Goal: Contribute content: Contribute content

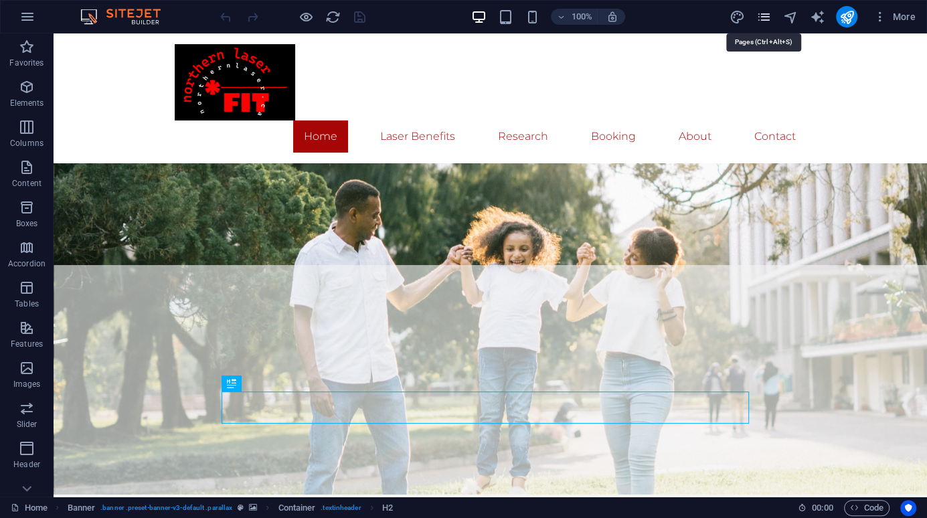
click at [761, 20] on icon "pages" at bounding box center [762, 16] width 15 height 15
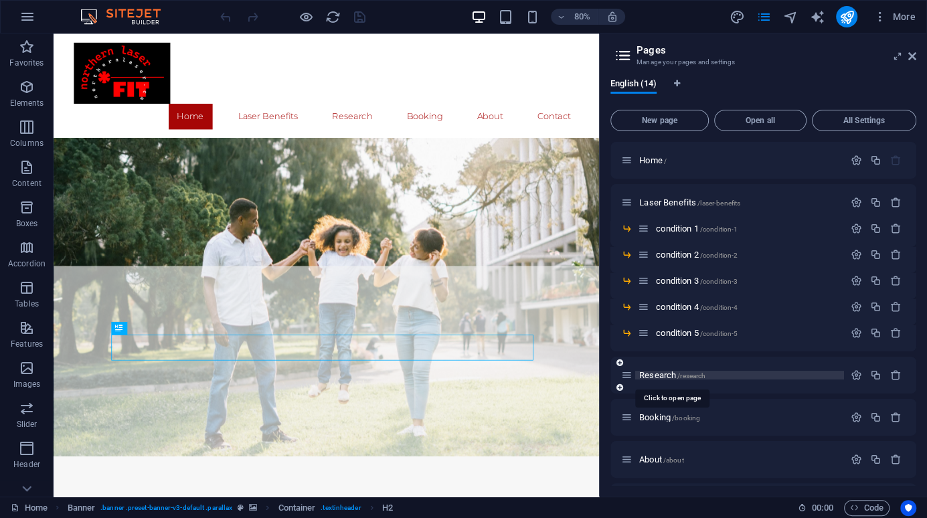
click at [656, 377] on span "Research /research" at bounding box center [672, 375] width 66 height 10
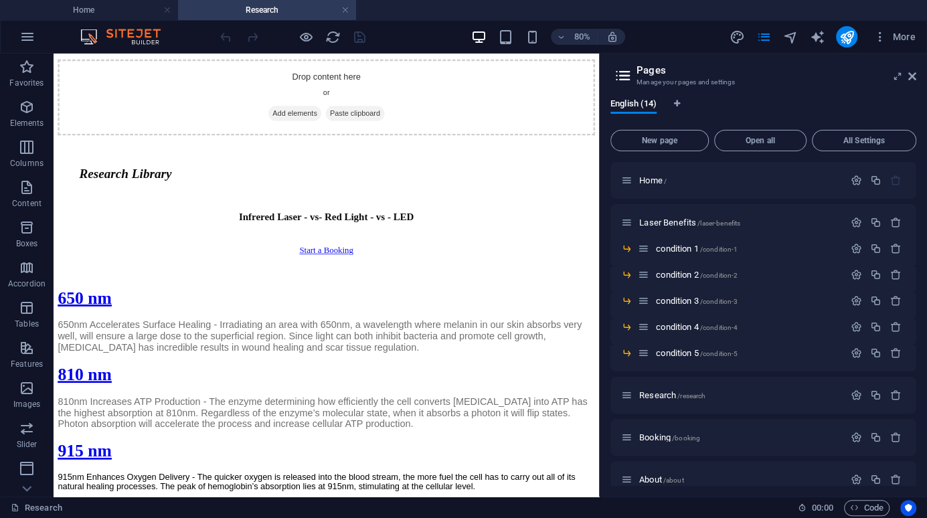
scroll to position [1560, 0]
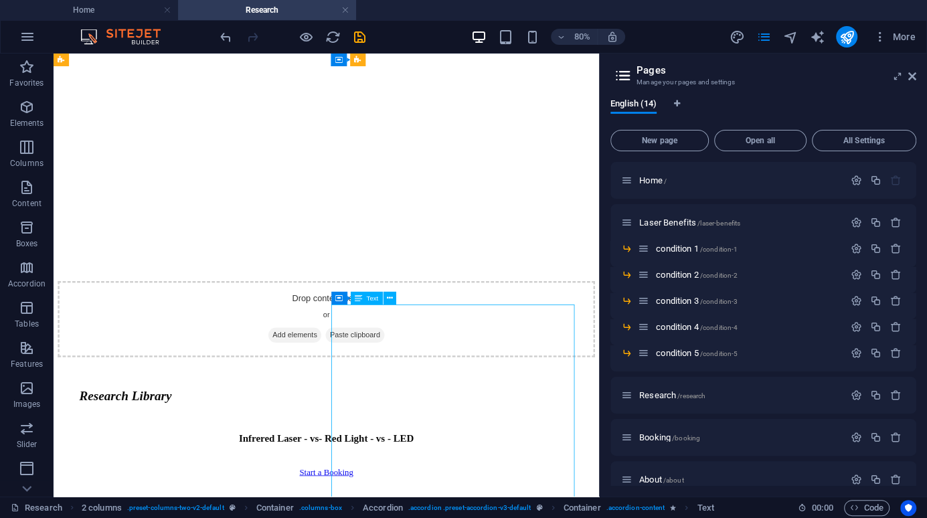
scroll to position [1784, 0]
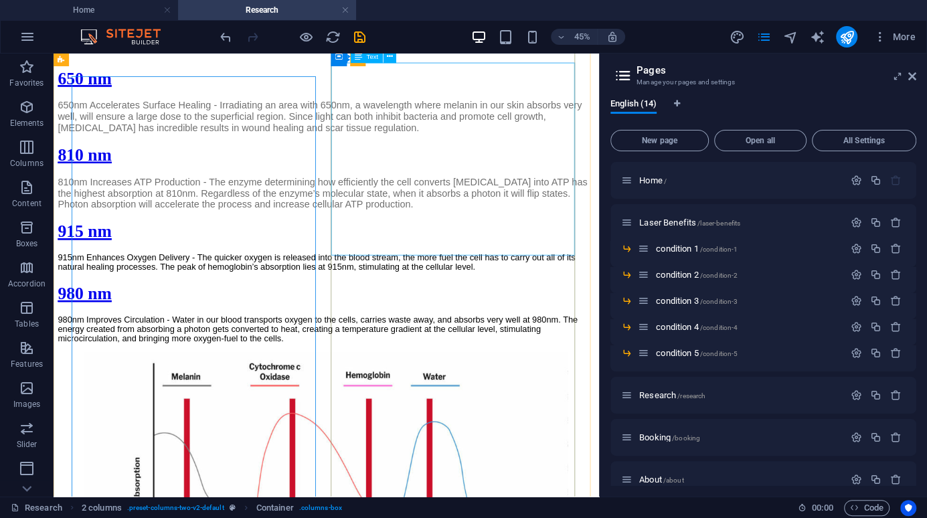
scroll to position [1560, 0]
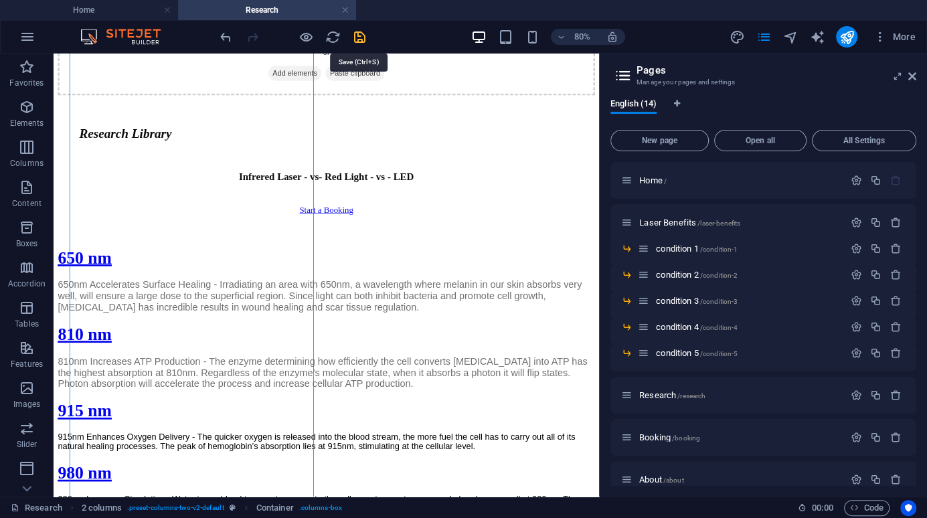
click at [359, 35] on icon "save" at bounding box center [359, 36] width 15 height 15
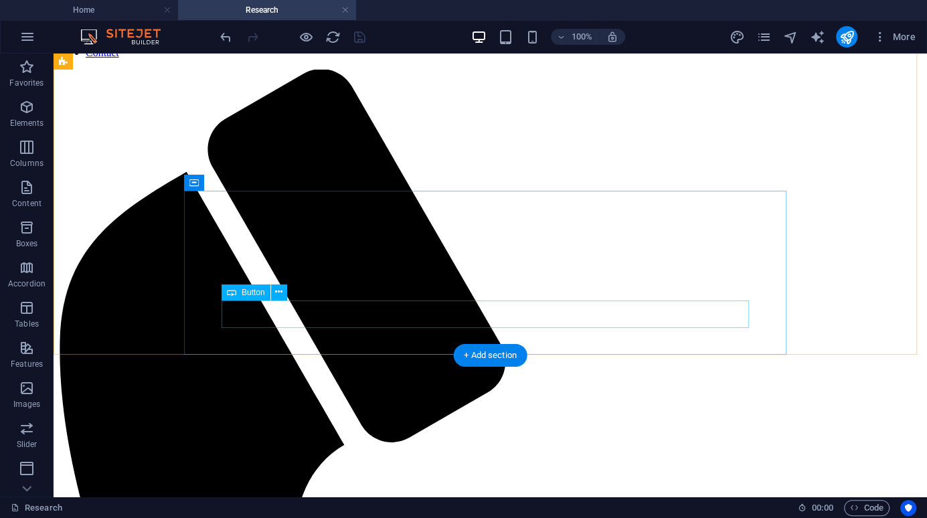
scroll to position [88, 0]
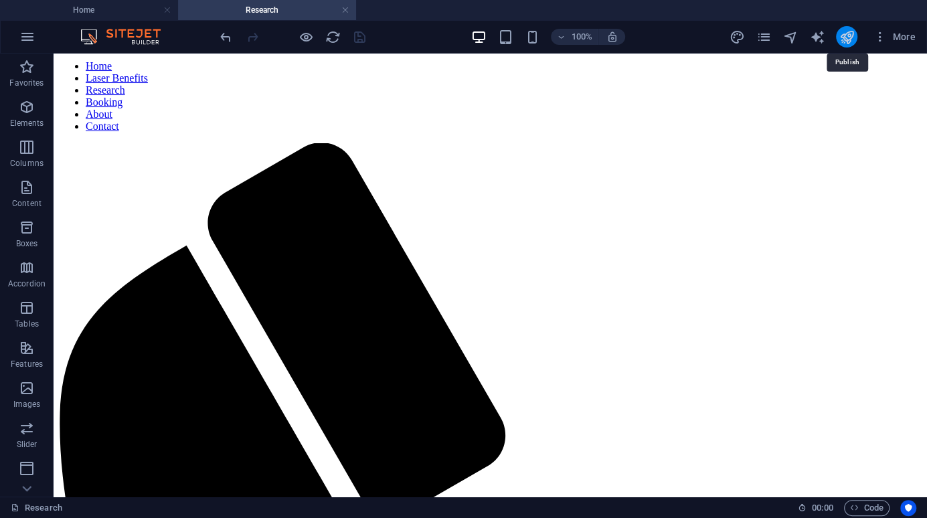
click at [842, 37] on icon "publish" at bounding box center [845, 36] width 15 height 15
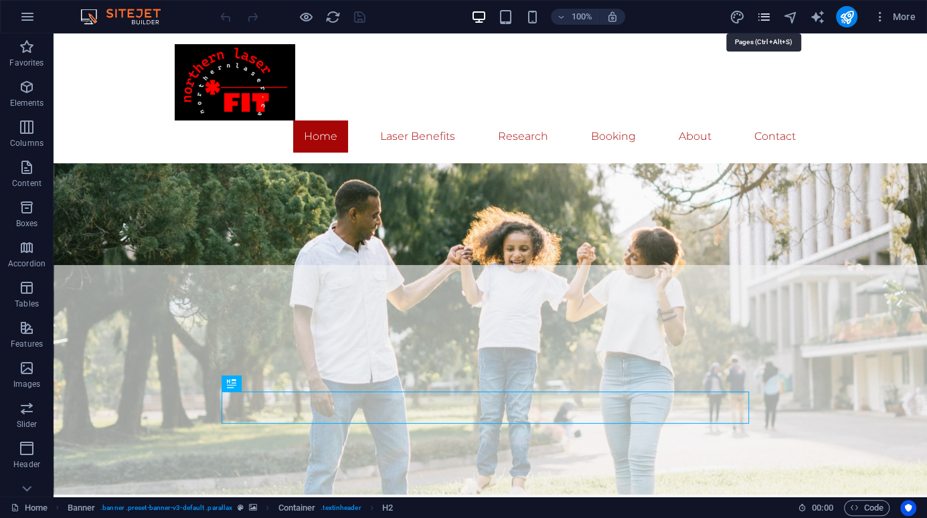
click at [761, 21] on icon "pages" at bounding box center [762, 16] width 15 height 15
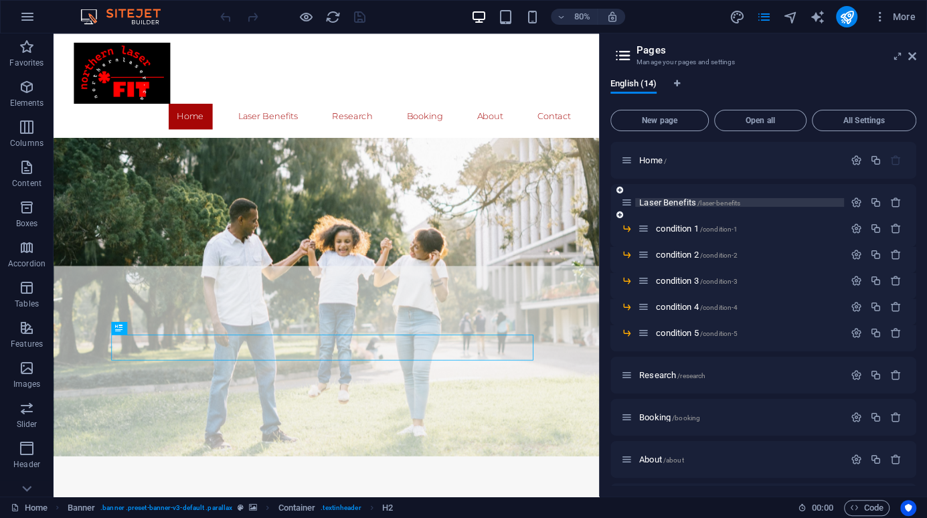
click at [678, 201] on span "Laser Benefits /laser-benefits" at bounding box center [689, 202] width 101 height 10
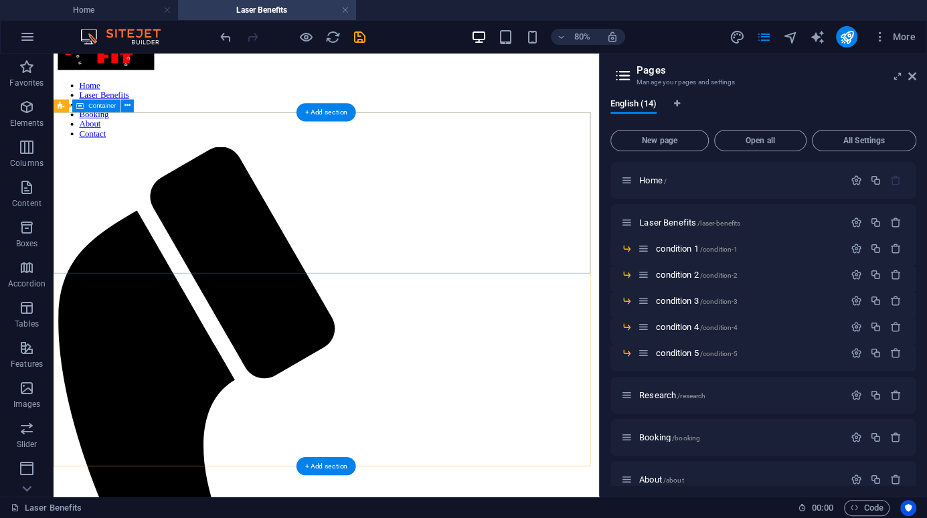
scroll to position [56, 0]
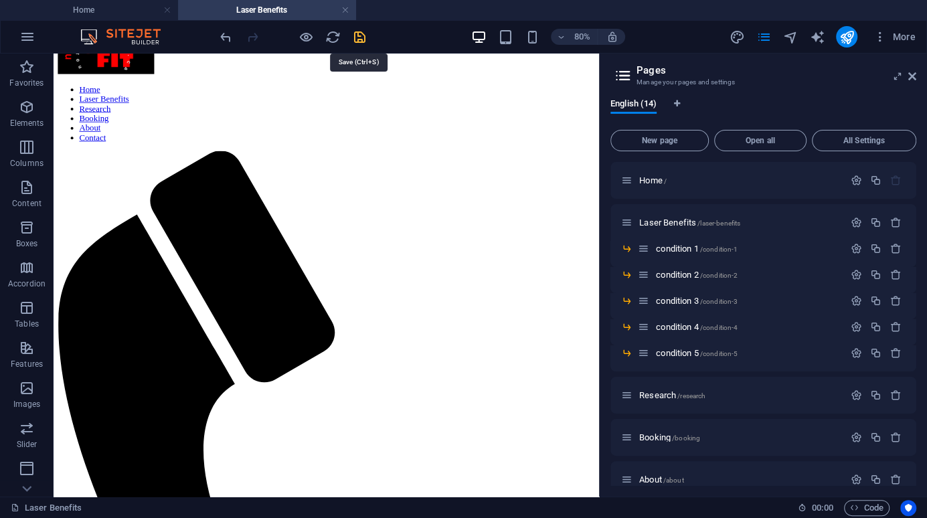
click at [358, 31] on icon "save" at bounding box center [359, 36] width 15 height 15
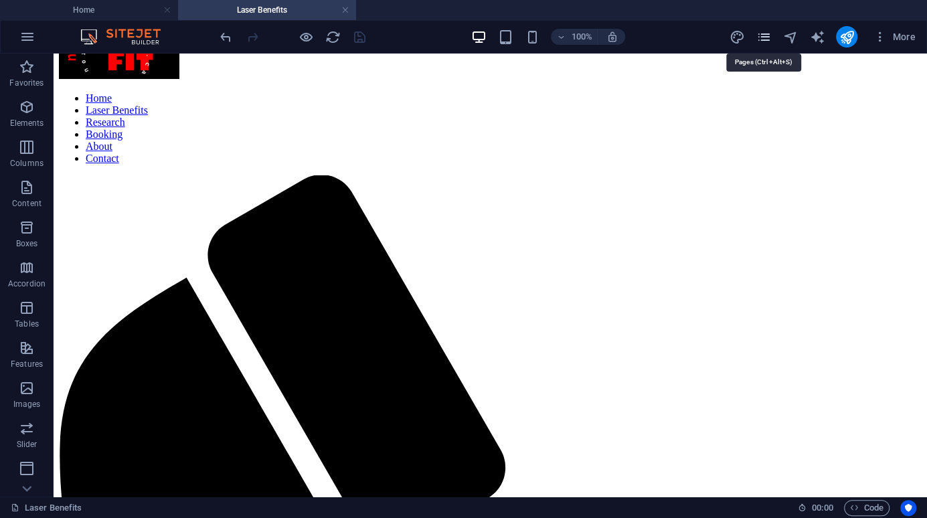
click at [761, 37] on icon "pages" at bounding box center [762, 36] width 15 height 15
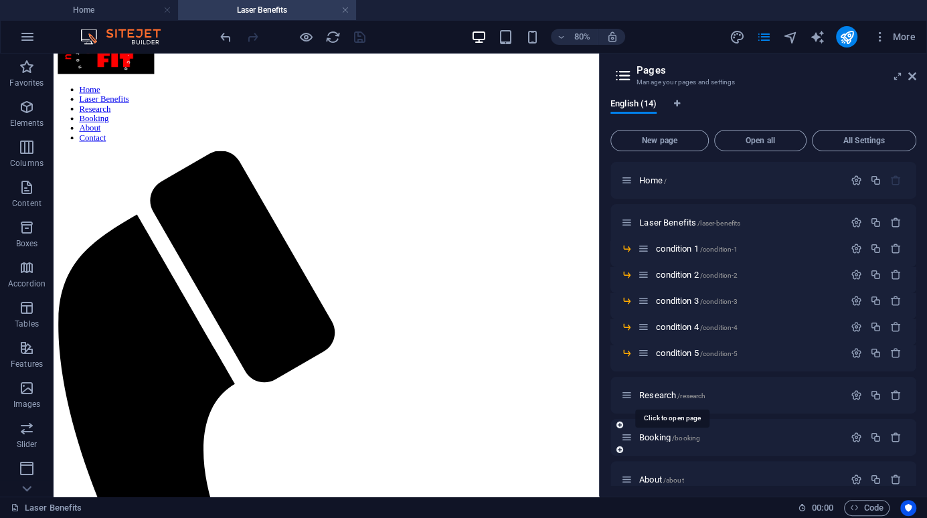
click at [666, 394] on span "Research /research" at bounding box center [672, 395] width 66 height 10
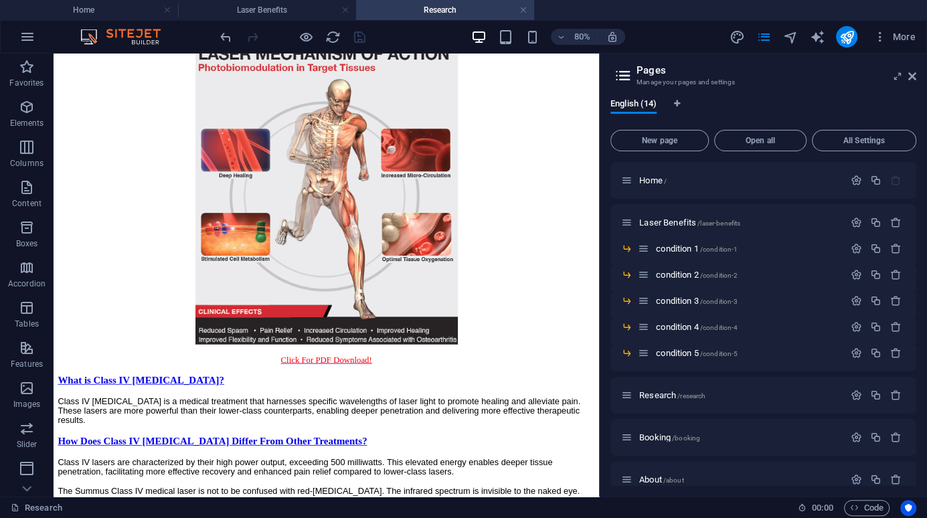
scroll to position [2902, 0]
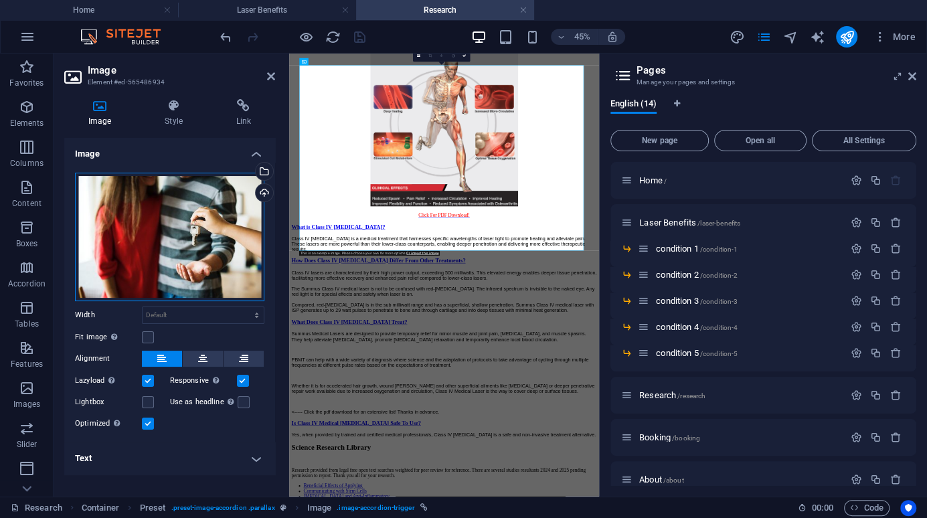
click at [209, 250] on div "Drag files here, click to choose files or select files from Files or our free s…" at bounding box center [169, 237] width 189 height 128
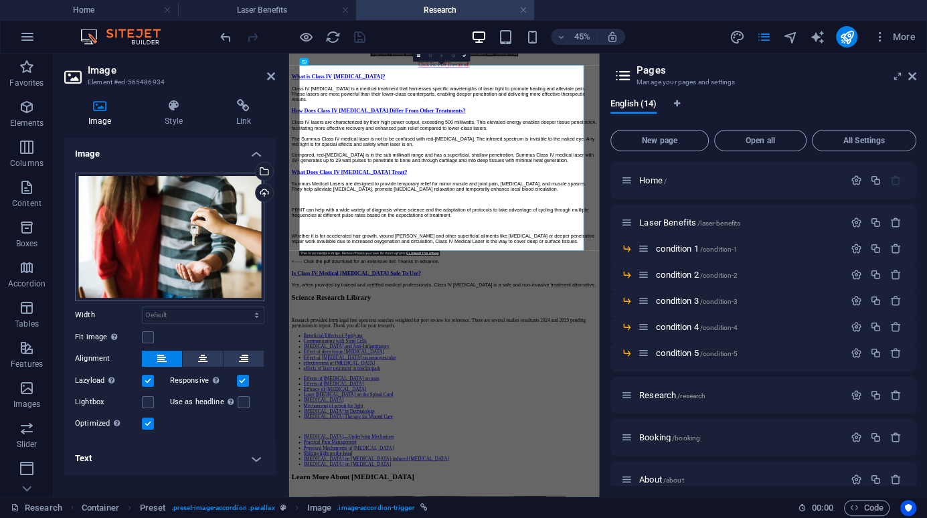
click at [209, 250] on body "NorthernLaser.Ca Inc. Home Laser Benefits Research Favorites Elements Columns C…" at bounding box center [463, 259] width 927 height 518
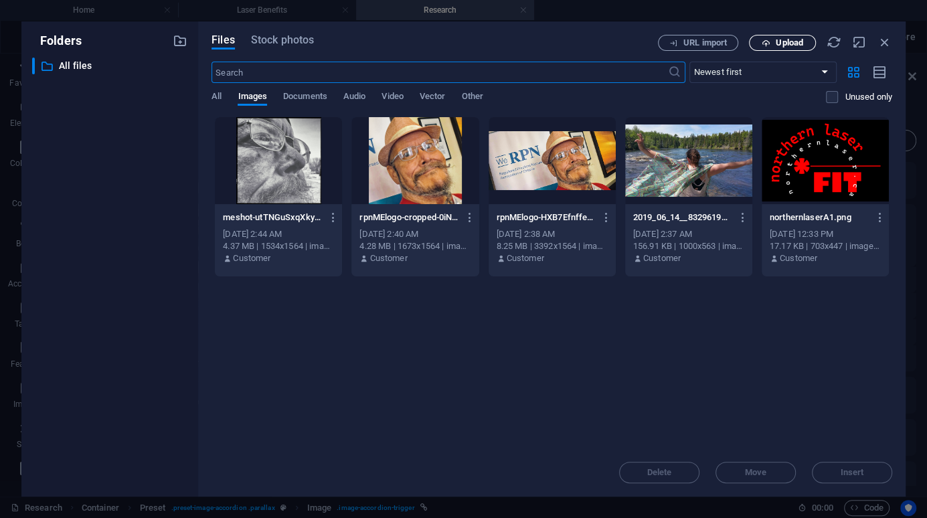
click at [785, 42] on span "Upload" at bounding box center [788, 43] width 27 height 8
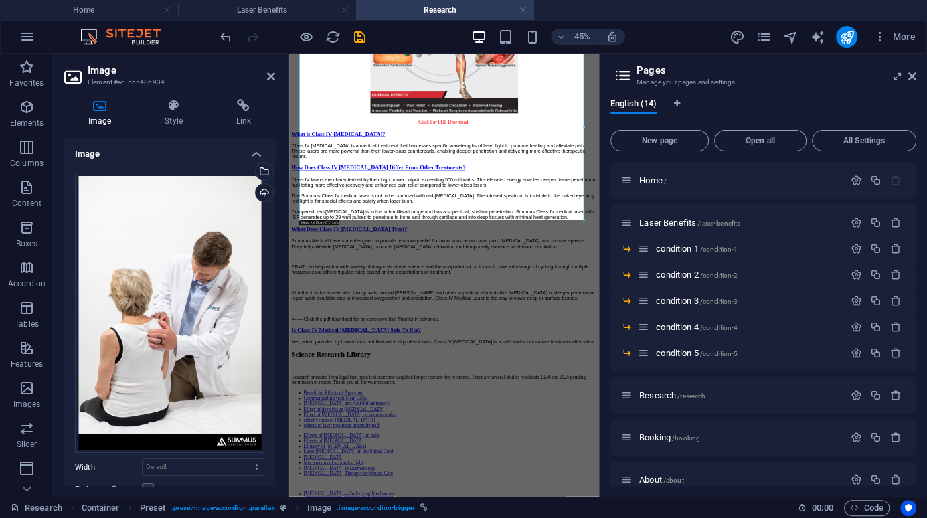
scroll to position [3342, 0]
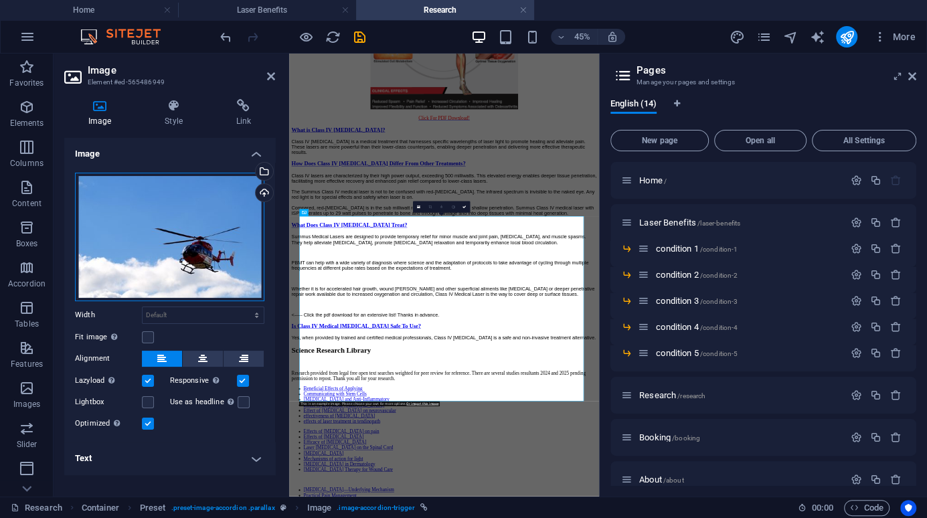
click at [228, 275] on div "Drag files here, click to choose files or select files from Files or our free s…" at bounding box center [169, 237] width 189 height 128
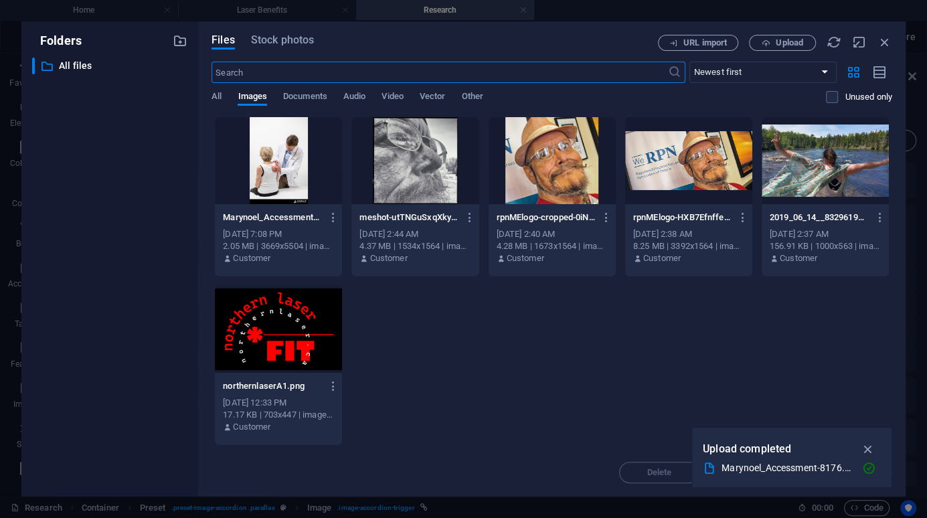
scroll to position [14264, 0]
click at [777, 44] on span "Upload" at bounding box center [788, 43] width 27 height 8
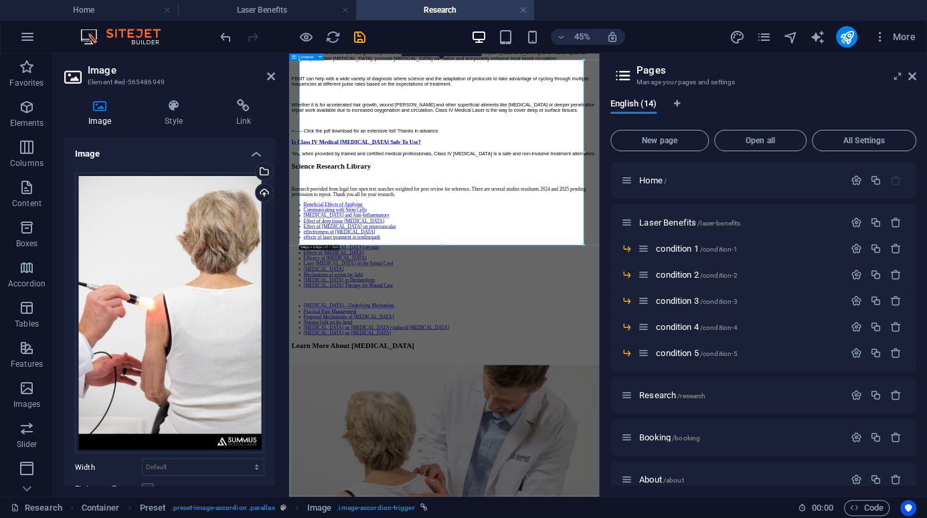
scroll to position [3819, 0]
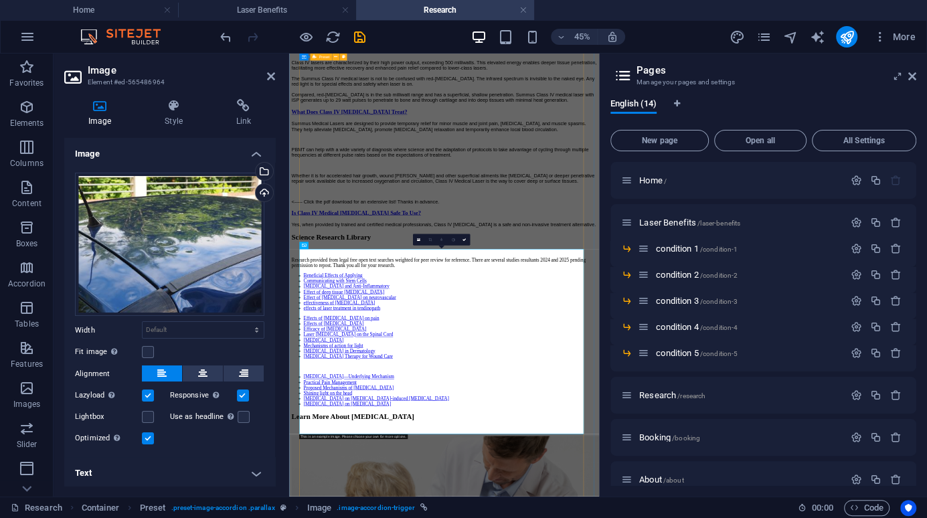
scroll to position [3819, 0]
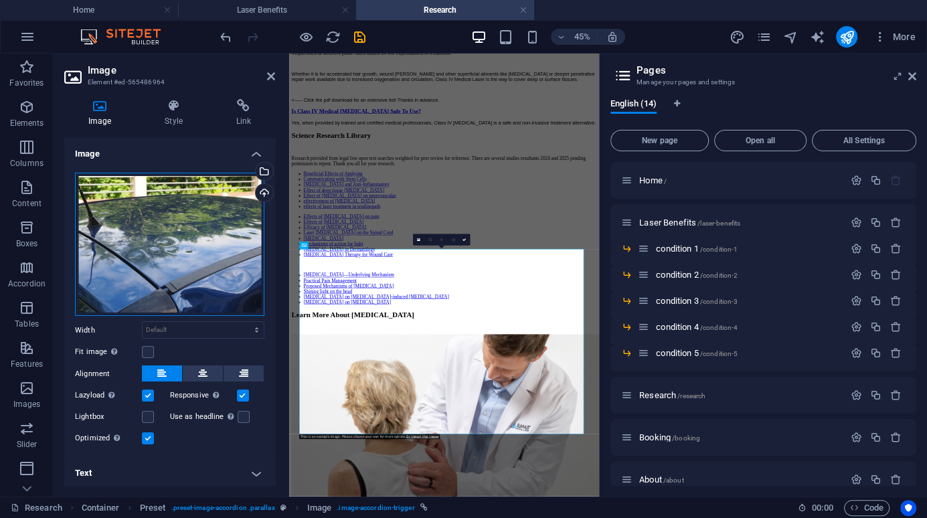
click at [167, 225] on div "Drag files here, click to choose files or select files from Files or our free s…" at bounding box center [169, 245] width 189 height 144
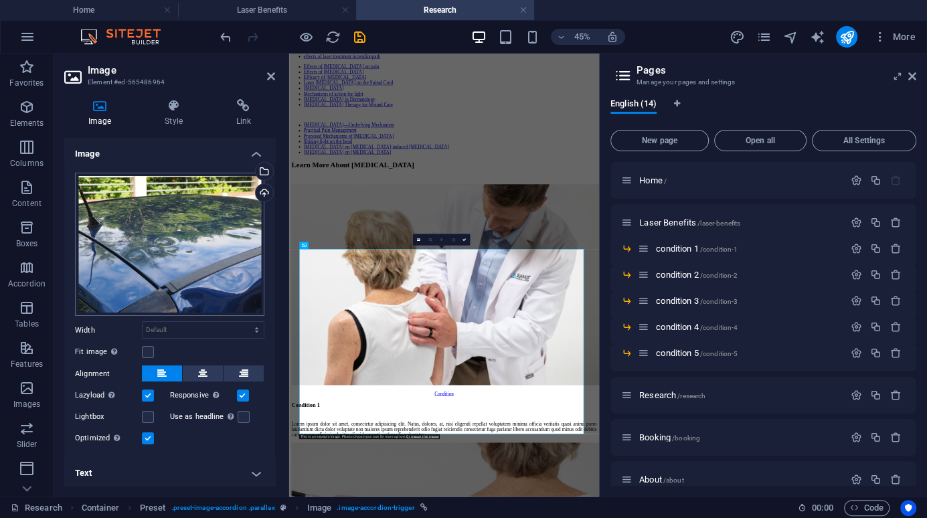
scroll to position [15148, 0]
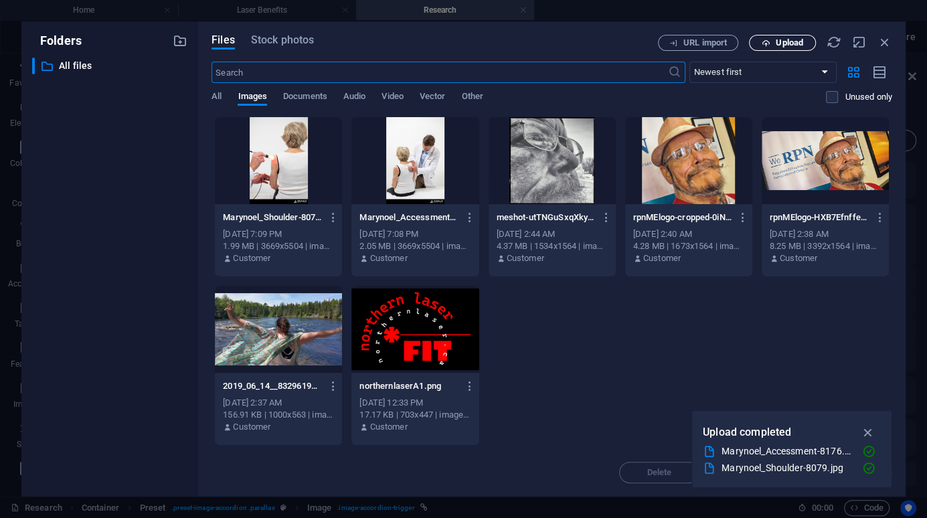
click at [771, 39] on span "Upload" at bounding box center [782, 43] width 55 height 9
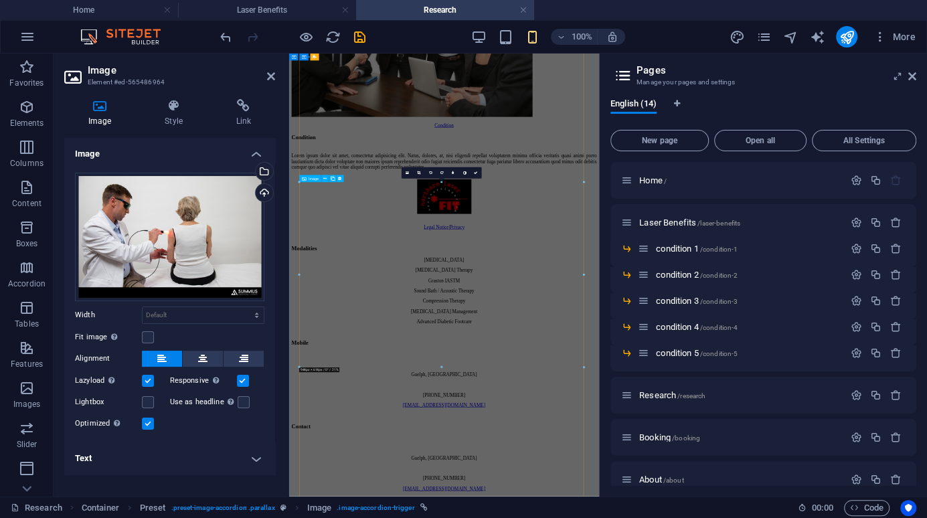
scroll to position [3967, 0]
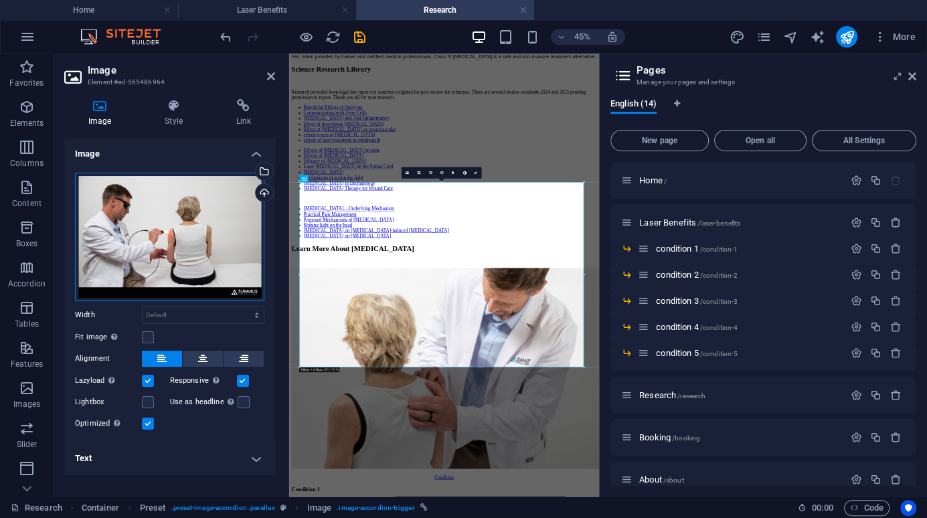
click at [211, 245] on div "Drag files here, click to choose files or select files from Files or our free s…" at bounding box center [169, 237] width 189 height 128
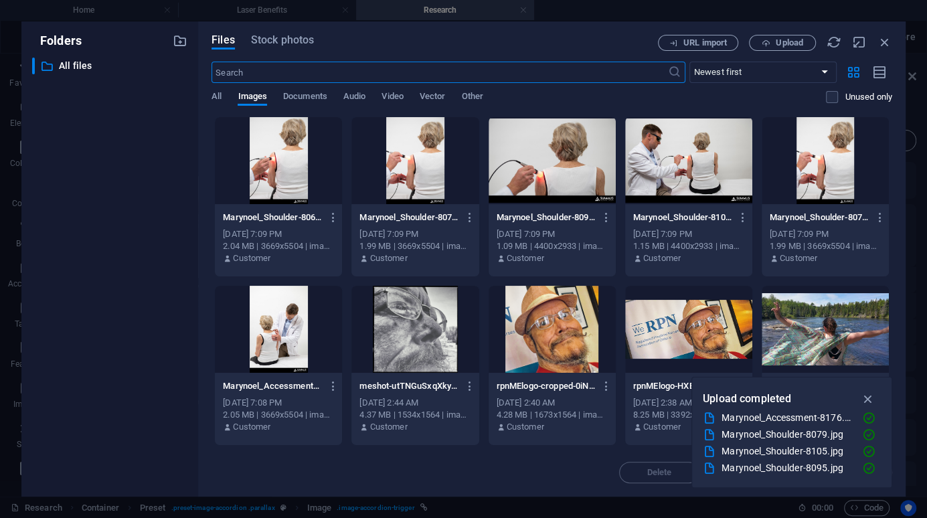
scroll to position [15148, 0]
click at [783, 43] on span "Upload" at bounding box center [788, 43] width 27 height 8
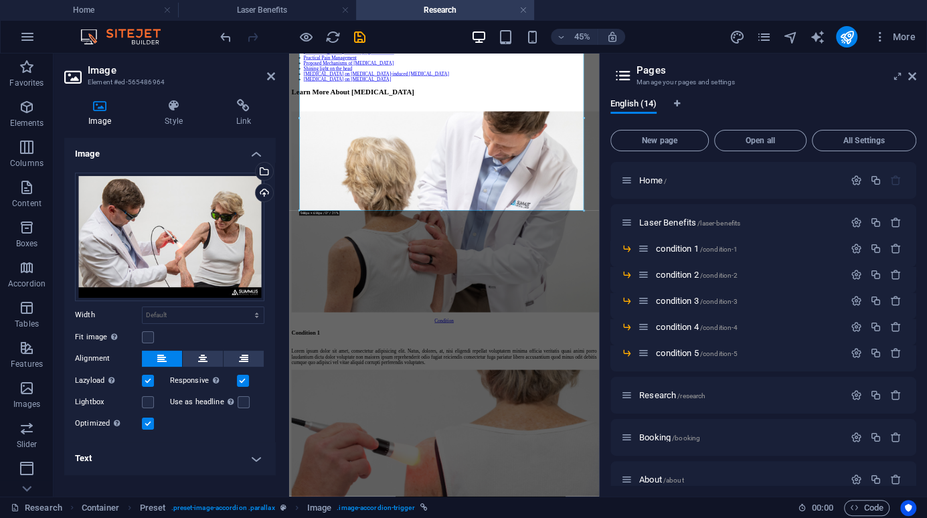
scroll to position [4430, 0]
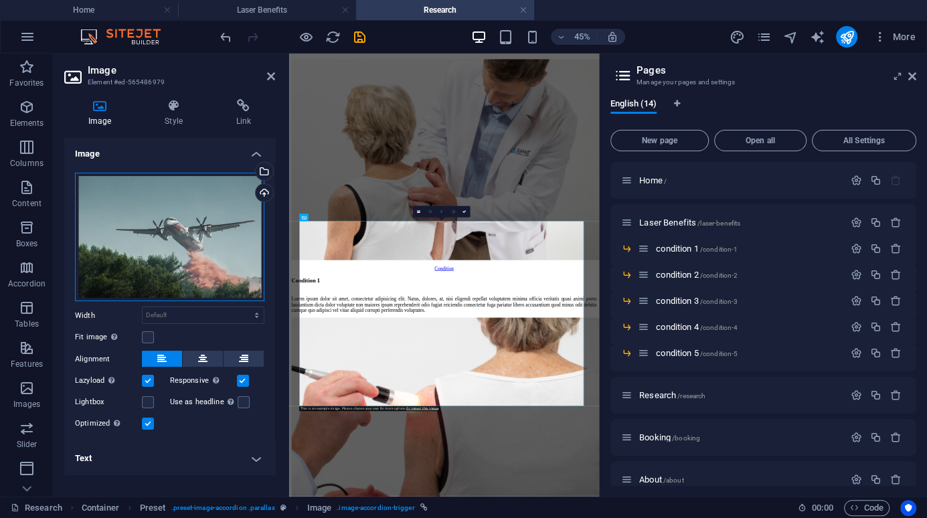
click at [207, 262] on div "Drag files here, click to choose files or select files from Files or our free s…" at bounding box center [169, 237] width 189 height 129
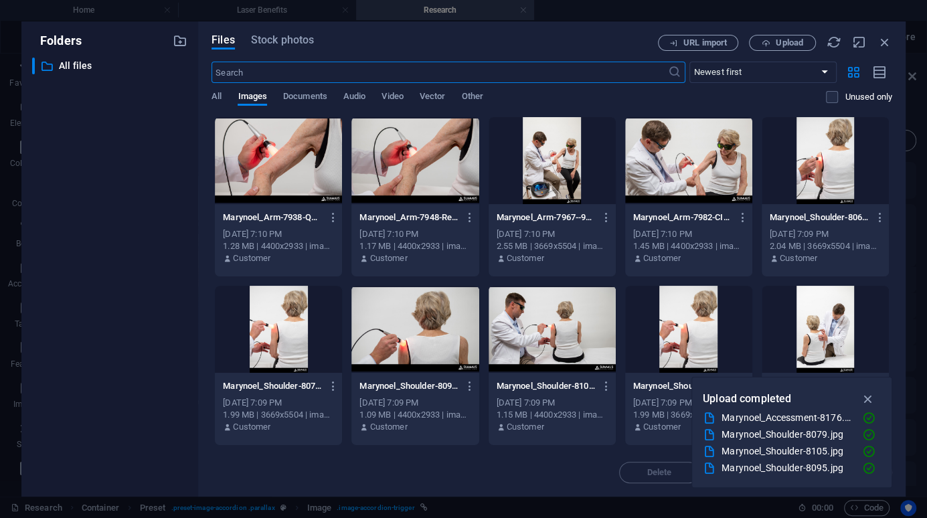
click at [207, 262] on body "NorthernLaser.Ca Inc. Home Laser Benefits Research Favorites Elements Columns C…" at bounding box center [463, 259] width 927 height 518
click at [783, 47] on span "Upload" at bounding box center [788, 43] width 27 height 8
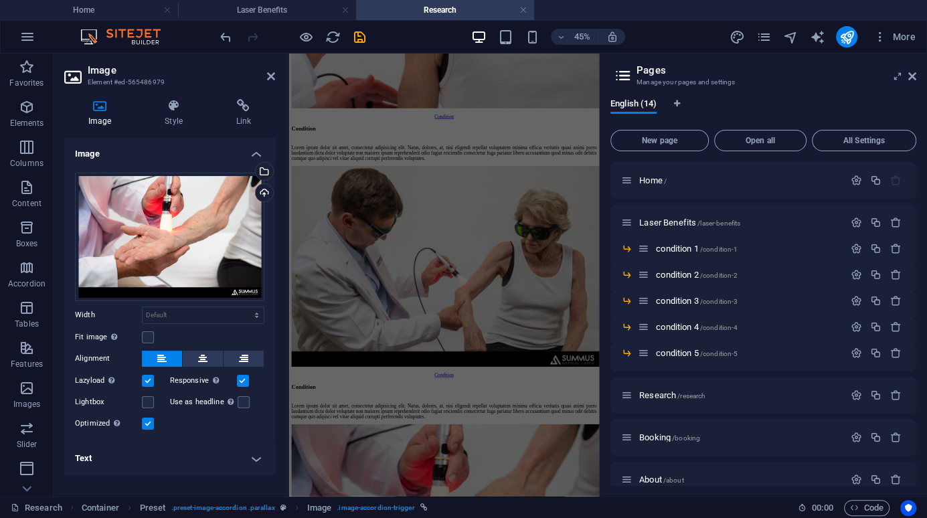
scroll to position [5175, 0]
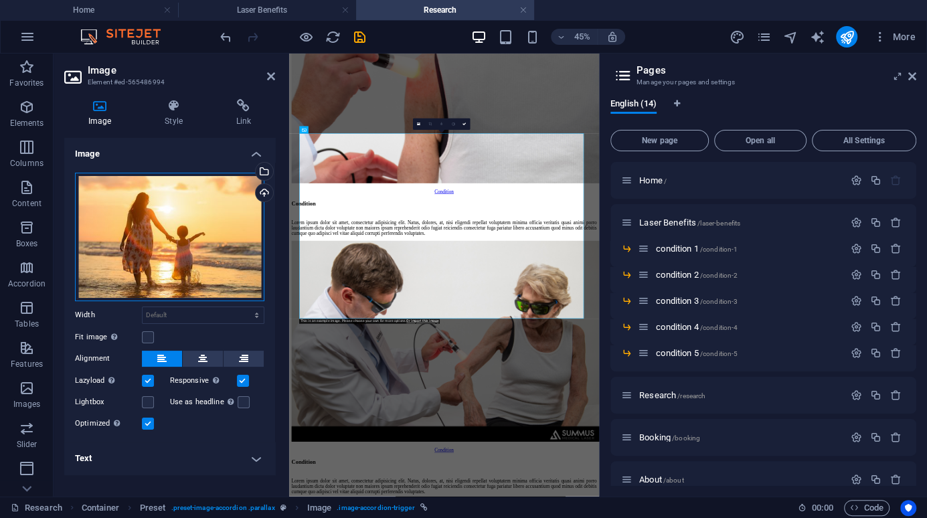
click at [190, 251] on div "Drag files here, click to choose files or select files from Files or our free s…" at bounding box center [169, 237] width 189 height 128
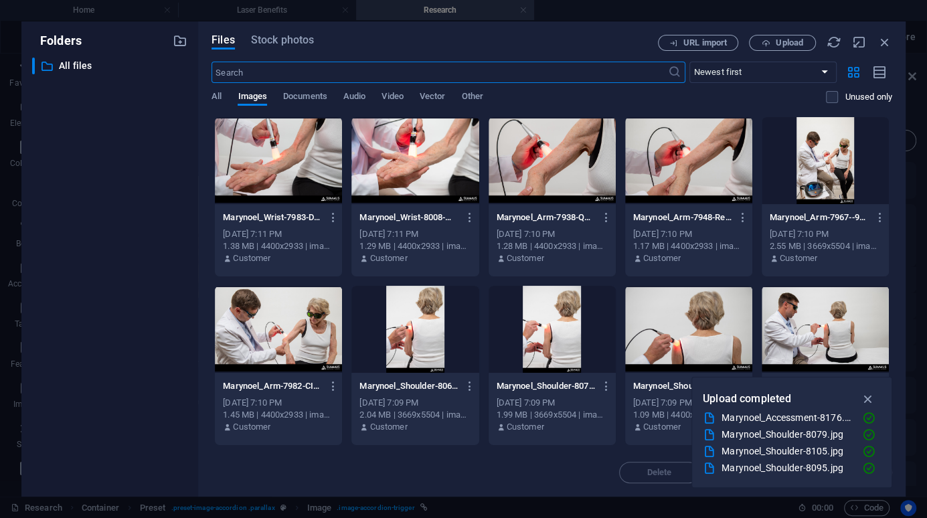
scroll to position [16915, 0]
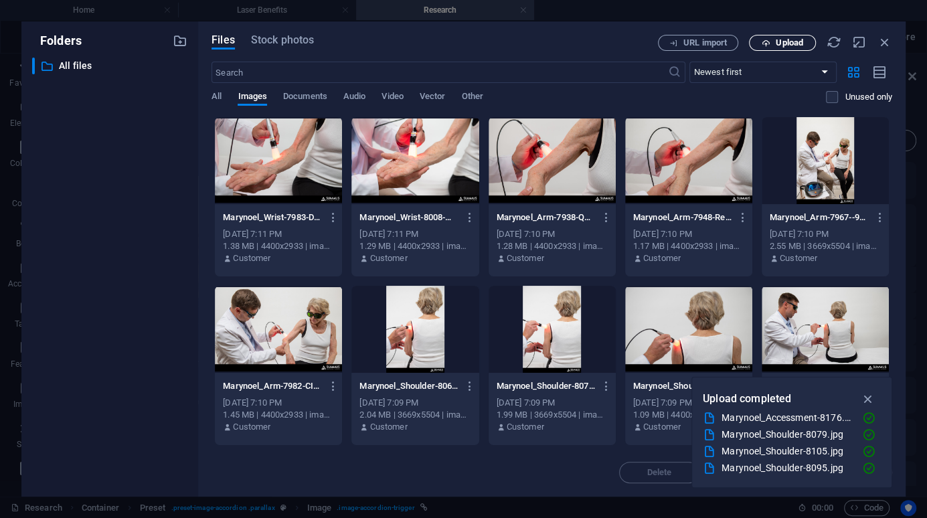
click at [796, 41] on span "Upload" at bounding box center [788, 43] width 27 height 8
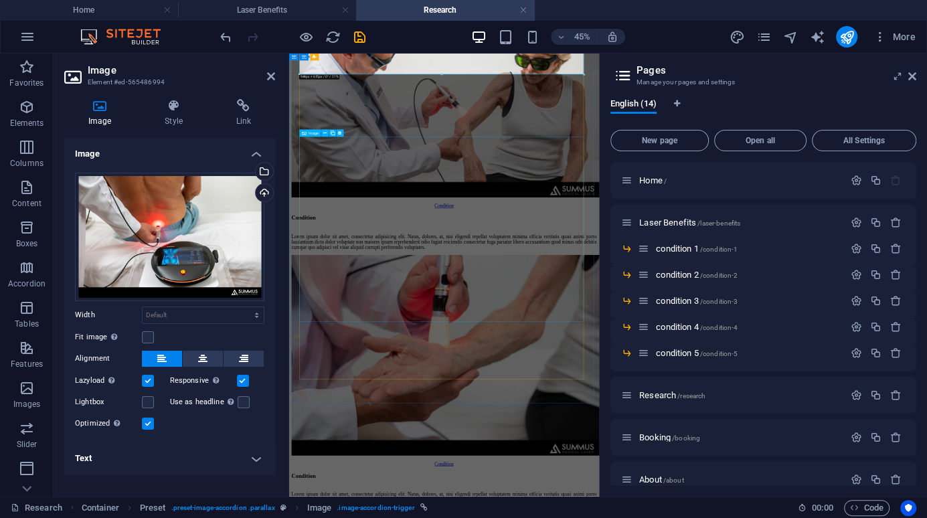
scroll to position [5716, 0]
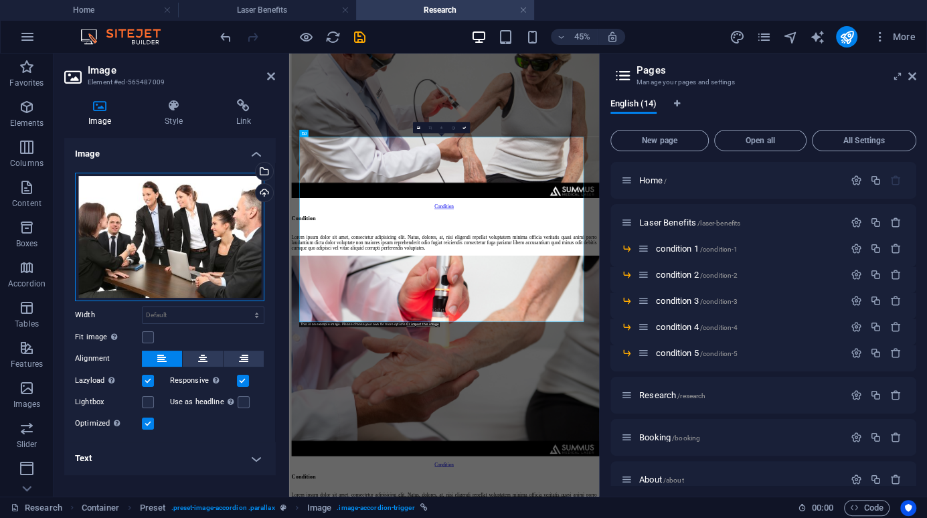
click at [178, 227] on div "Drag files here, click to choose files or select files from Files or our free s…" at bounding box center [169, 237] width 189 height 128
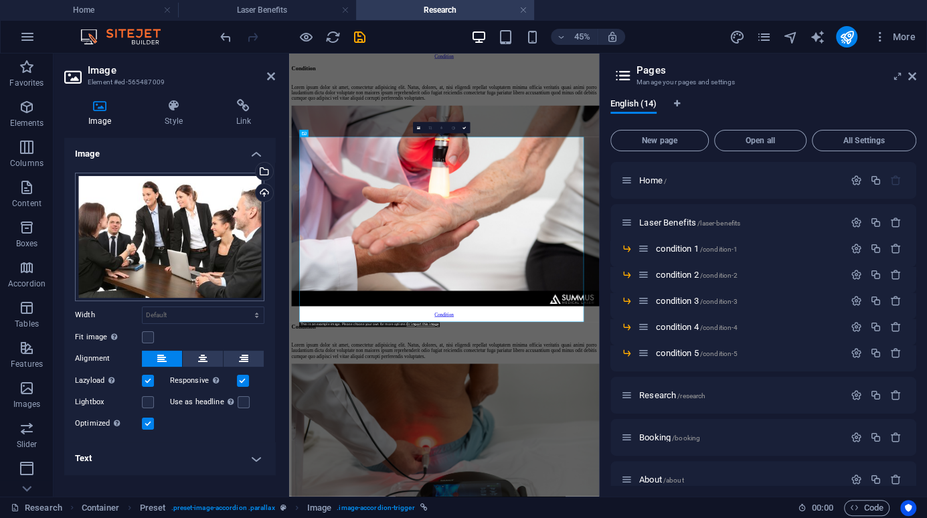
scroll to position [17799, 0]
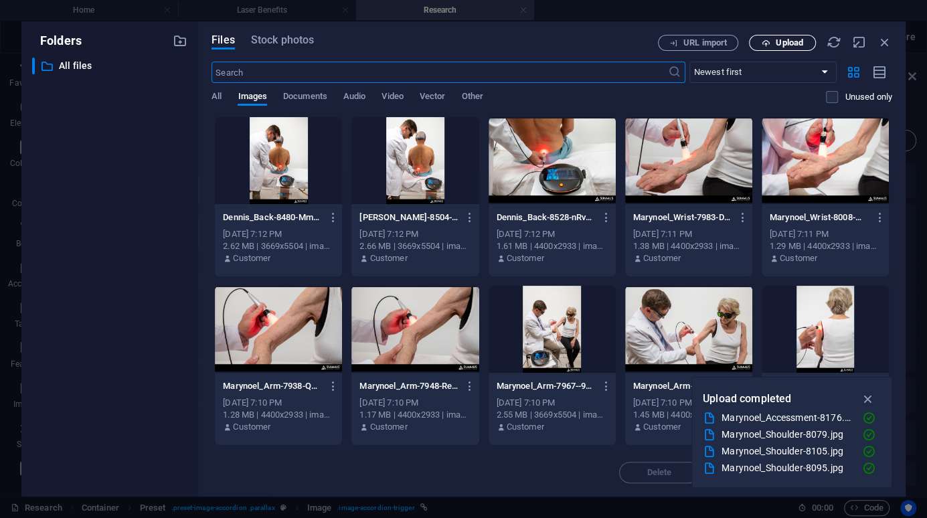
click at [785, 47] on span "Upload" at bounding box center [788, 43] width 27 height 8
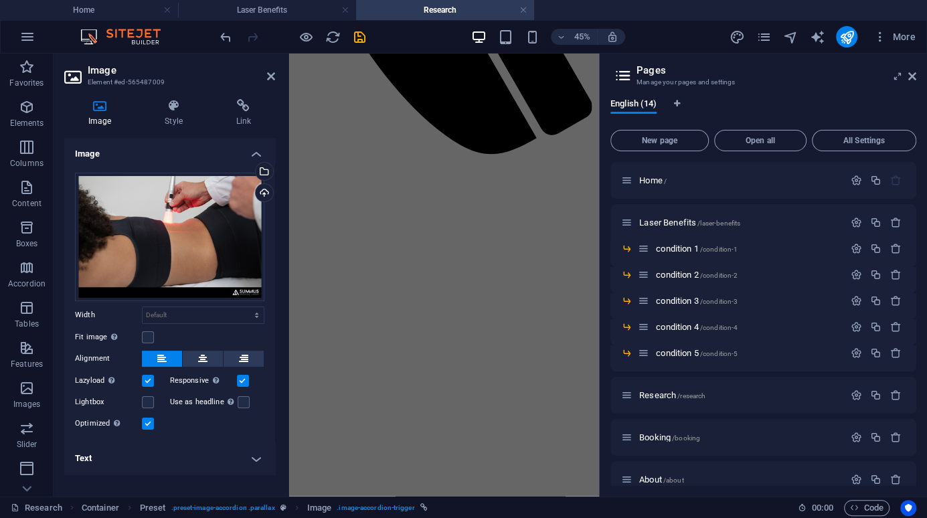
scroll to position [728, 0]
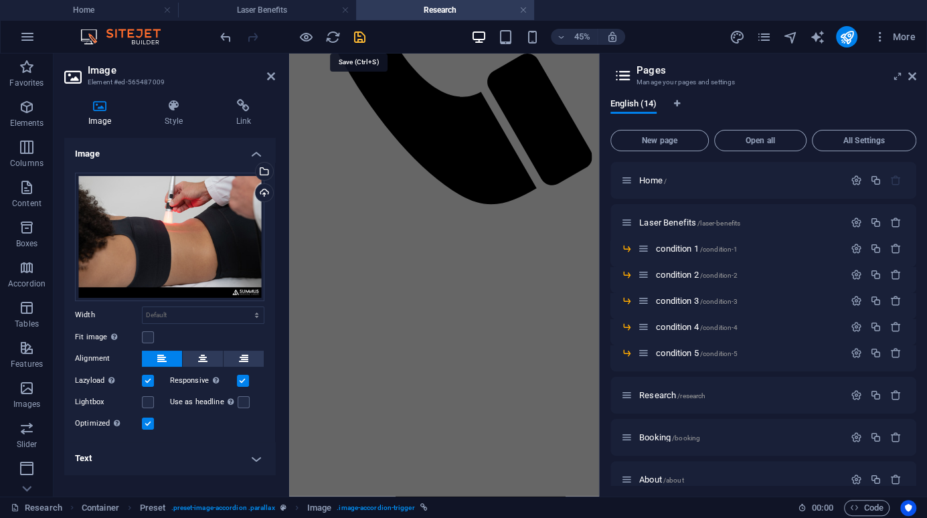
click at [357, 37] on icon "save" at bounding box center [359, 36] width 15 height 15
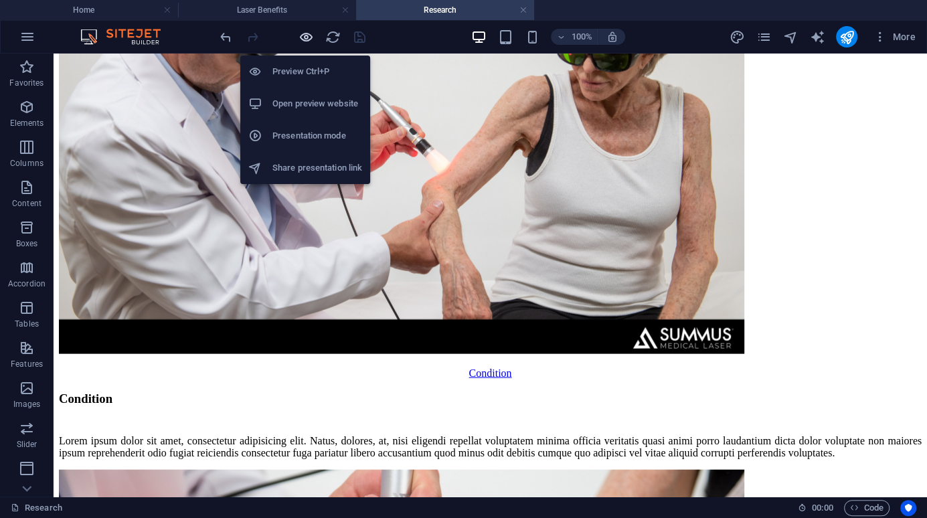
click at [301, 34] on icon "button" at bounding box center [305, 36] width 15 height 15
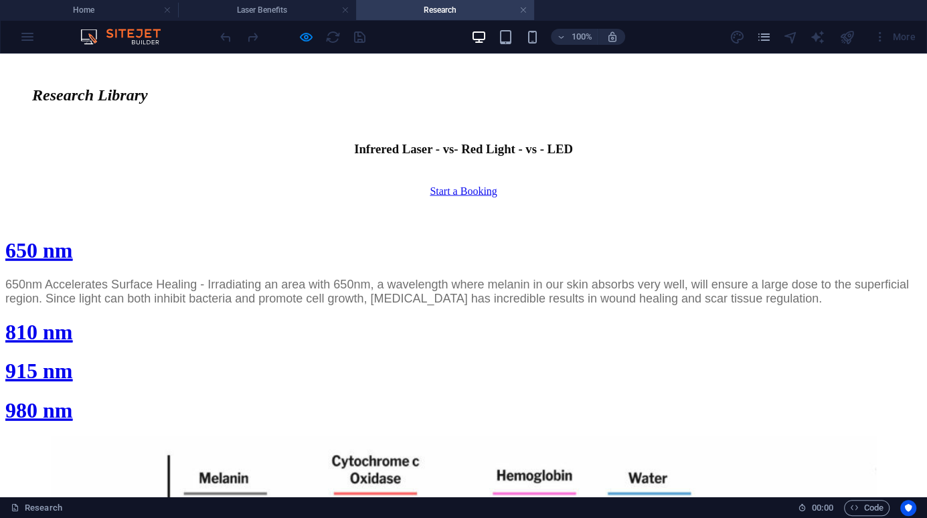
scroll to position [1871, 0]
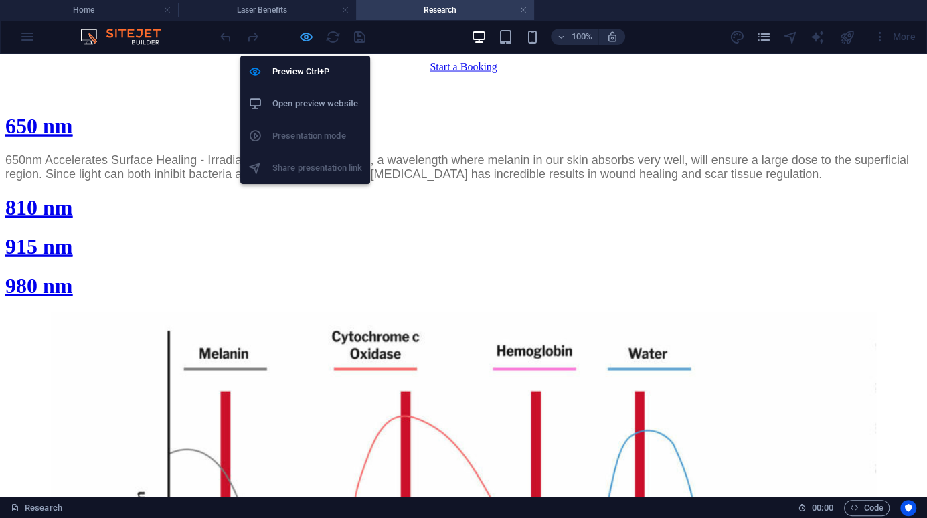
click at [303, 36] on icon "button" at bounding box center [305, 36] width 15 height 15
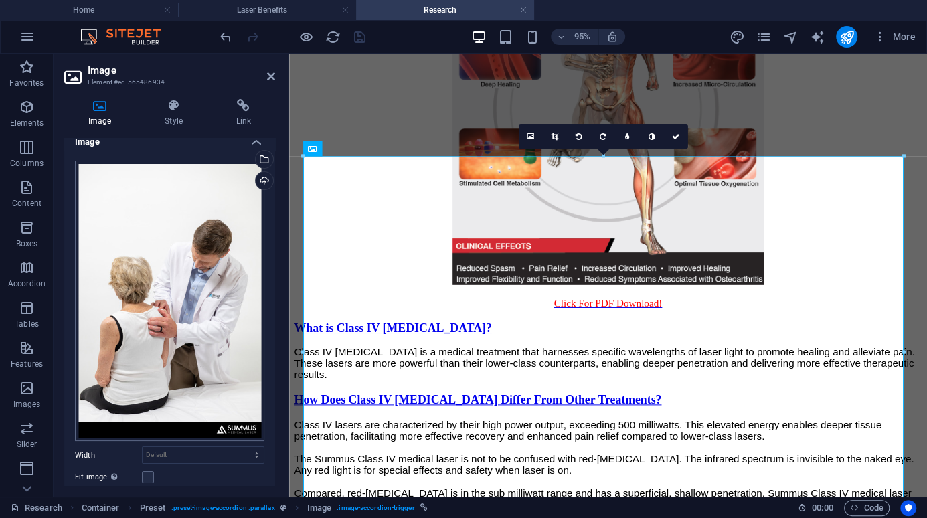
scroll to position [0, 0]
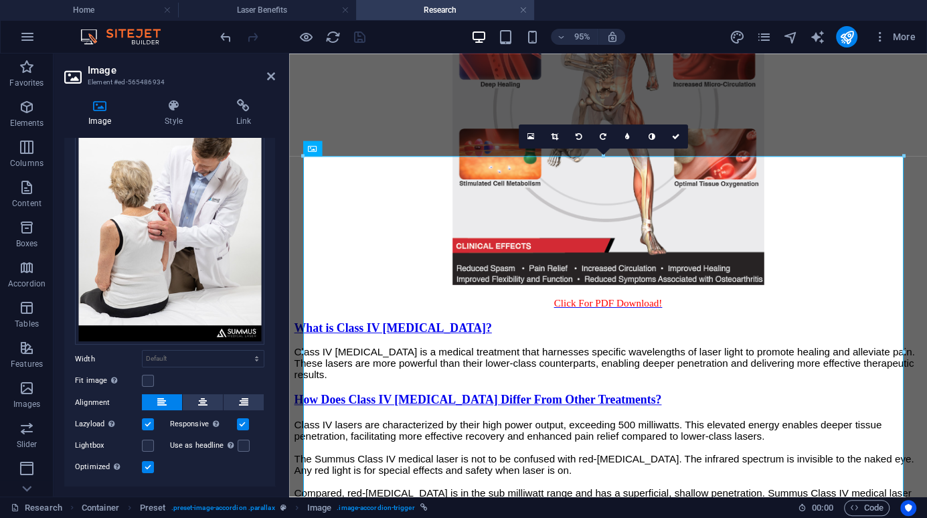
scroll to position [137, 0]
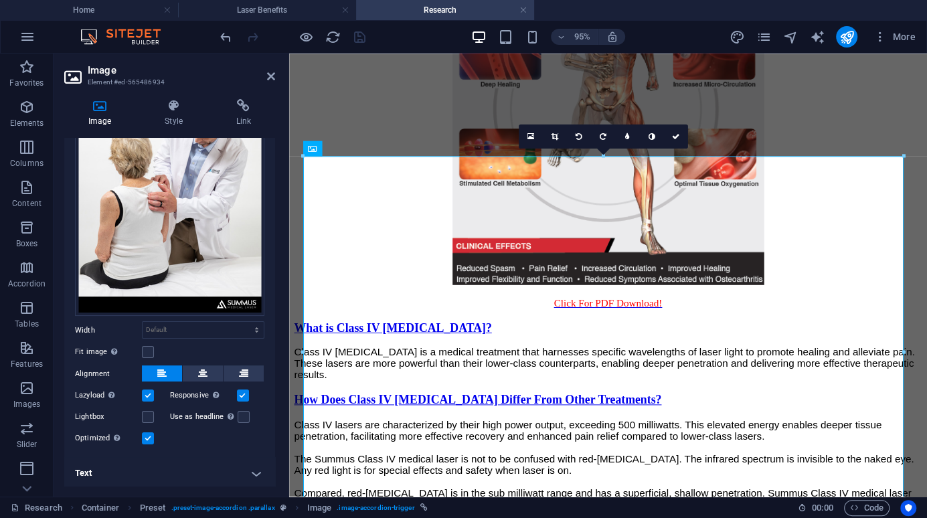
click at [256, 472] on h4 "Text" at bounding box center [169, 473] width 211 height 32
drag, startPoint x: 272, startPoint y: 403, endPoint x: 278, endPoint y: 460, distance: 57.2
click at [278, 460] on div "Image Style Link Image Drag files here, click to choose files or select files f…" at bounding box center [170, 292] width 232 height 408
drag, startPoint x: 272, startPoint y: 405, endPoint x: 267, endPoint y: 438, distance: 33.8
click at [267, 444] on div "Drag files here, click to choose files or select files from Files or our free s…" at bounding box center [169, 241] width 211 height 433
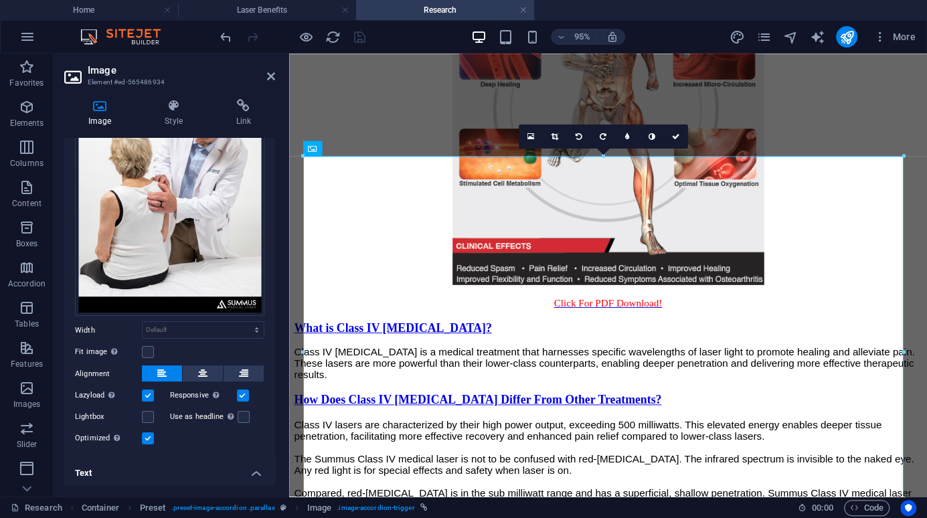
drag, startPoint x: 272, startPoint y: 400, endPoint x: 273, endPoint y: 431, distance: 31.4
click at [273, 439] on div "Image Drag files here, click to choose files or select files from Files or our …" at bounding box center [169, 312] width 211 height 348
drag, startPoint x: 273, startPoint y: 400, endPoint x: 271, endPoint y: 381, distance: 18.8
click at [271, 381] on div "Image Drag files here, click to choose files or select files from Files or our …" at bounding box center [169, 312] width 211 height 348
drag, startPoint x: 271, startPoint y: 371, endPoint x: 271, endPoint y: 363, distance: 7.4
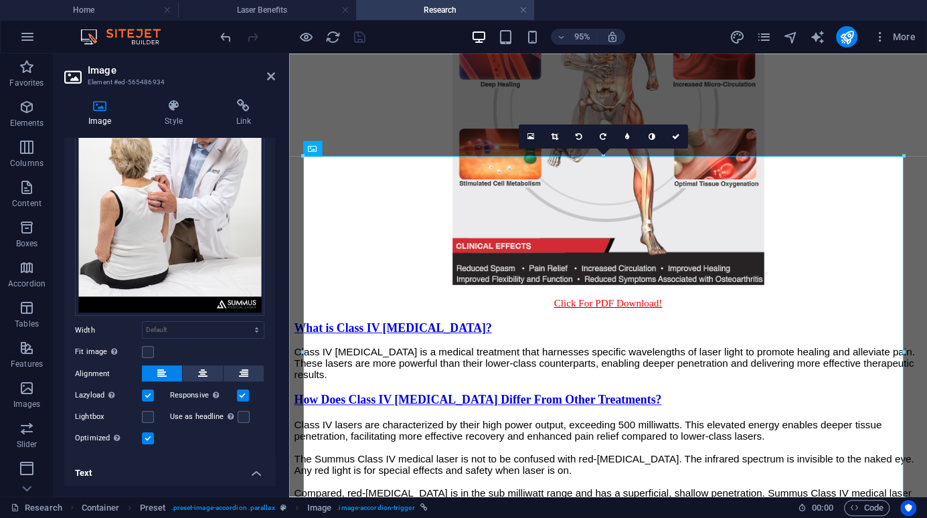
click at [271, 363] on div "Drag files here, click to choose files or select files from Files or our free s…" at bounding box center [169, 241] width 211 height 433
drag, startPoint x: 270, startPoint y: 347, endPoint x: 271, endPoint y: 337, distance: 9.4
click at [271, 337] on div "Drag files here, click to choose files or select files from Files or our free s…" at bounding box center [169, 241] width 211 height 433
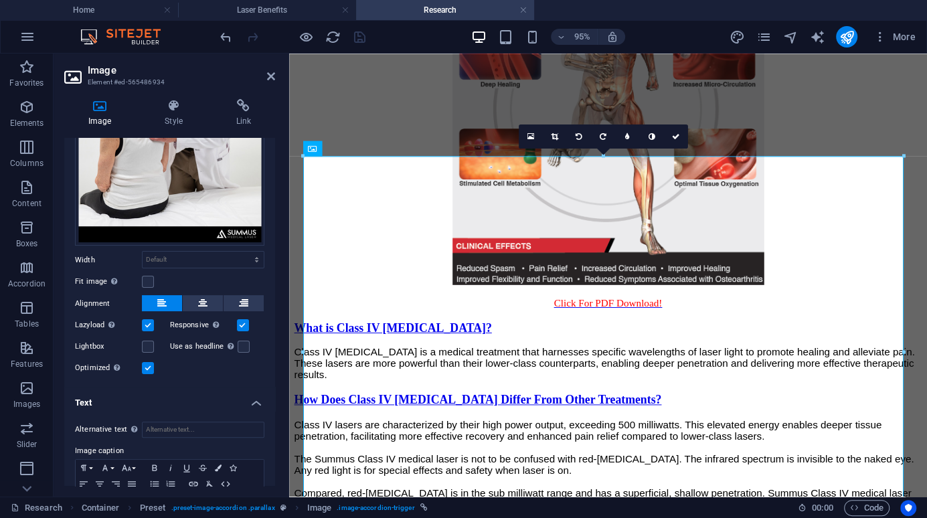
scroll to position [262, 0]
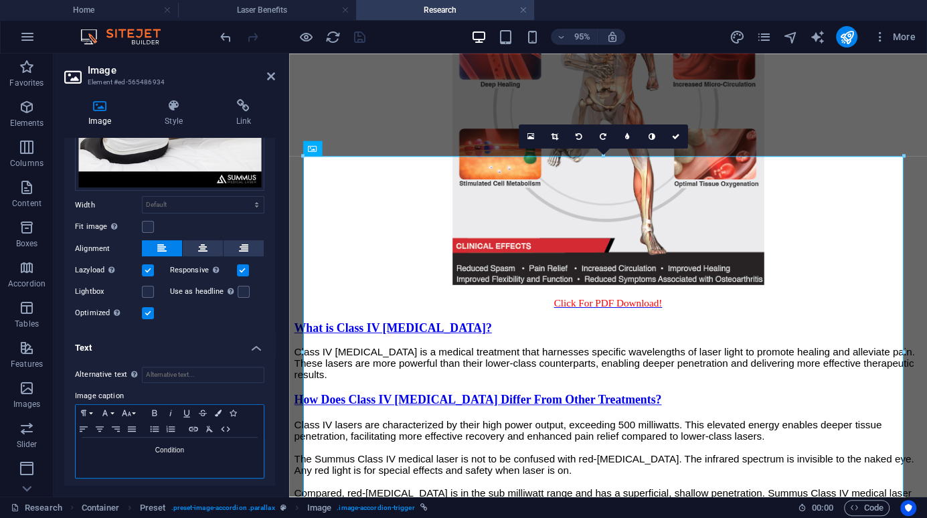
click at [173, 450] on p "Condition" at bounding box center [169, 450] width 175 height 12
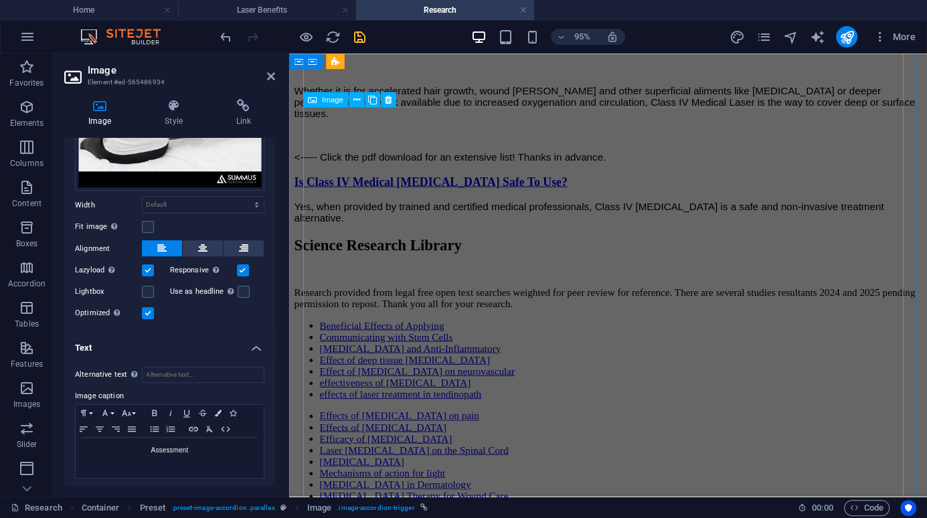
scroll to position [3423, 0]
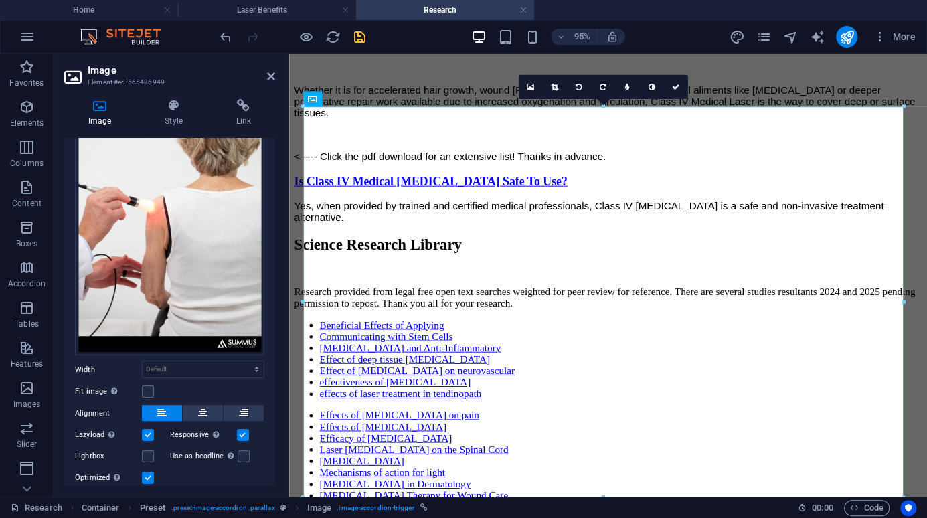
scroll to position [137, 0]
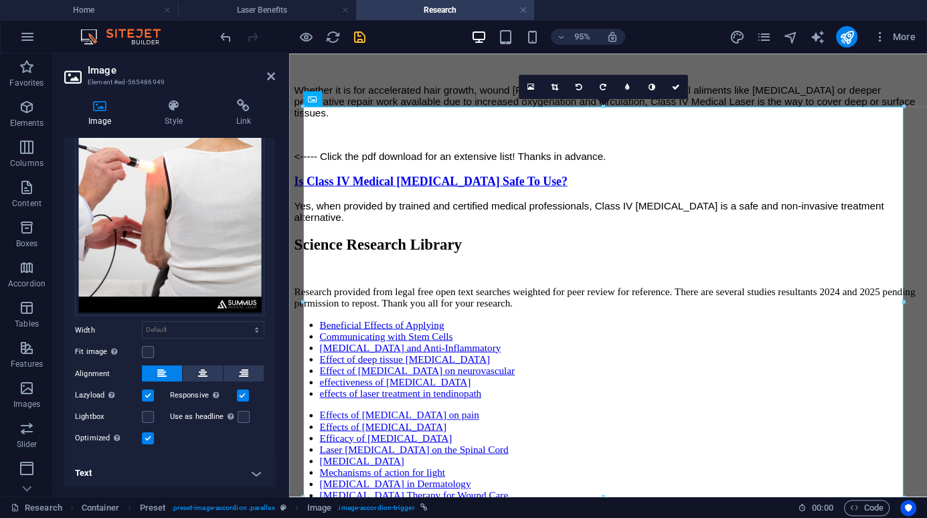
click at [252, 471] on h4 "Text" at bounding box center [169, 473] width 211 height 32
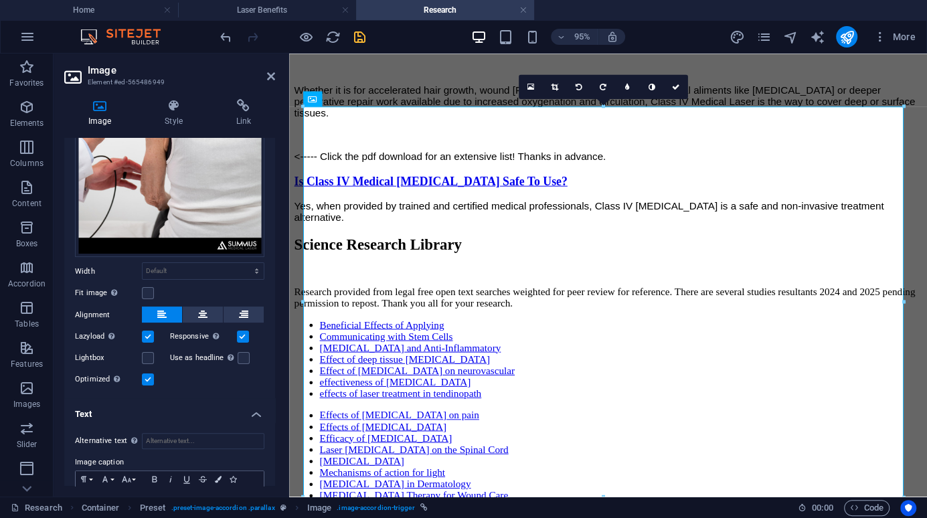
scroll to position [262, 0]
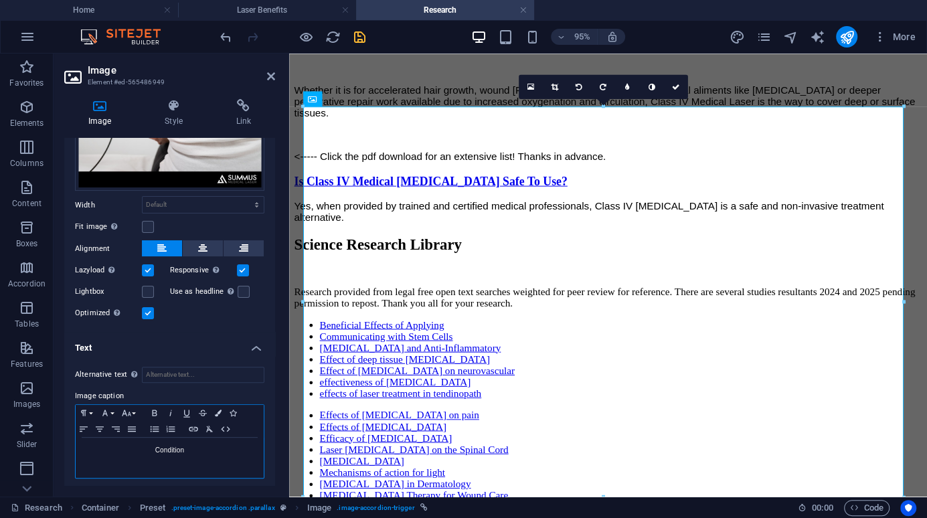
click at [171, 450] on p "Condition" at bounding box center [169, 450] width 175 height 12
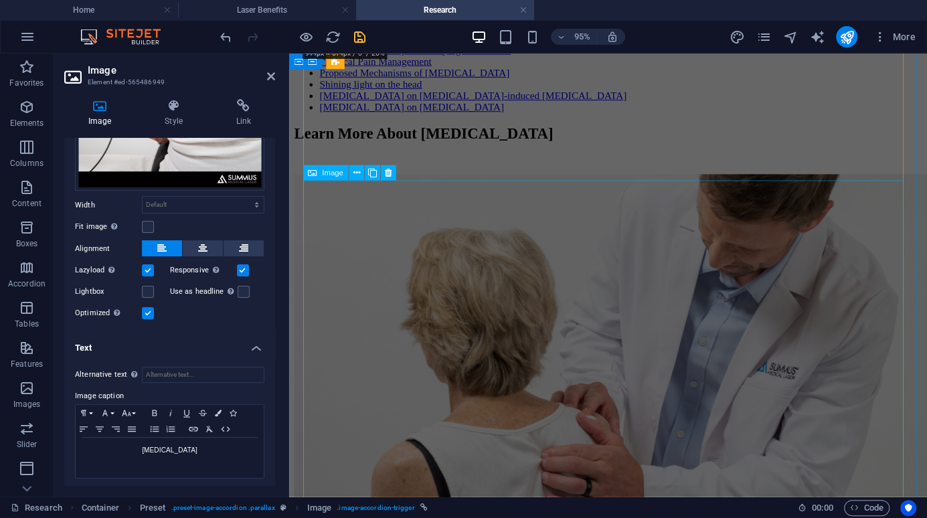
scroll to position [3958, 0]
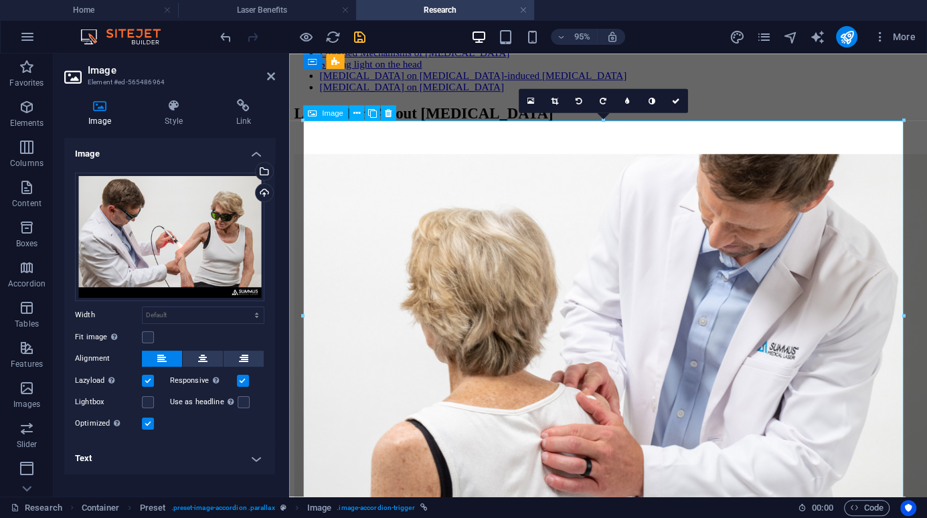
click at [255, 461] on h4 "Text" at bounding box center [169, 458] width 211 height 32
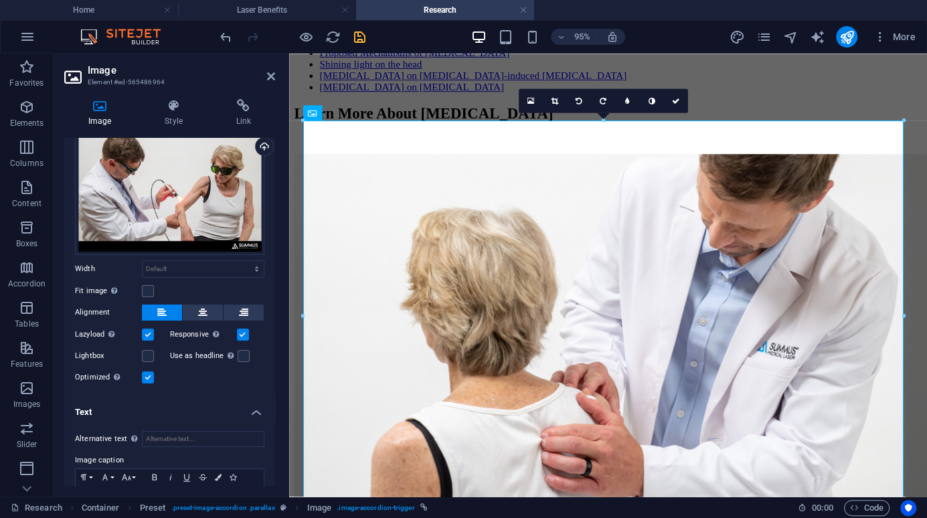
scroll to position [112, 0]
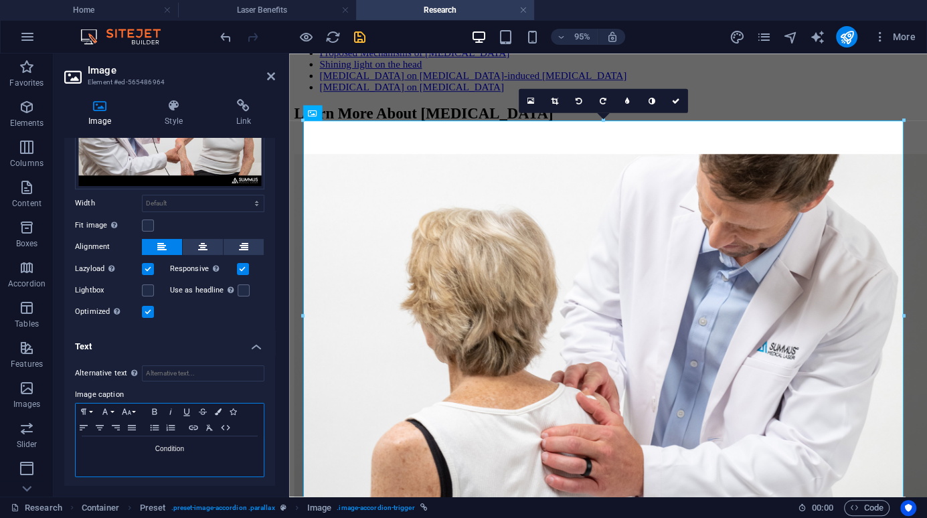
click at [159, 443] on p "Condition" at bounding box center [169, 449] width 175 height 12
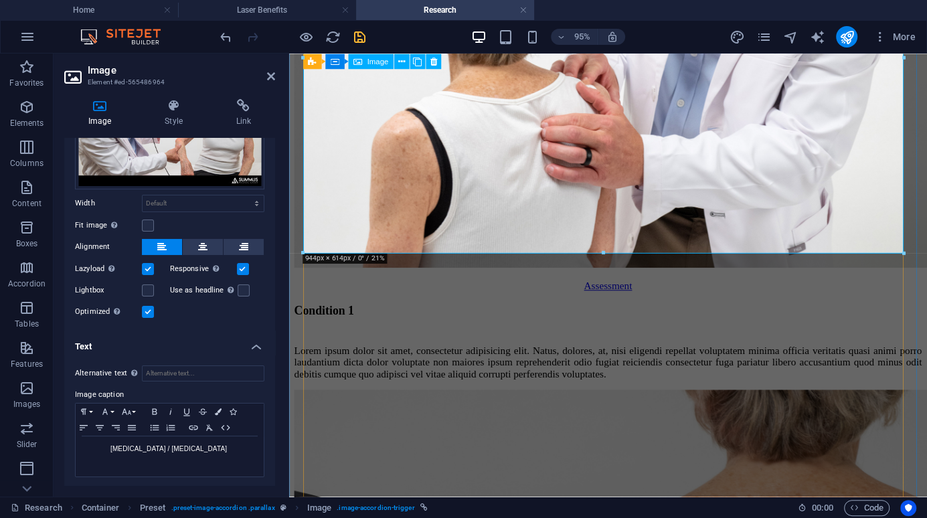
scroll to position [4427, 0]
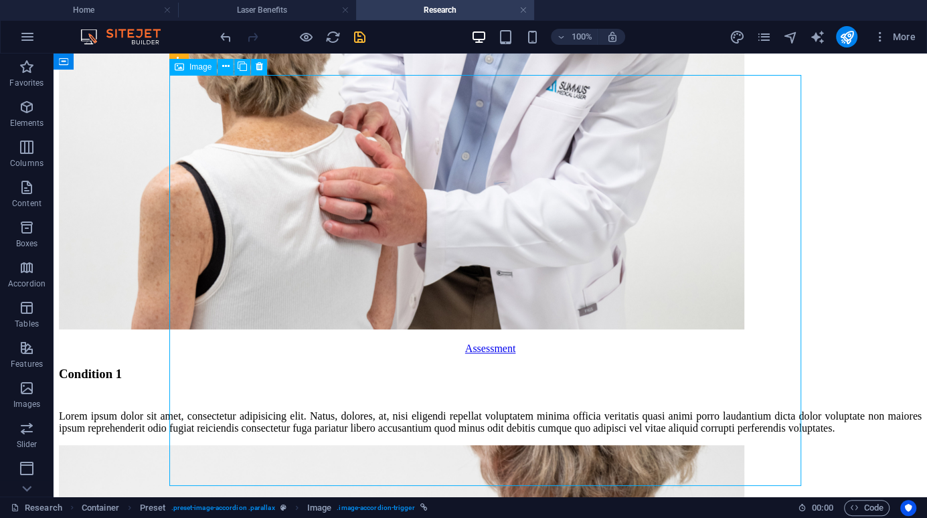
scroll to position [4560, 0]
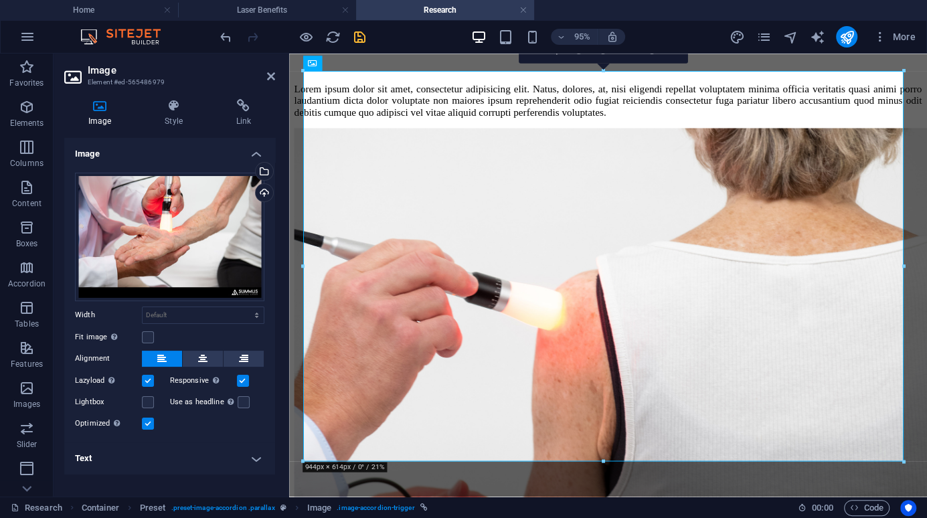
click at [253, 454] on h4 "Text" at bounding box center [169, 458] width 211 height 32
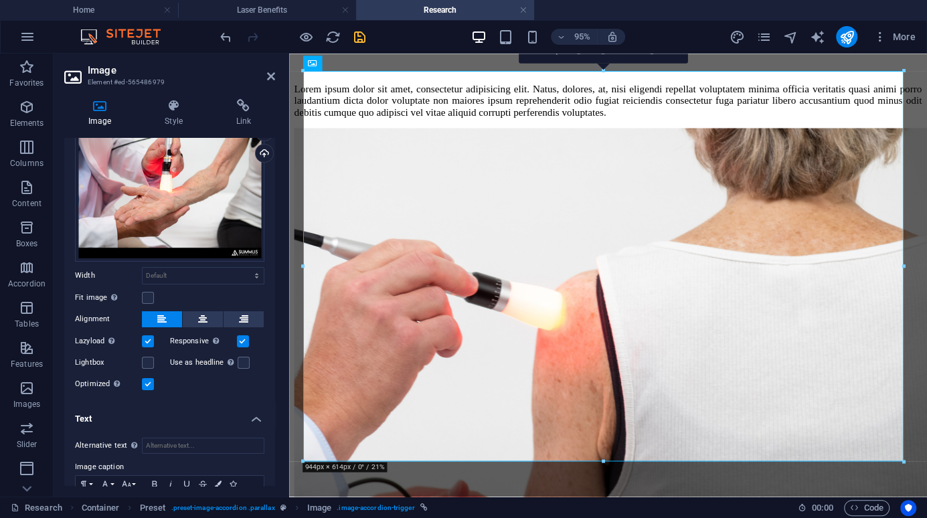
scroll to position [112, 0]
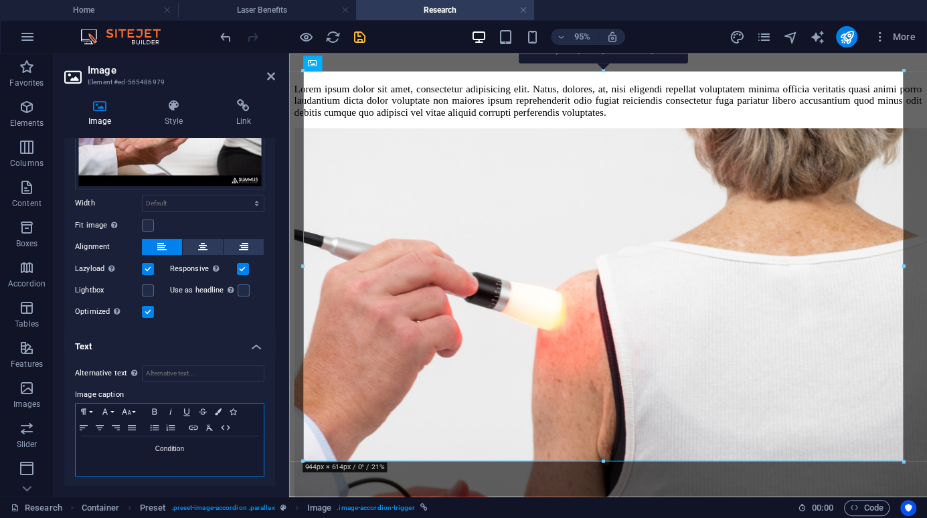
click at [161, 449] on p "Condition" at bounding box center [169, 449] width 175 height 12
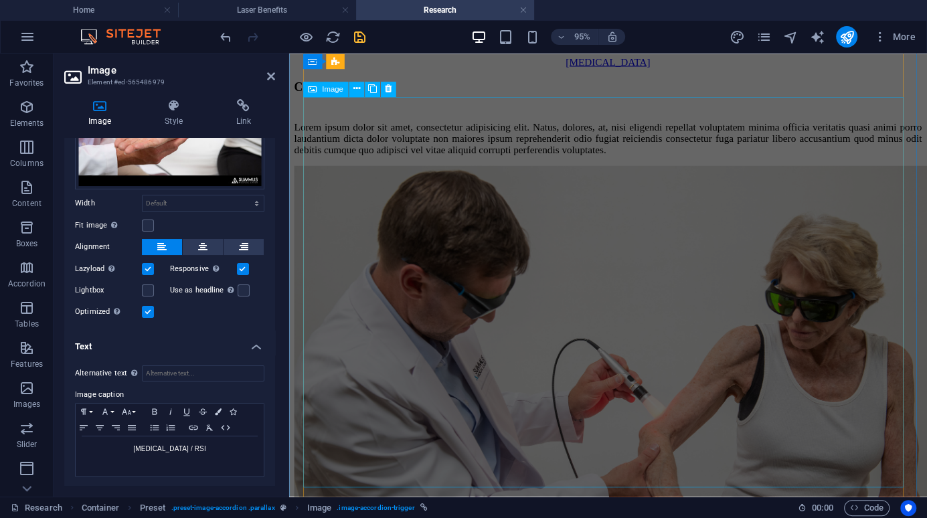
scroll to position [5096, 0]
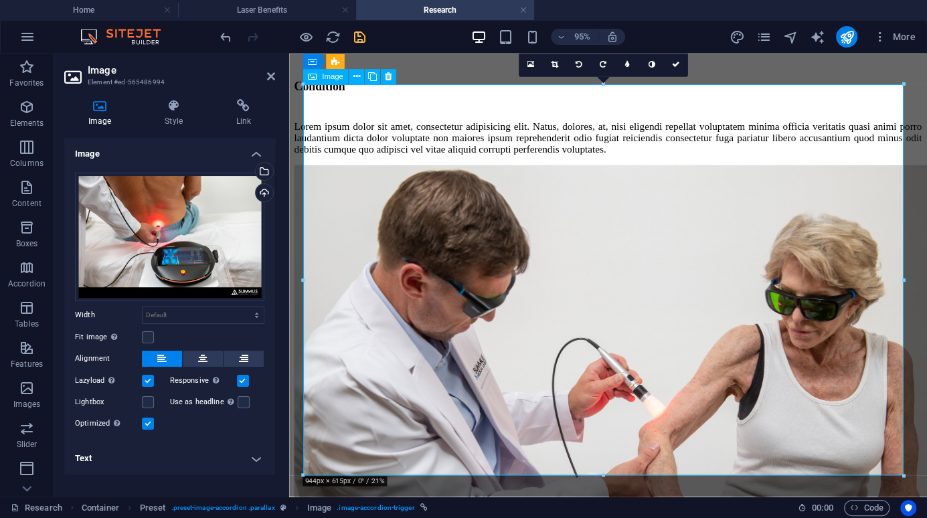
click at [258, 454] on h4 "Text" at bounding box center [169, 458] width 211 height 32
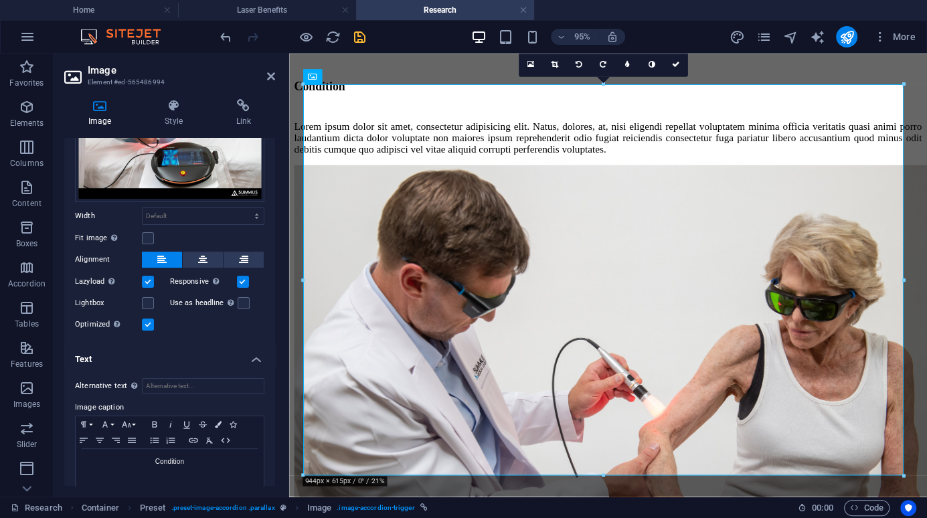
scroll to position [102, 0]
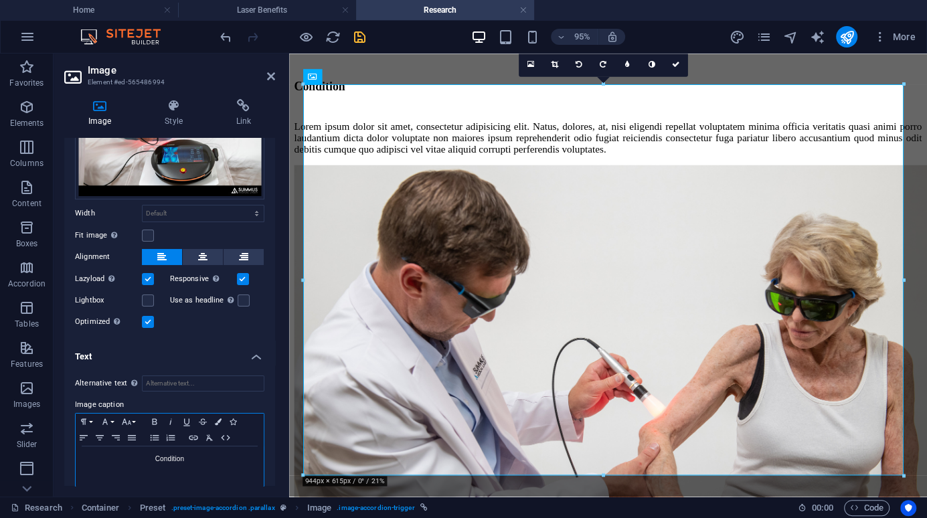
click at [165, 460] on p "Condition" at bounding box center [169, 459] width 175 height 12
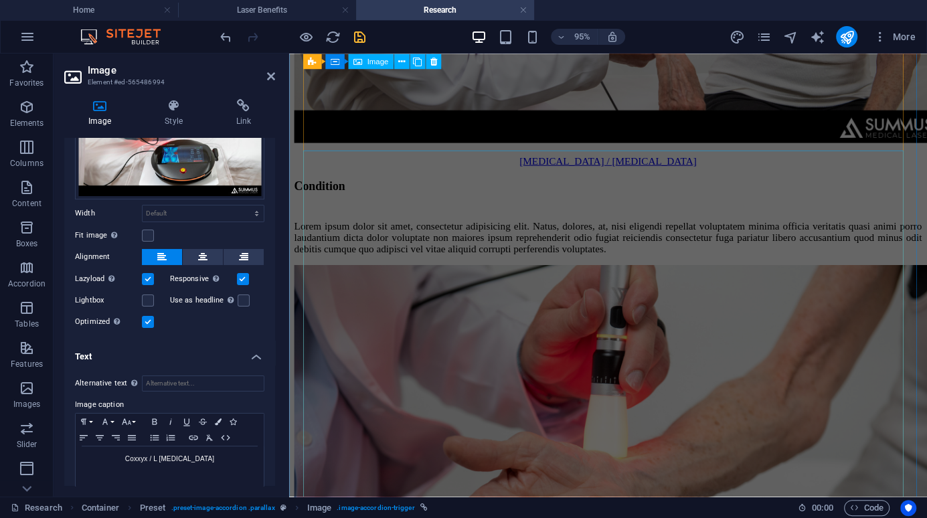
scroll to position [5564, 0]
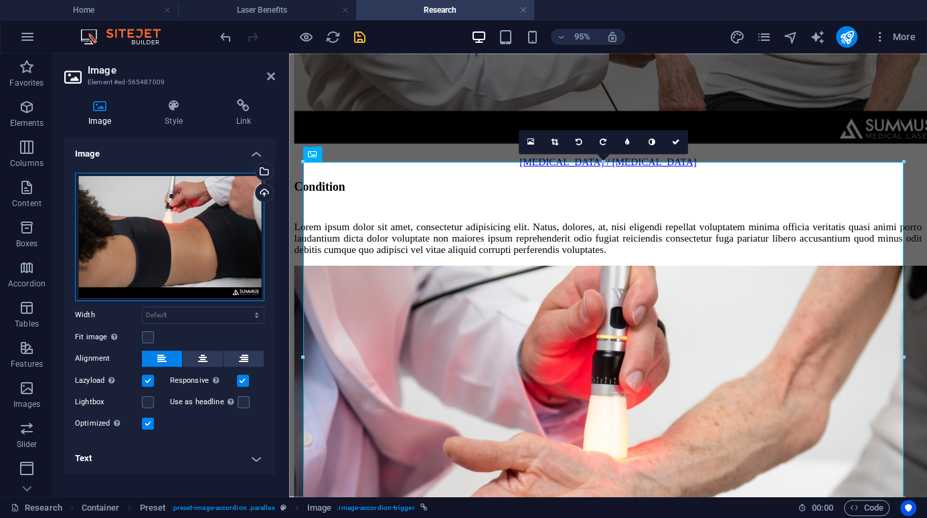
click at [166, 249] on div "Drag files here, click to choose files or select files from Files or our free s…" at bounding box center [169, 237] width 189 height 128
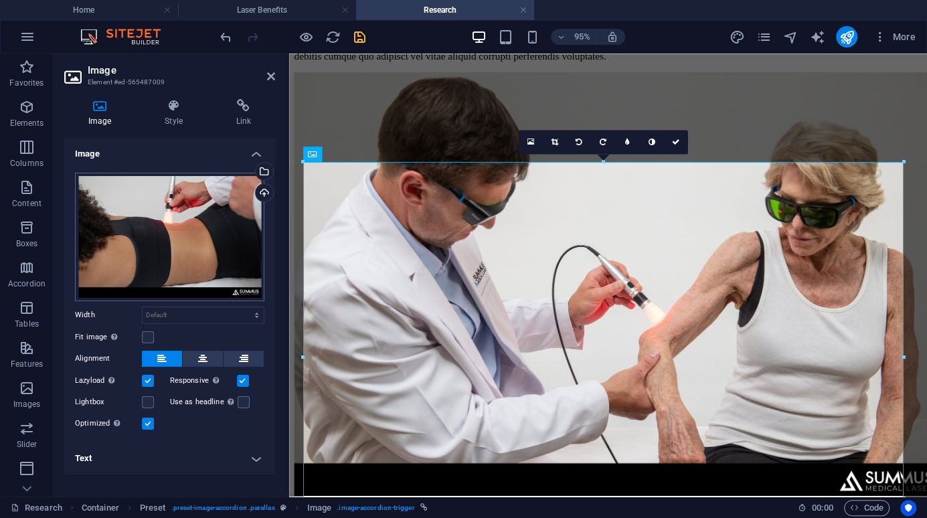
scroll to position [5716, 0]
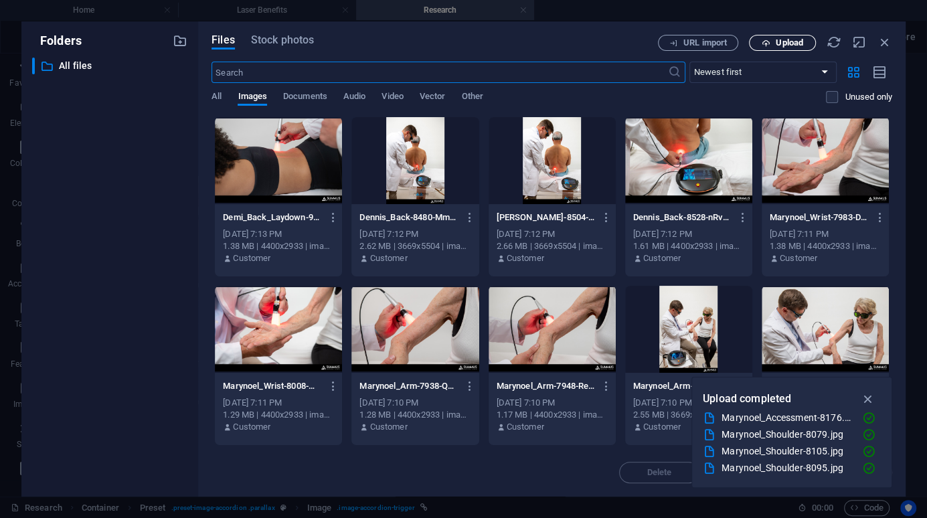
click at [779, 44] on span "Upload" at bounding box center [788, 43] width 27 height 8
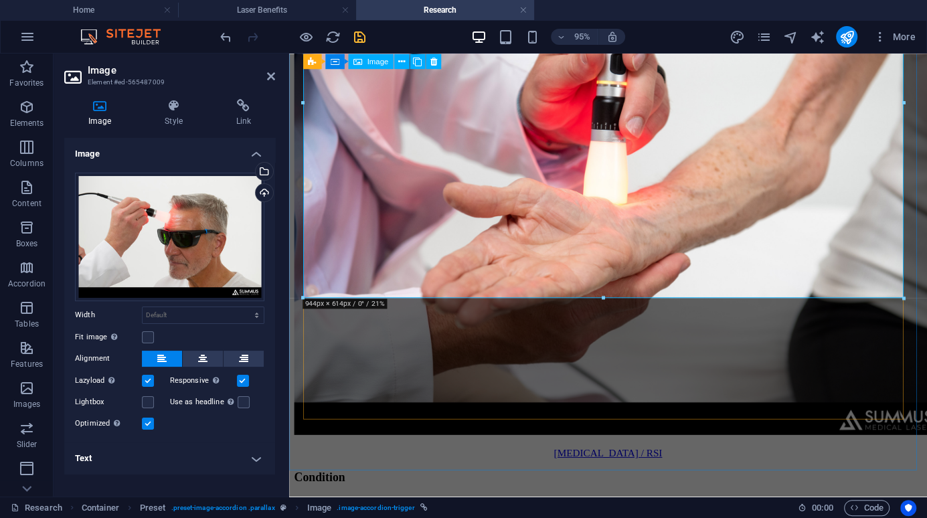
scroll to position [5631, 0]
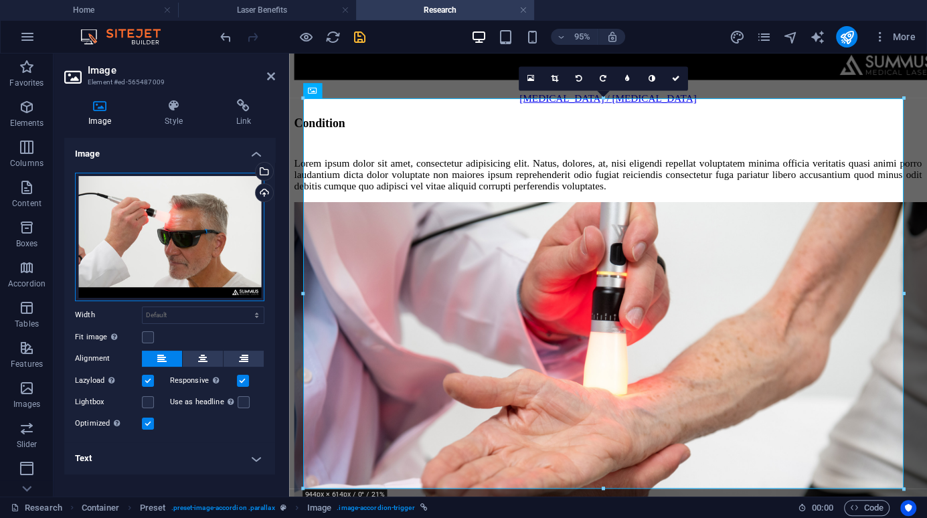
click at [208, 241] on div "Drag files here, click to choose files or select files from Files or our free s…" at bounding box center [169, 237] width 189 height 128
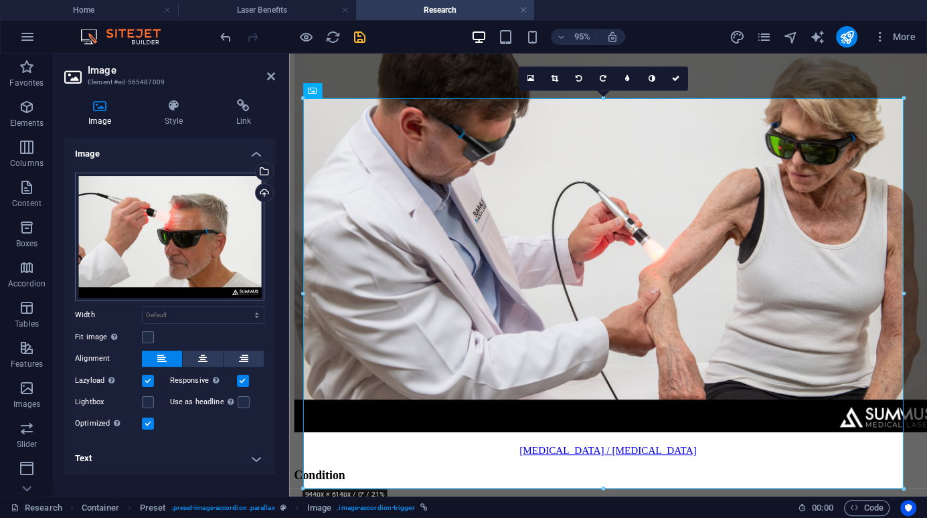
scroll to position [5716, 0]
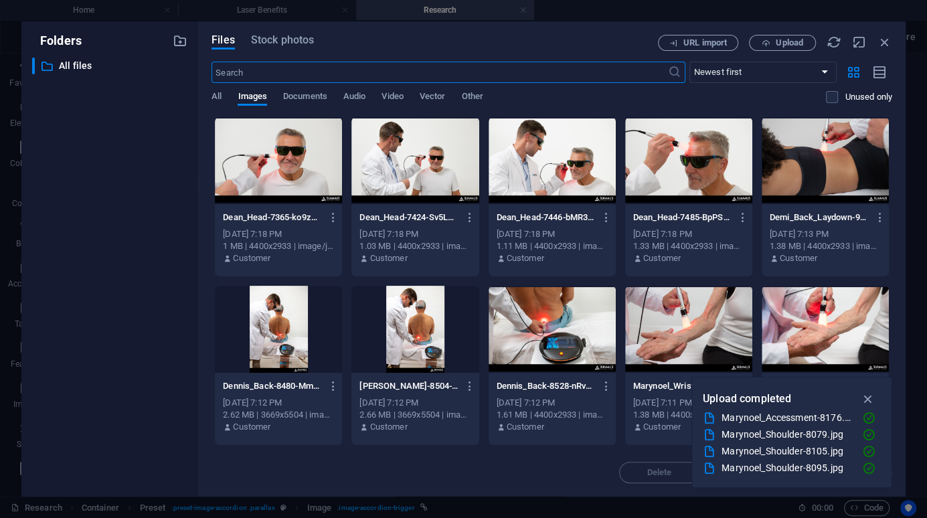
click at [287, 170] on div at bounding box center [278, 160] width 127 height 87
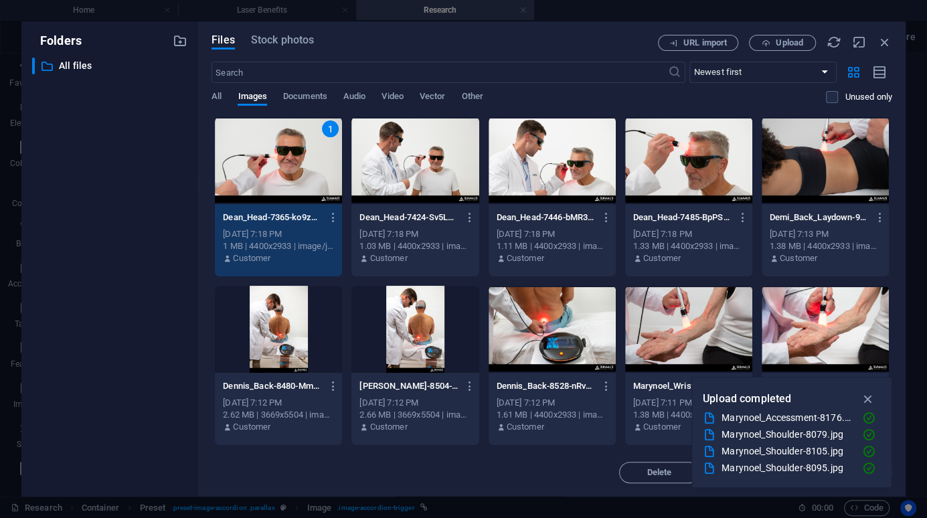
click at [287, 170] on div "1" at bounding box center [278, 160] width 127 height 87
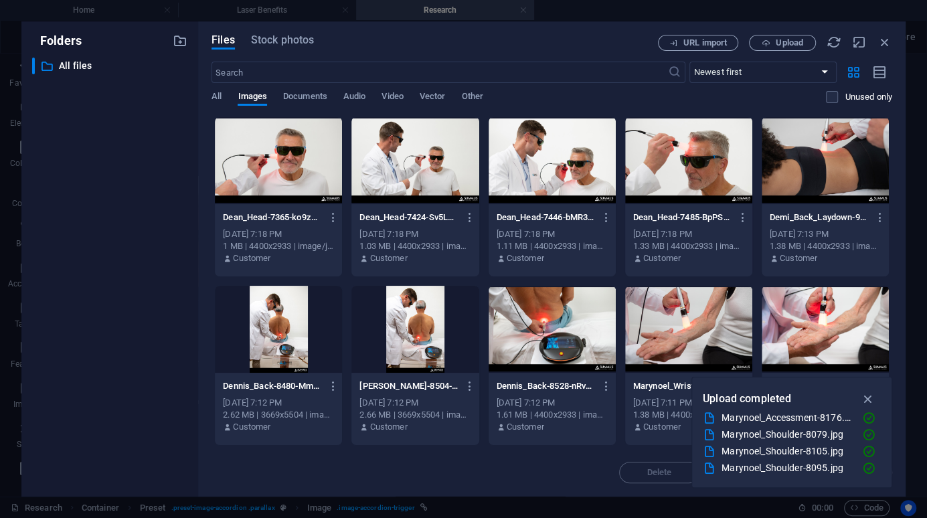
click at [287, 170] on div at bounding box center [278, 160] width 127 height 87
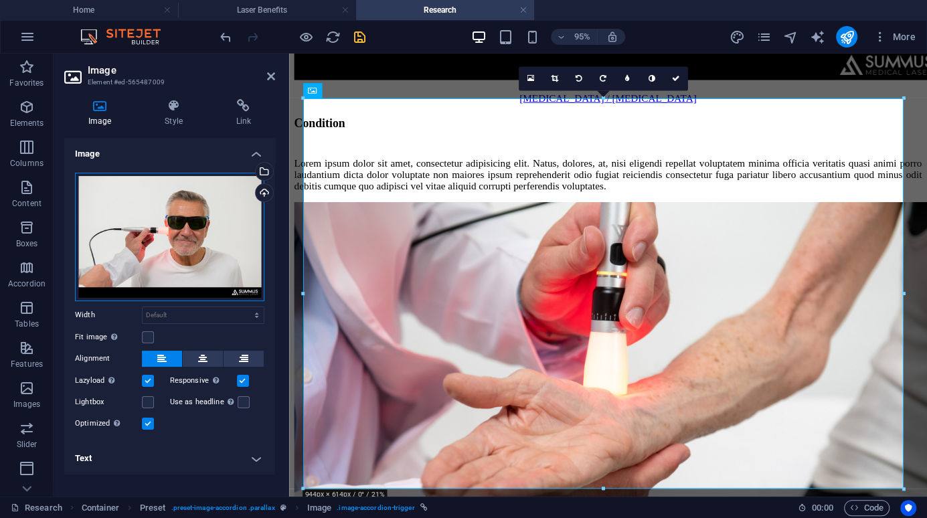
click at [205, 215] on div "Drag files here, click to choose files or select files from Files or our free s…" at bounding box center [169, 237] width 189 height 128
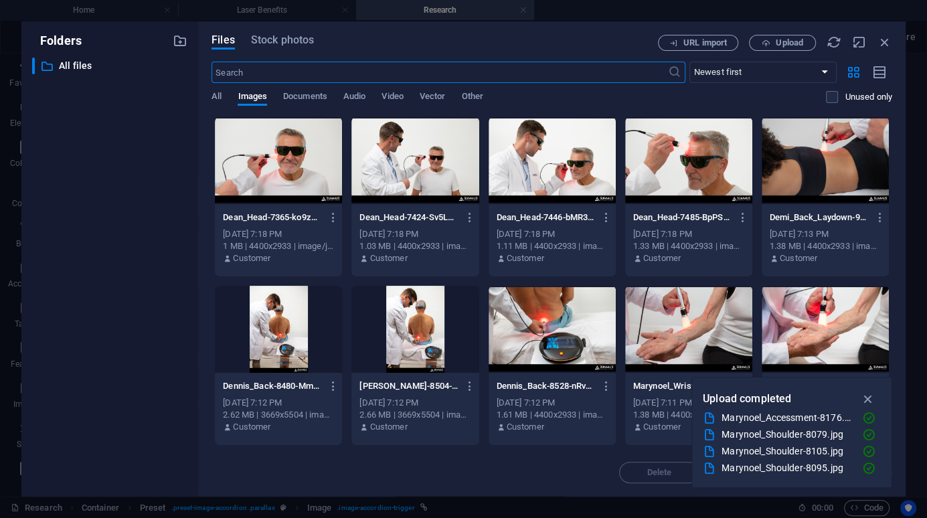
click at [575, 169] on div at bounding box center [551, 160] width 127 height 87
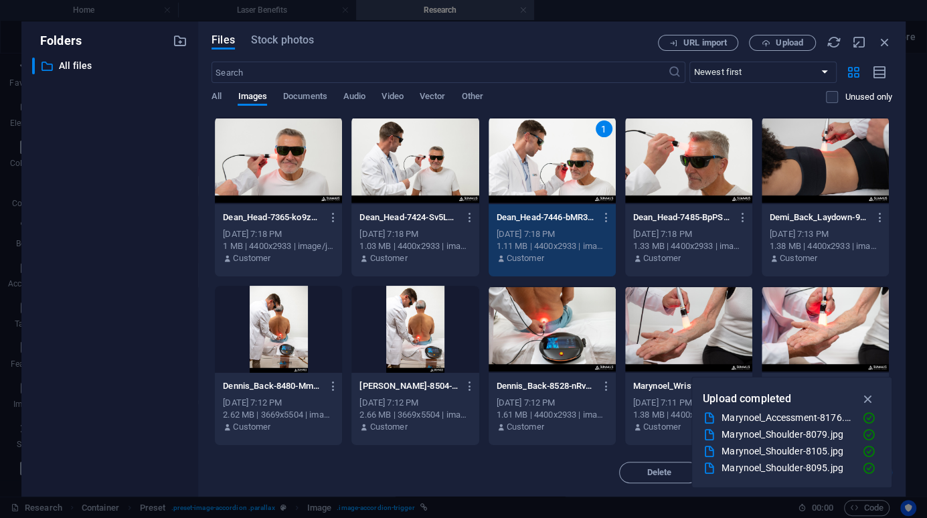
click at [575, 169] on div "1" at bounding box center [551, 160] width 127 height 87
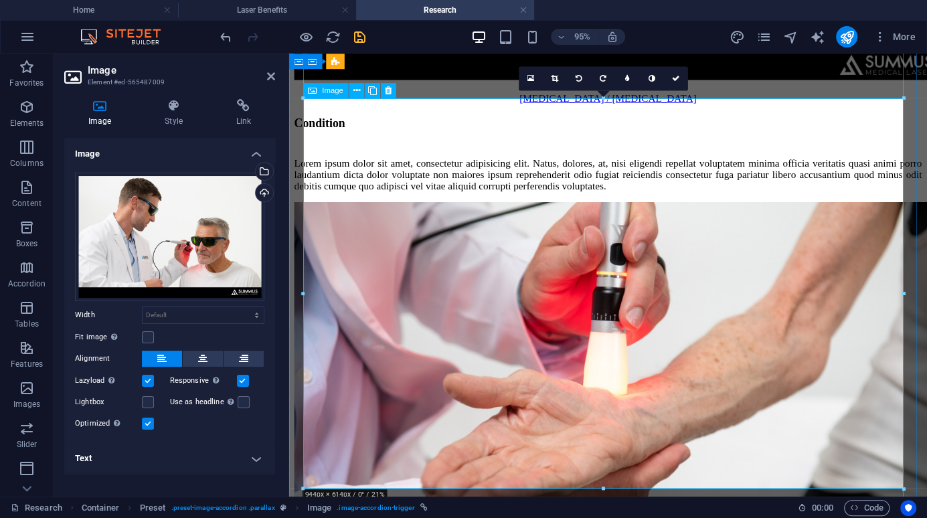
click at [259, 459] on h4 "Text" at bounding box center [169, 458] width 211 height 32
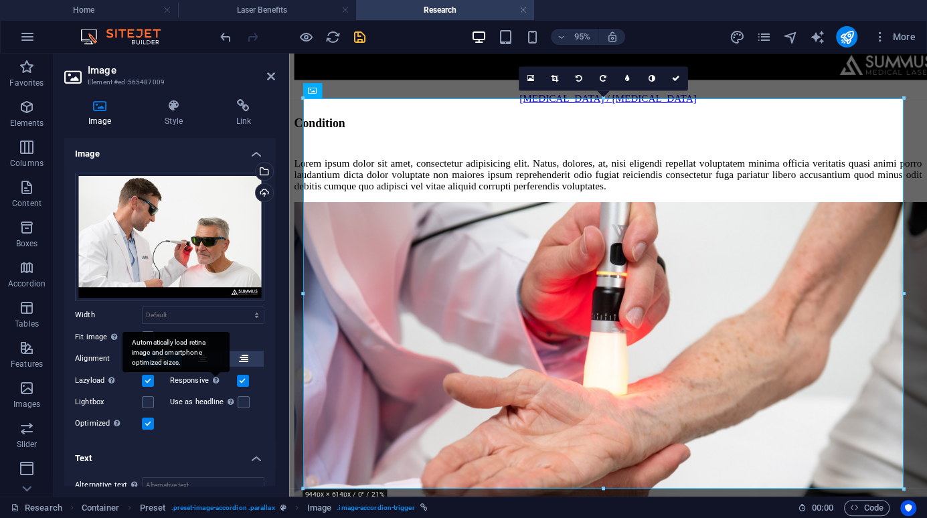
scroll to position [112, 0]
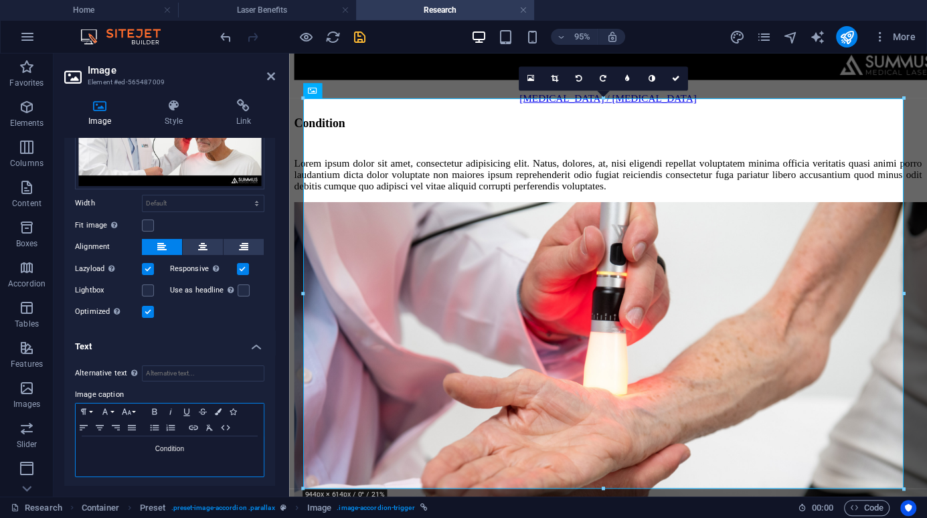
click at [169, 444] on p "Condition" at bounding box center [169, 449] width 175 height 12
click at [360, 34] on icon "save" at bounding box center [359, 36] width 15 height 15
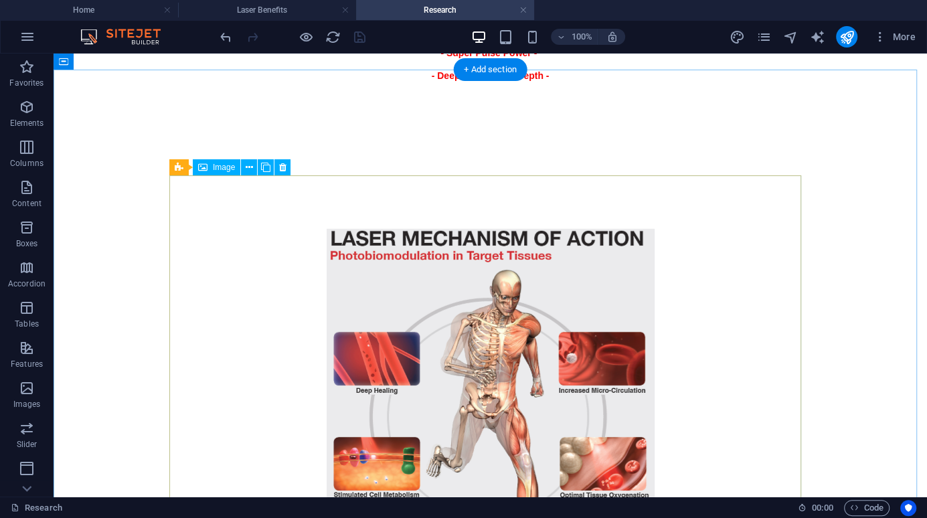
scroll to position [3006, 0]
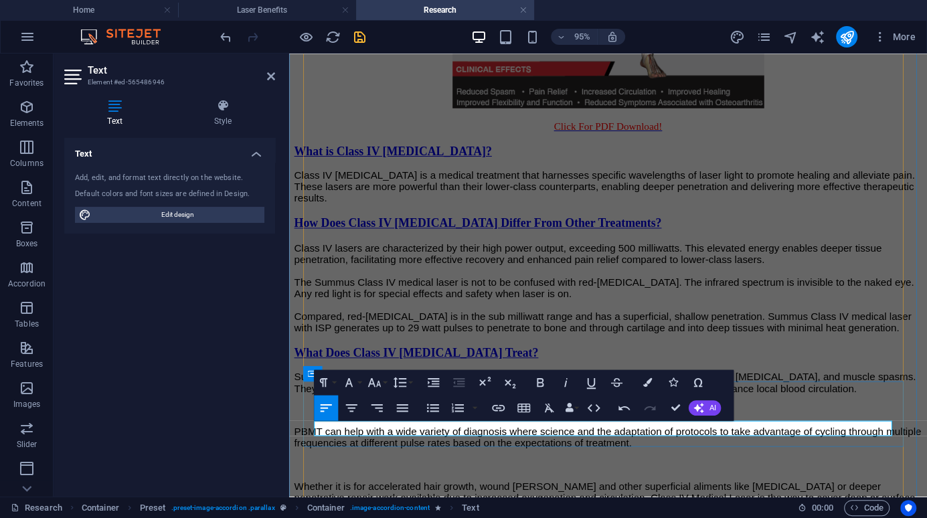
drag, startPoint x: 321, startPoint y: 450, endPoint x: 315, endPoint y: 446, distance: 7.2
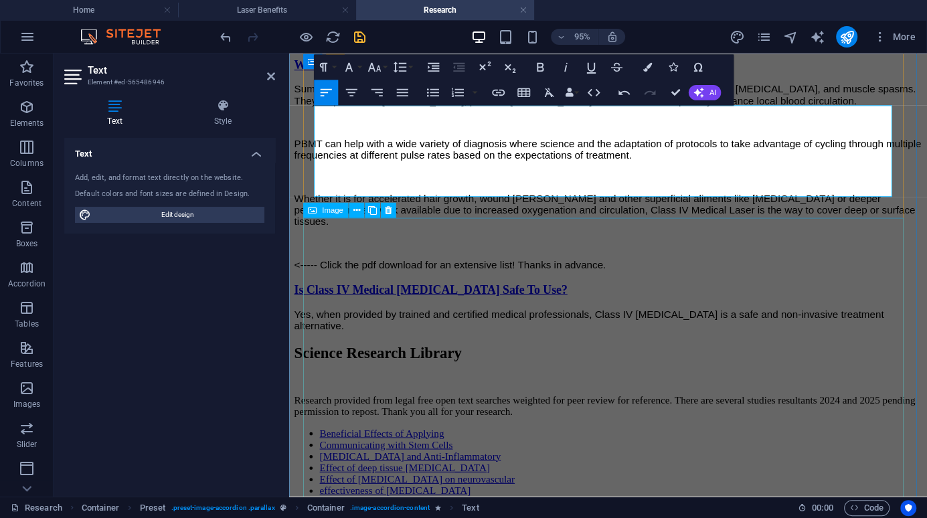
scroll to position [3289, 0]
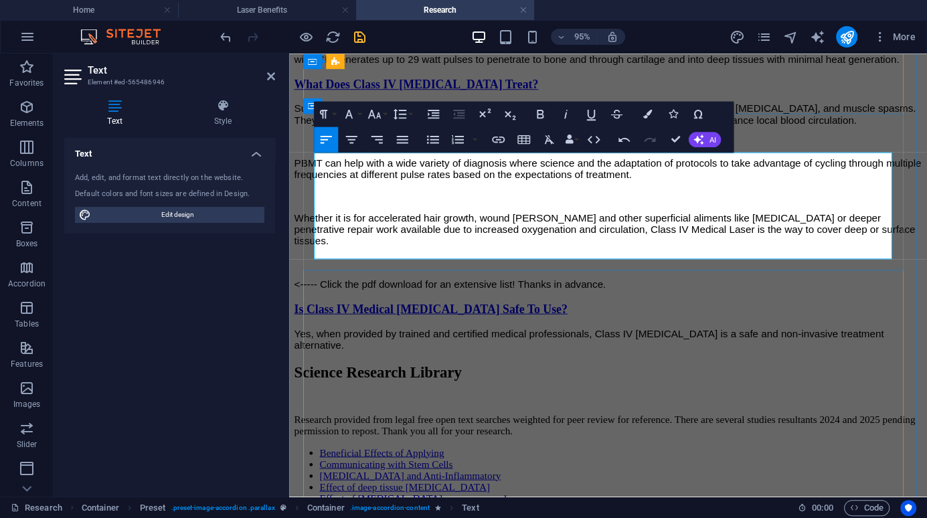
drag, startPoint x: 732, startPoint y: 253, endPoint x: 708, endPoint y: 246, distance: 25.2
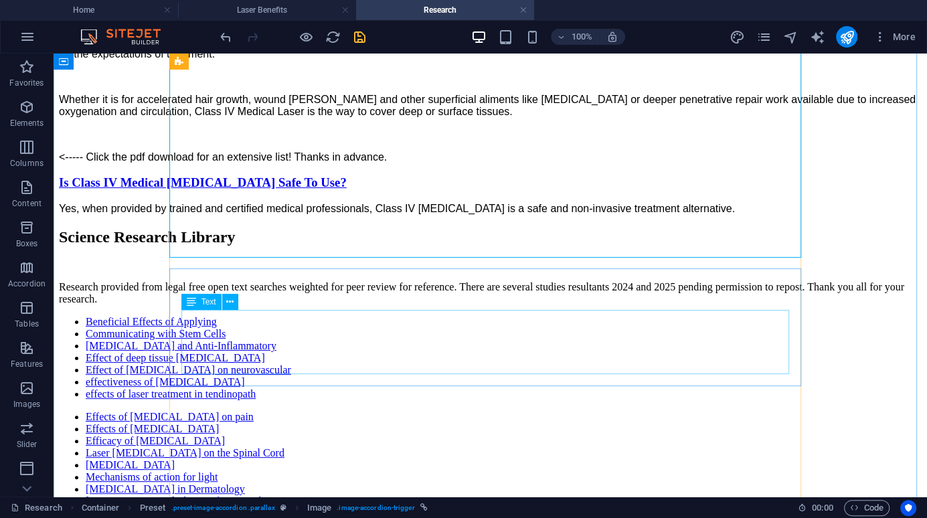
scroll to position [3757, 0]
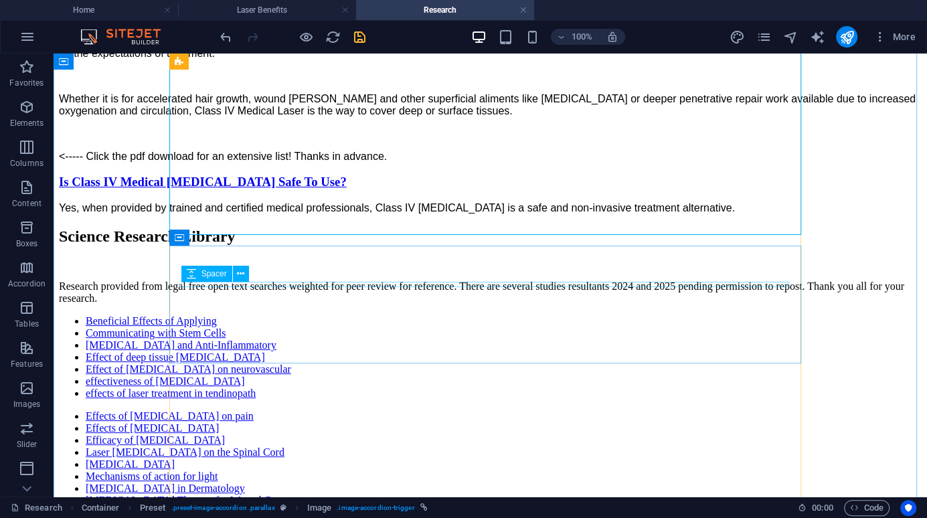
click at [254, 270] on div "Spacer" at bounding box center [219, 274] width 76 height 17
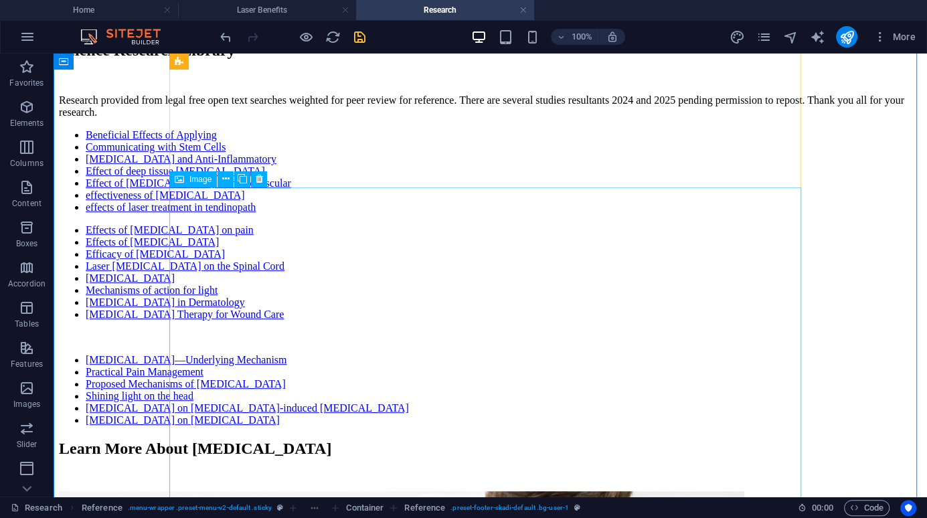
scroll to position [3809, 0]
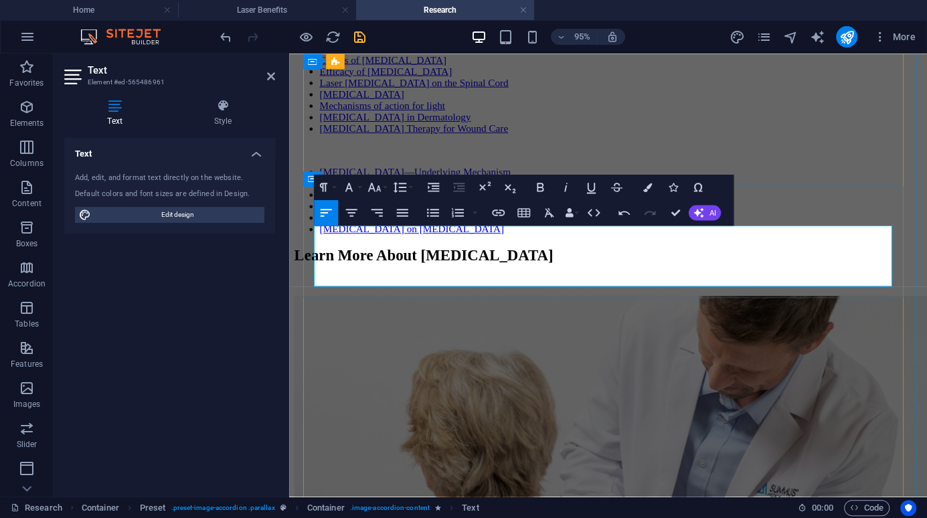
drag, startPoint x: 587, startPoint y: 290, endPoint x: 793, endPoint y: 292, distance: 206.1
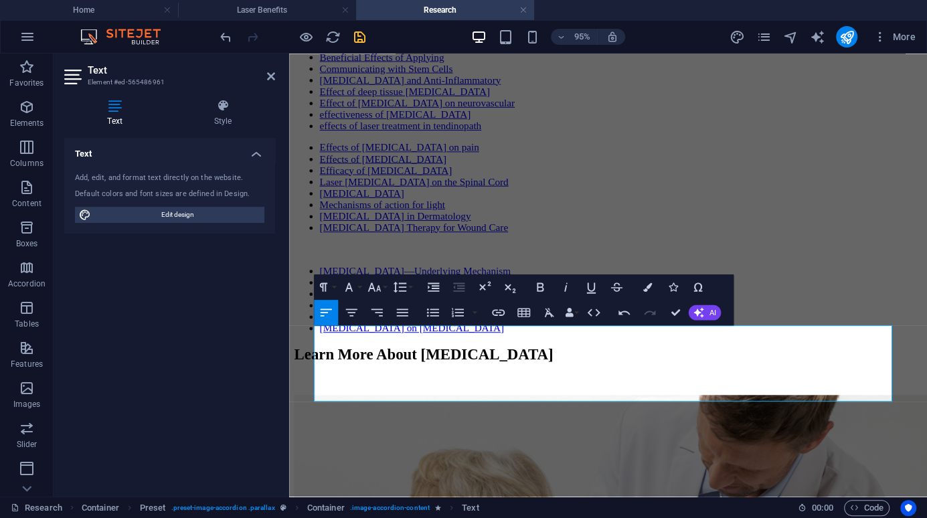
scroll to position [3663, 0]
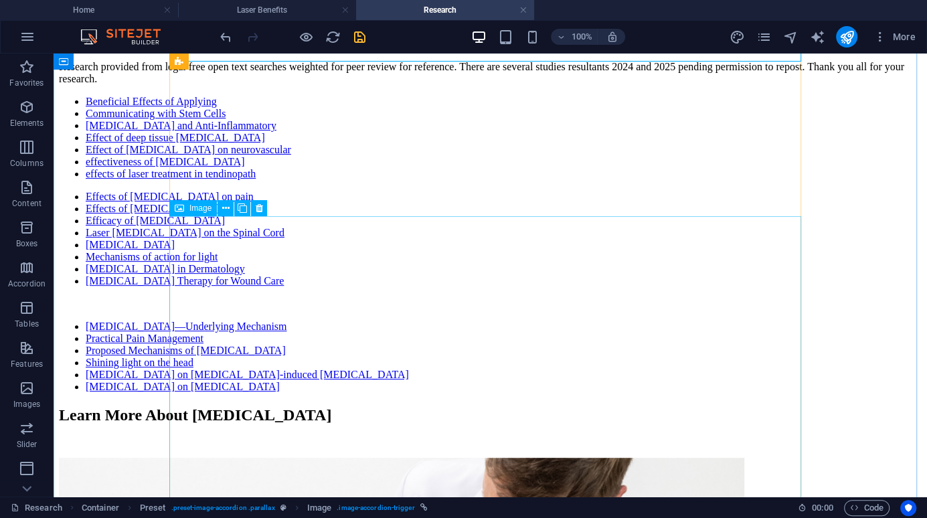
scroll to position [3997, 0]
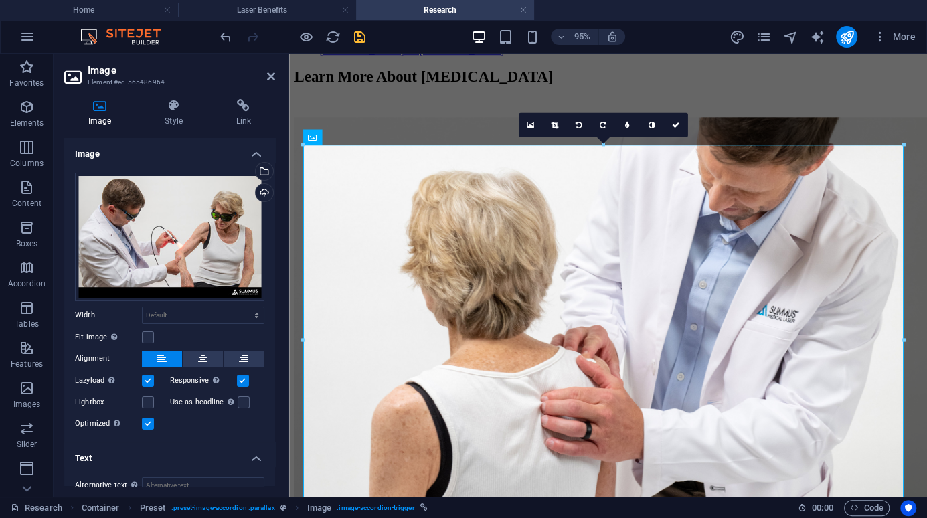
scroll to position [112, 0]
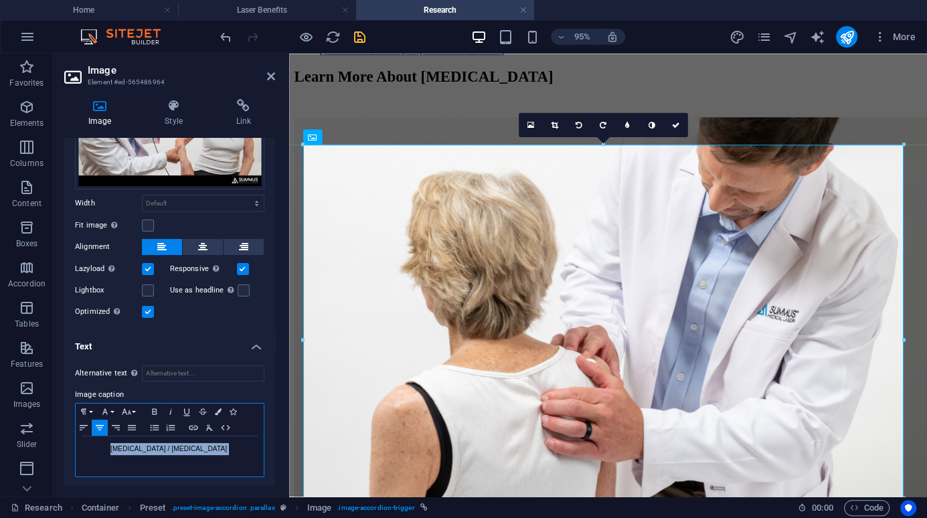
drag, startPoint x: 217, startPoint y: 447, endPoint x: 116, endPoint y: 450, distance: 101.1
click at [116, 450] on p "[MEDICAL_DATA] / [MEDICAL_DATA]" at bounding box center [169, 449] width 175 height 12
copy p "[MEDICAL_DATA] / [MEDICAL_DATA]"
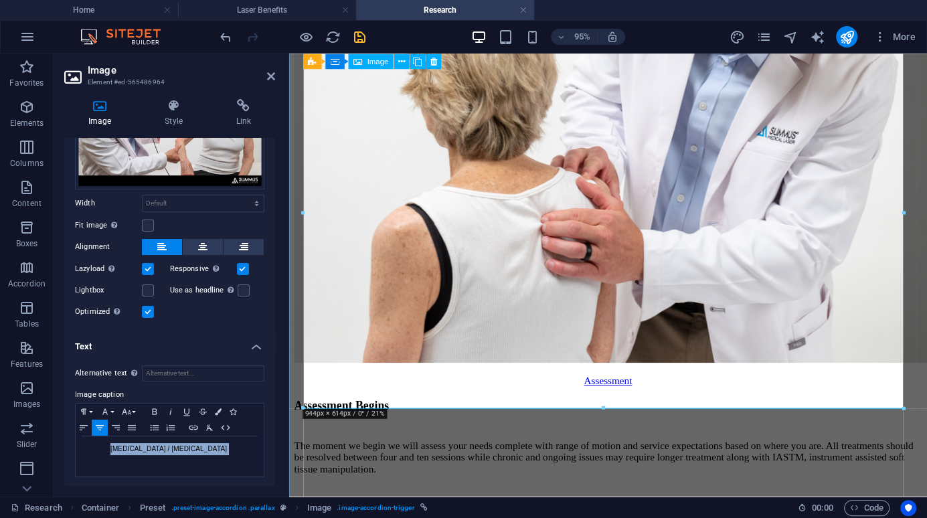
scroll to position [4265, 0]
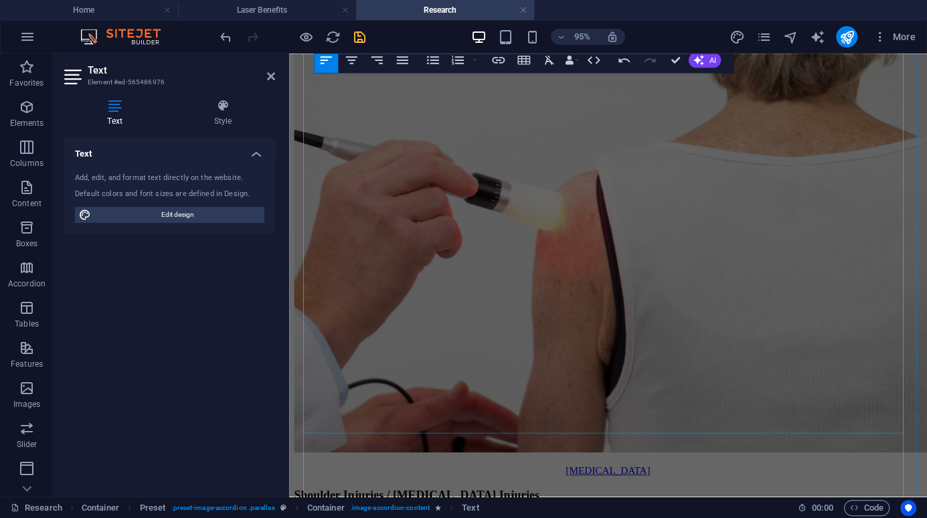
scroll to position [4733, 0]
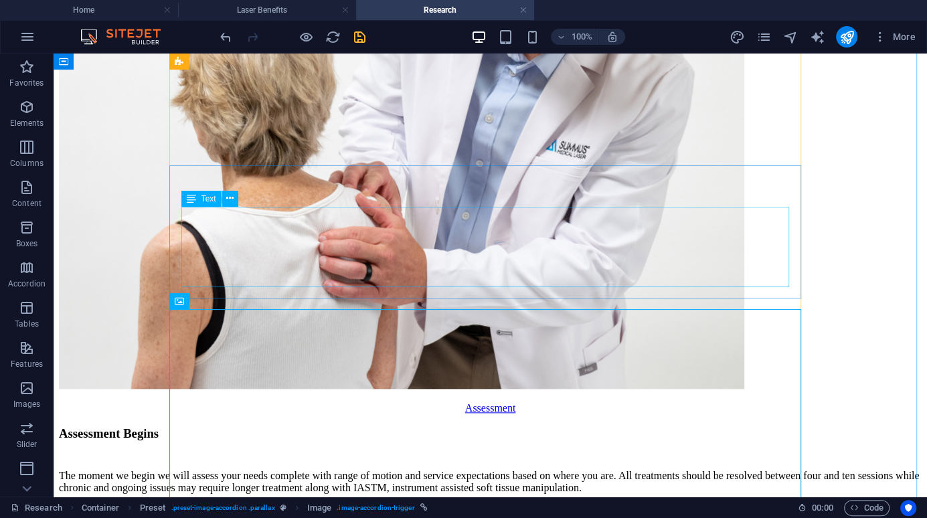
scroll to position [4508, 0]
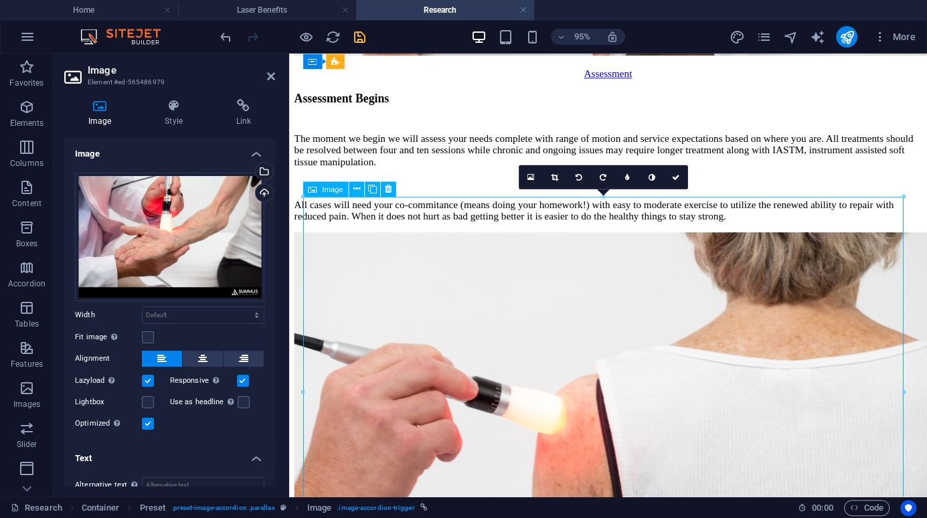
drag, startPoint x: 670, startPoint y: 407, endPoint x: 561, endPoint y: 411, distance: 108.4
drag, startPoint x: 272, startPoint y: 310, endPoint x: 280, endPoint y: 390, distance: 80.7
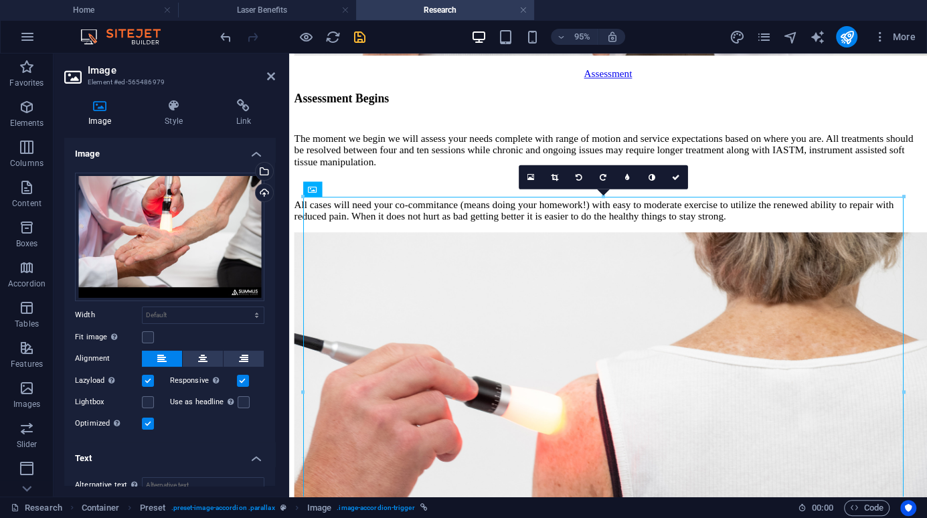
click at [280, 390] on div "Image Style Link Image Drag files here, click to choose files or select files f…" at bounding box center [170, 292] width 232 height 408
drag, startPoint x: 271, startPoint y: 393, endPoint x: 266, endPoint y: 433, distance: 39.7
click at [266, 433] on div "Drag files here, click to choose files or select files from Files or our free s…" at bounding box center [169, 302] width 211 height 280
drag, startPoint x: 272, startPoint y: 393, endPoint x: 264, endPoint y: 446, distance: 54.2
click at [264, 446] on ul "Image Drag files here, click to choose files or select files from Files or our …" at bounding box center [169, 369] width 211 height 462
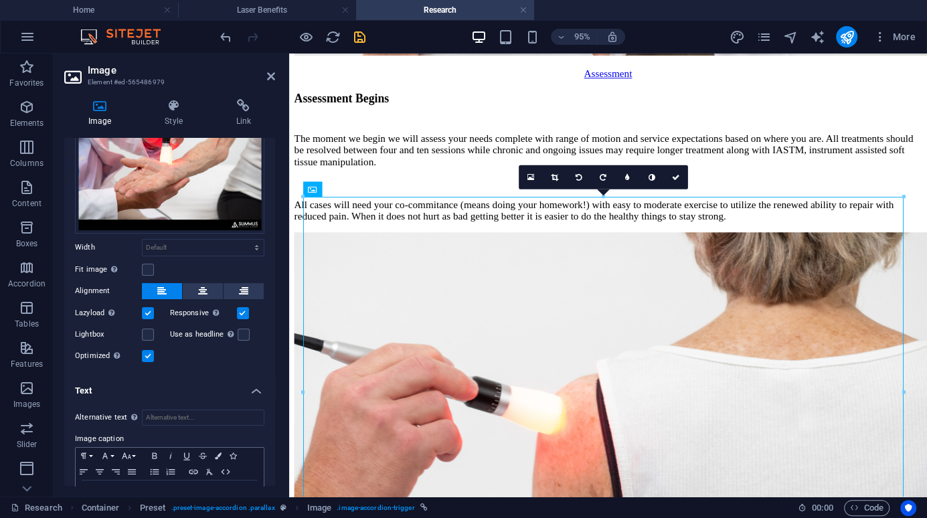
scroll to position [112, 0]
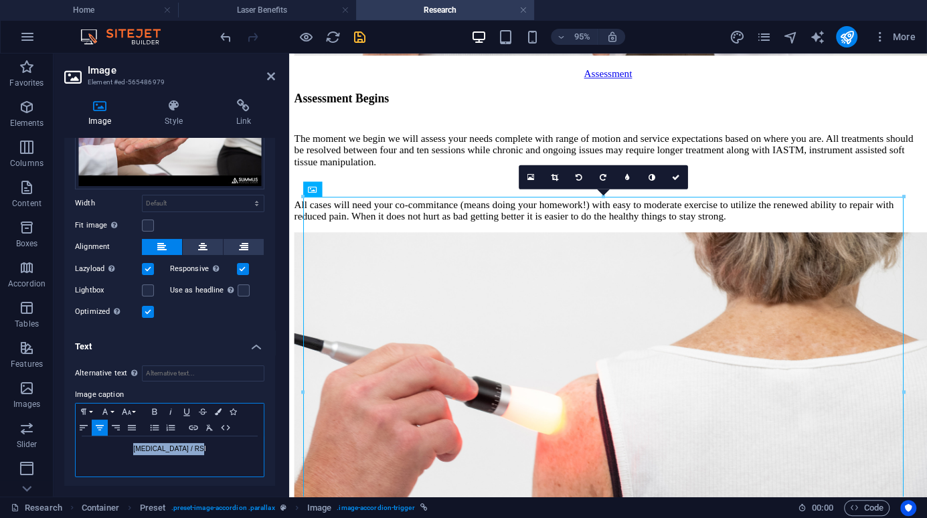
drag, startPoint x: 137, startPoint y: 443, endPoint x: 223, endPoint y: 459, distance: 87.1
click at [219, 459] on div "[MEDICAL_DATA] / RSI" at bounding box center [170, 456] width 188 height 40
copy p "[MEDICAL_DATA] / RSI"
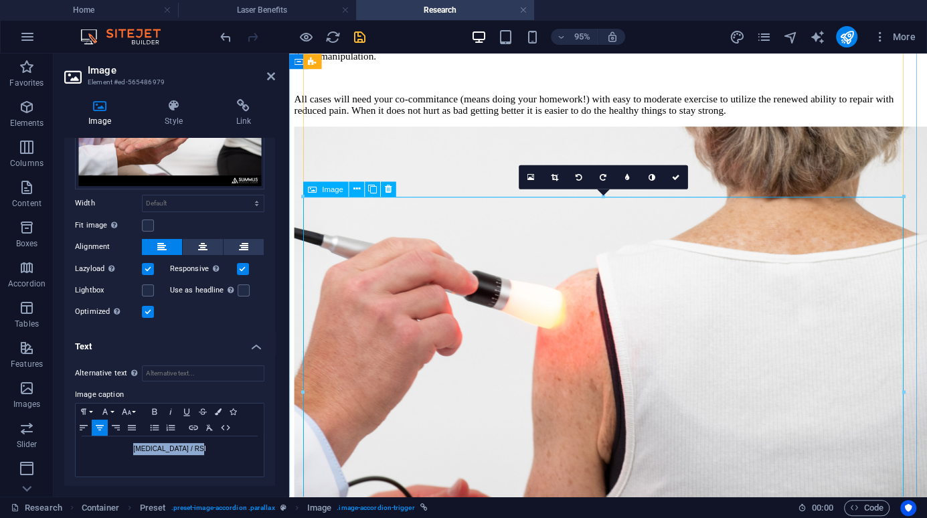
scroll to position [4709, 0]
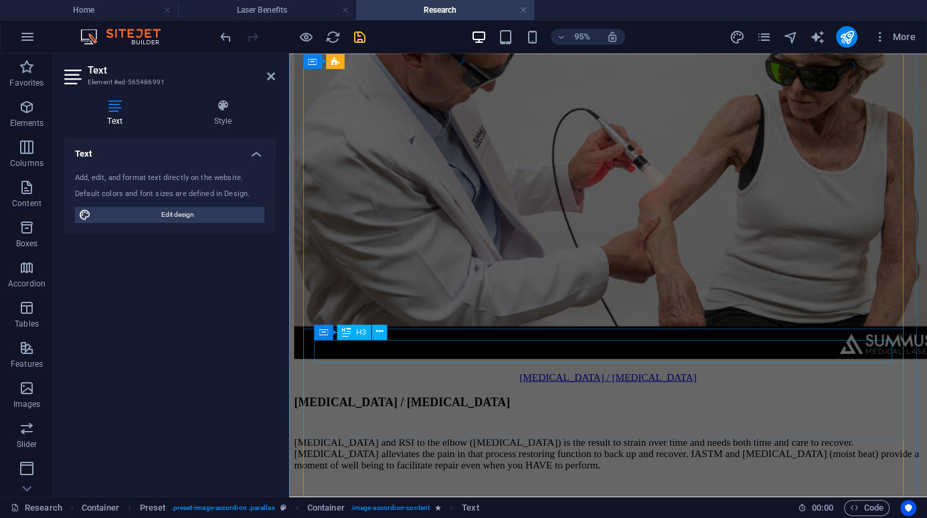
scroll to position [5419, 0]
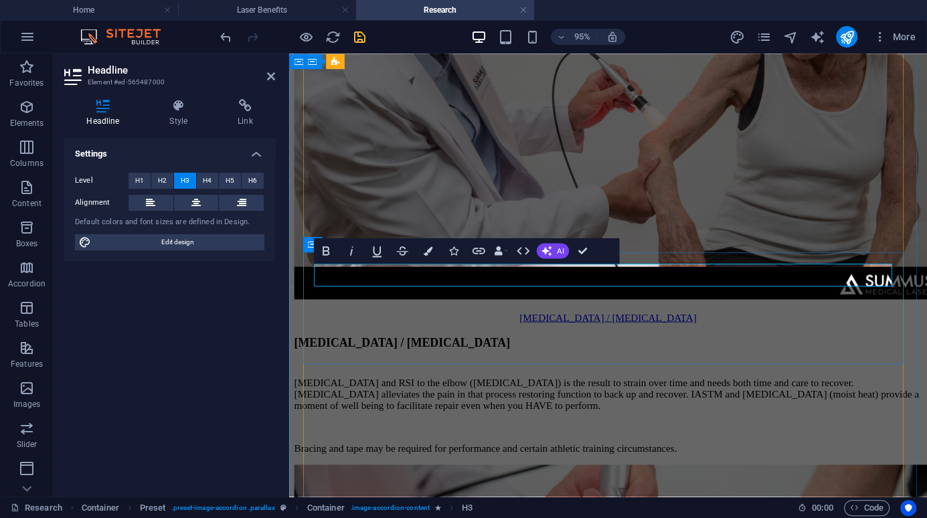
drag, startPoint x: 368, startPoint y: 284, endPoint x: 341, endPoint y: 289, distance: 27.2
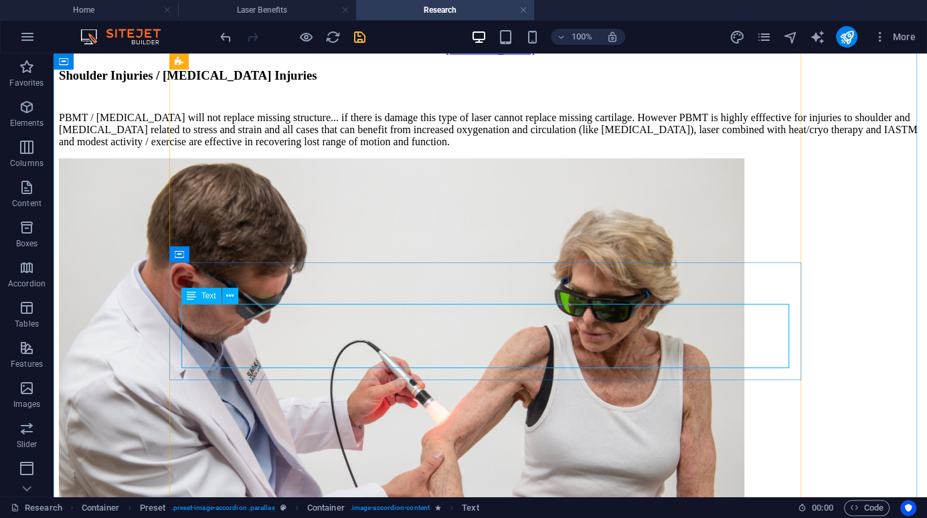
drag, startPoint x: 285, startPoint y: 328, endPoint x: 272, endPoint y: 327, distance: 12.7
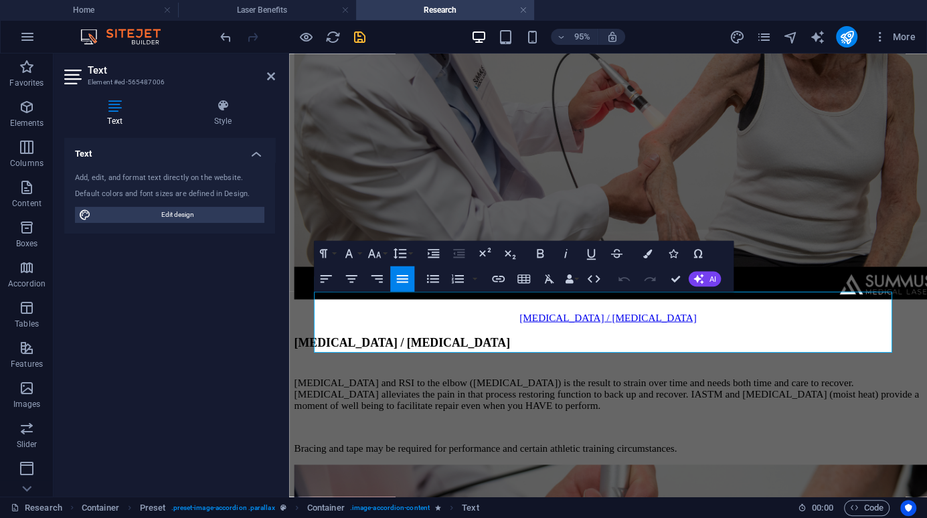
drag, startPoint x: 555, startPoint y: 364, endPoint x: 211, endPoint y: 298, distance: 350.1
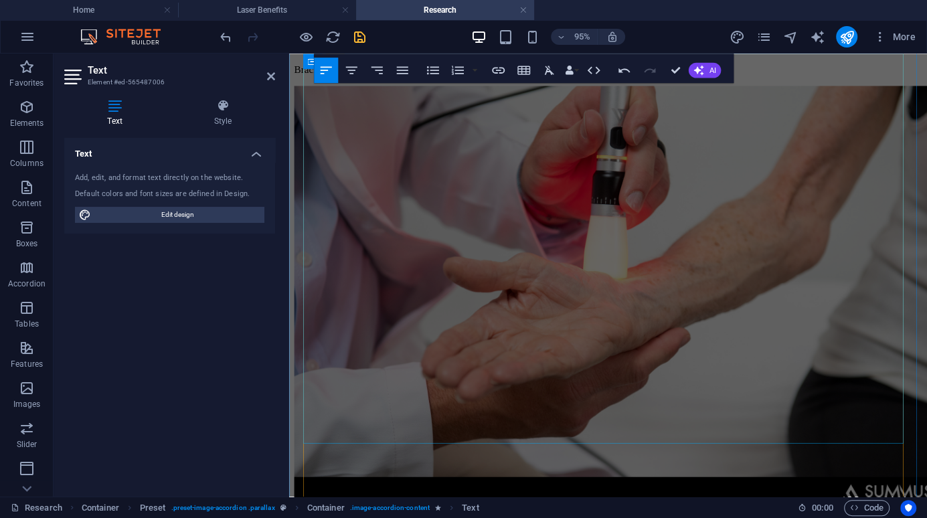
scroll to position [5871, 0]
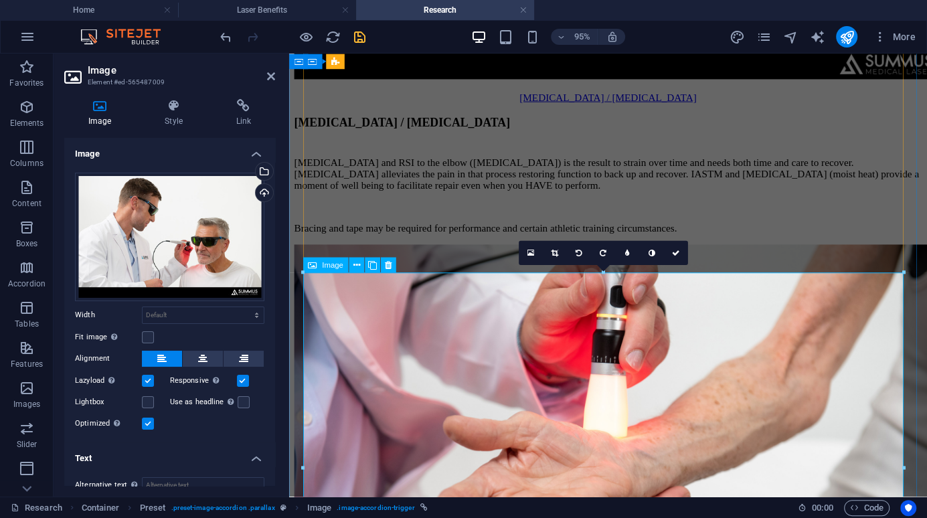
scroll to position [5712, 0]
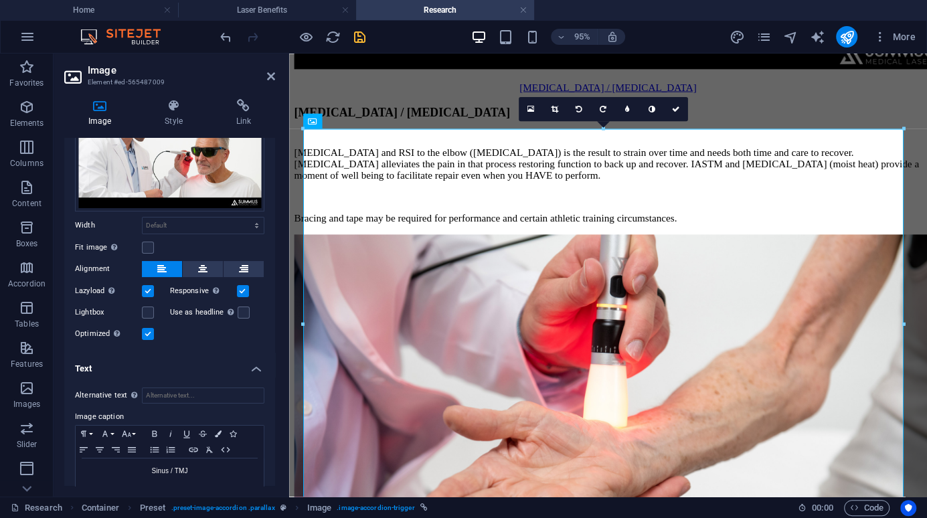
scroll to position [112, 0]
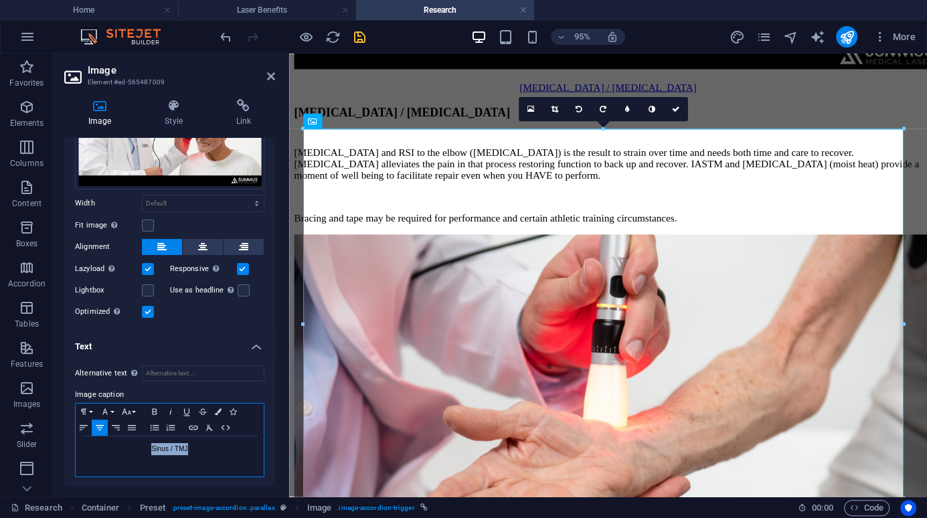
drag, startPoint x: 173, startPoint y: 445, endPoint x: 126, endPoint y: 443, distance: 47.5
click at [126, 443] on p "Sinus / TMJ" at bounding box center [169, 449] width 175 height 12
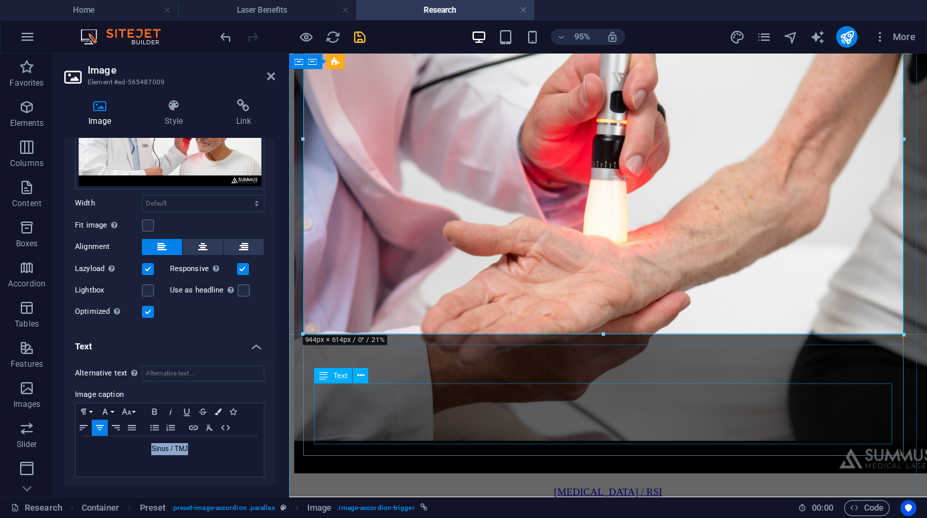
scroll to position [5912, 0]
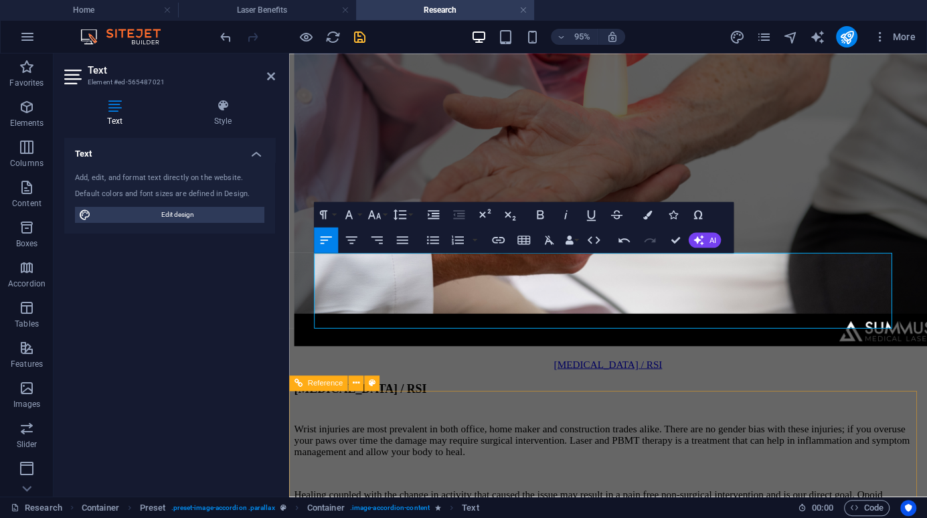
scroll to position [6046, 0]
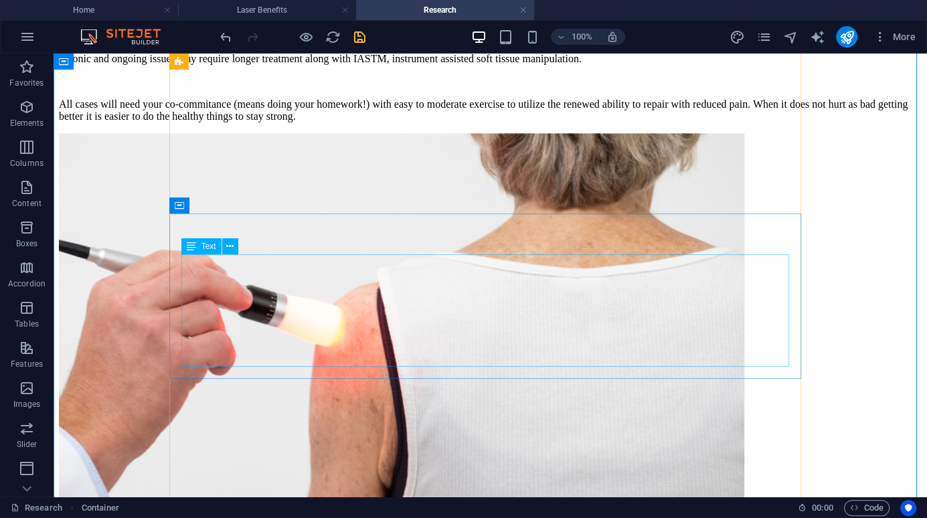
scroll to position [4775, 0]
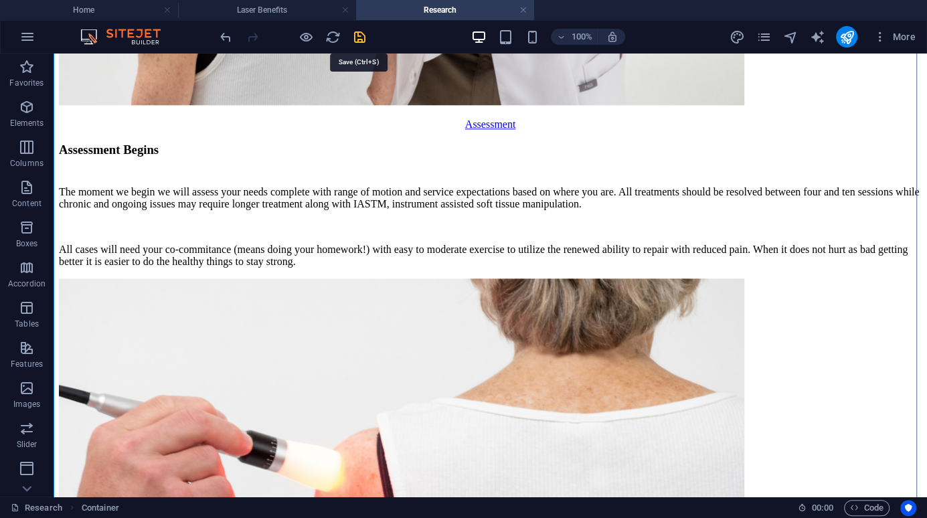
click at [357, 36] on icon "save" at bounding box center [359, 36] width 15 height 15
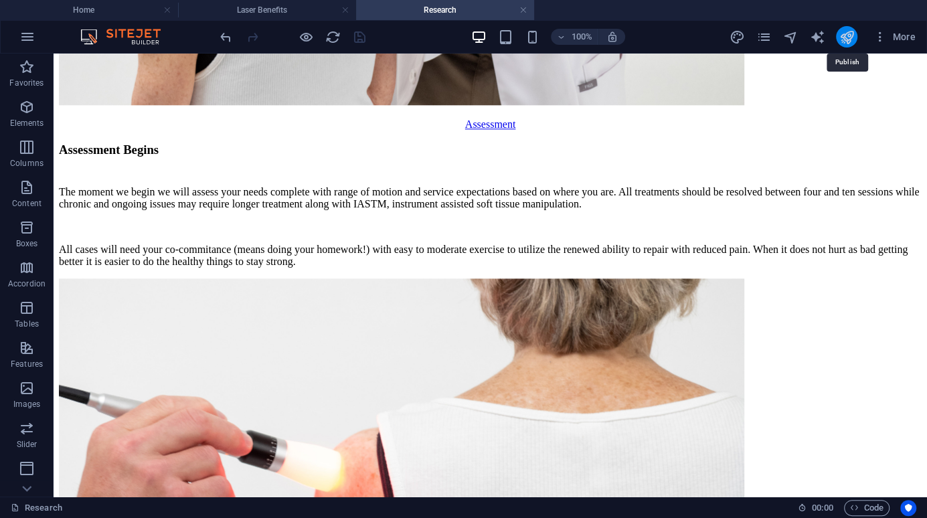
click at [848, 38] on icon "publish" at bounding box center [845, 36] width 15 height 15
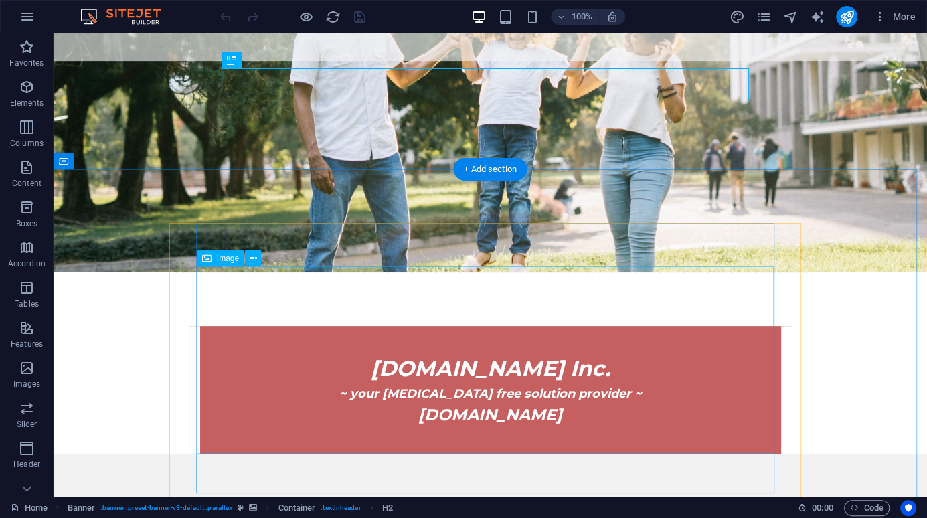
scroll to position [473, 0]
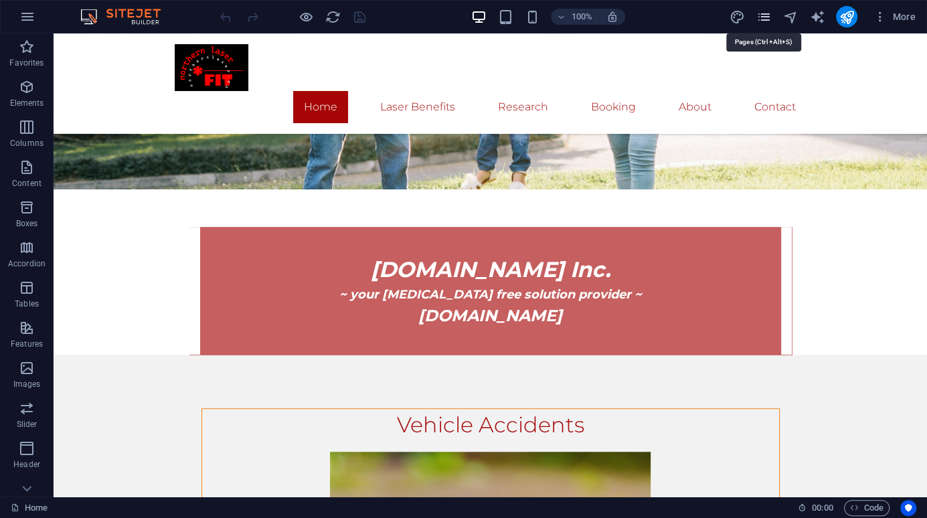
click at [767, 15] on icon "pages" at bounding box center [762, 16] width 15 height 15
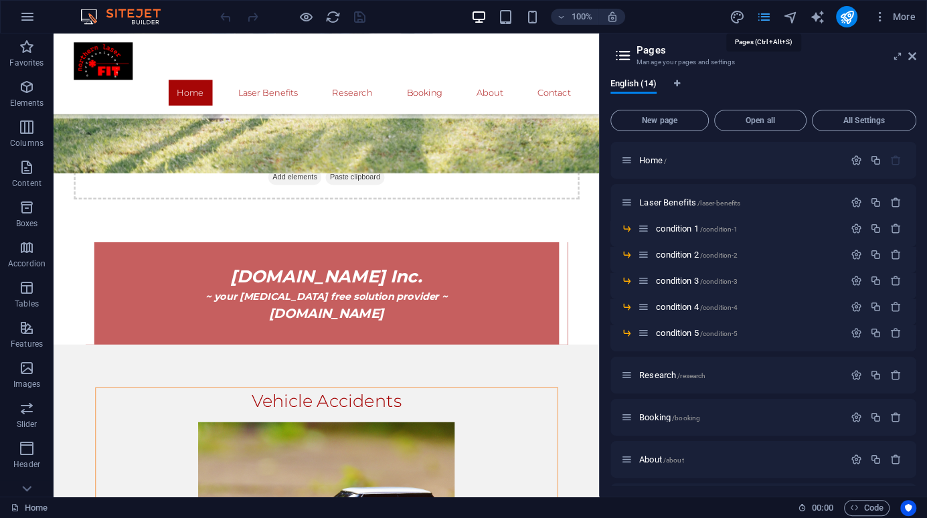
scroll to position [491, 0]
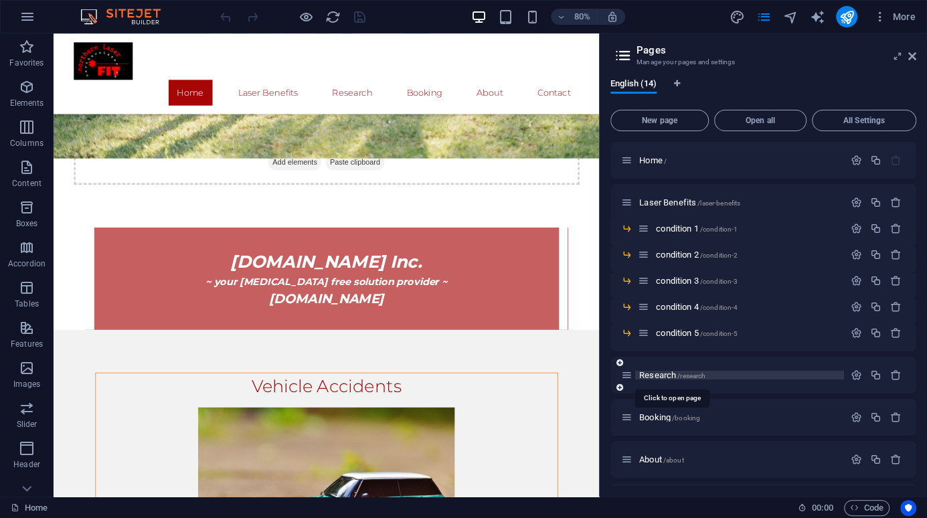
click at [656, 375] on span "Research /research" at bounding box center [672, 375] width 66 height 10
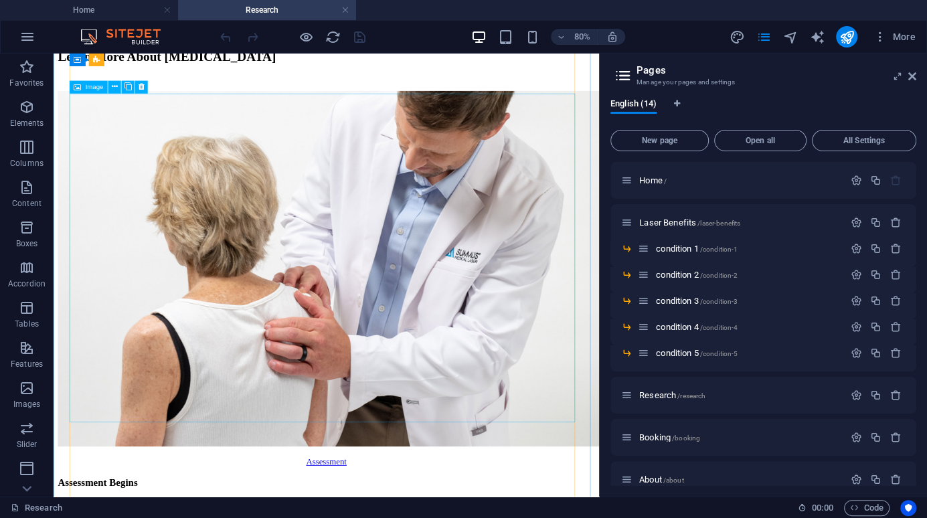
scroll to position [4235, 0]
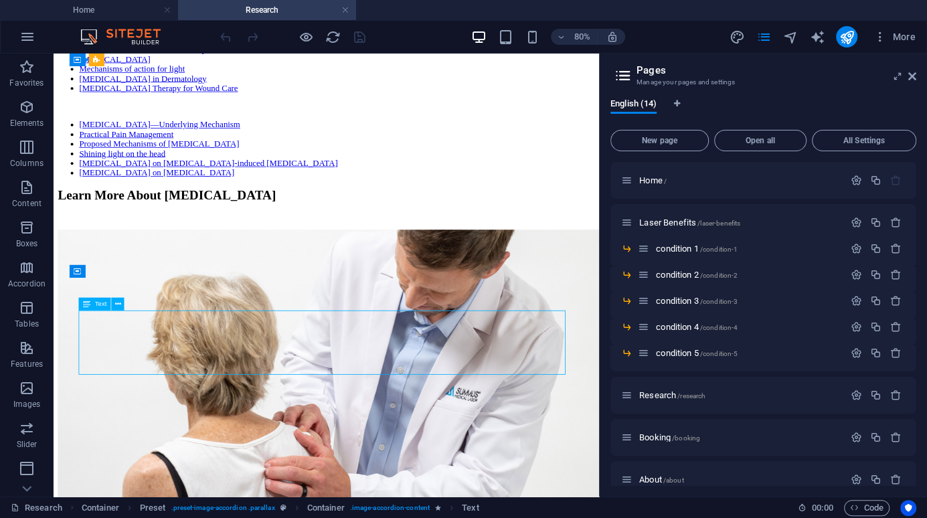
scroll to position [4459, 0]
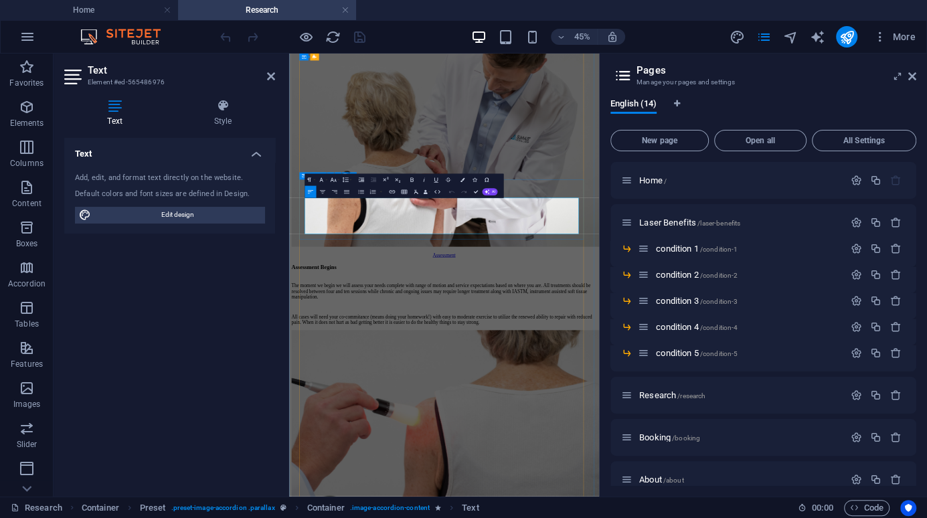
drag, startPoint x: 848, startPoint y: 438, endPoint x: 834, endPoint y: 456, distance: 23.4
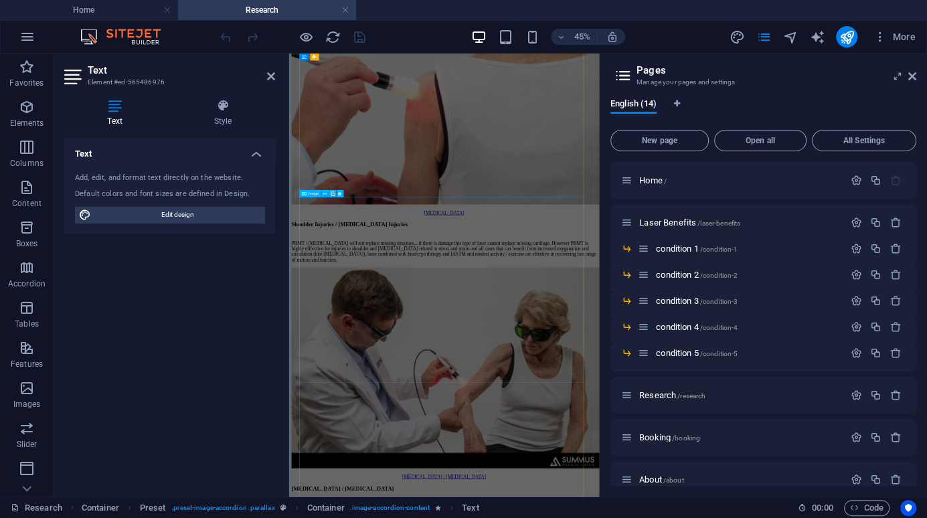
scroll to position [5195, 0]
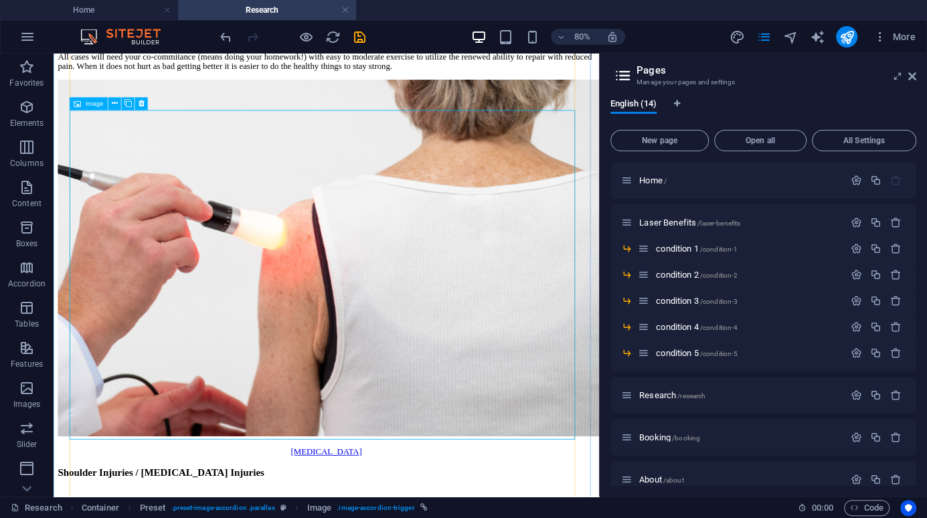
scroll to position [5154, 0]
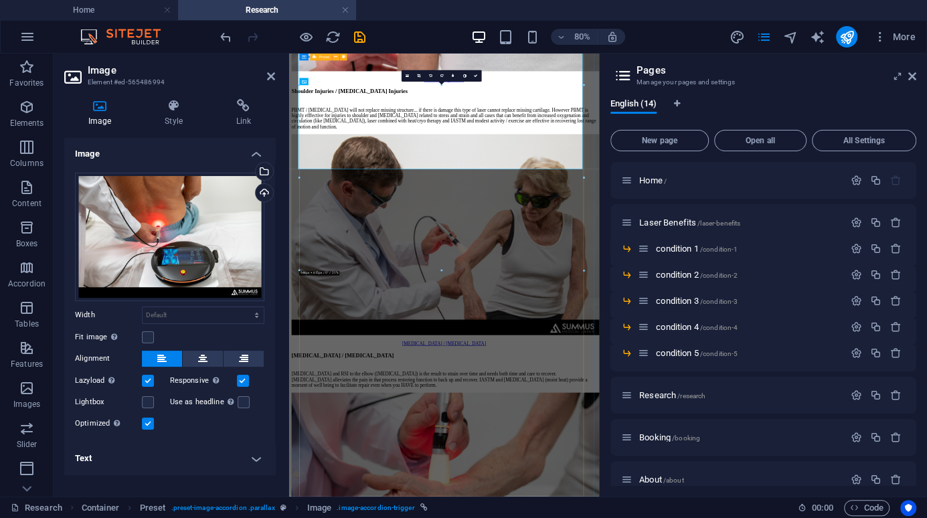
scroll to position [5378, 0]
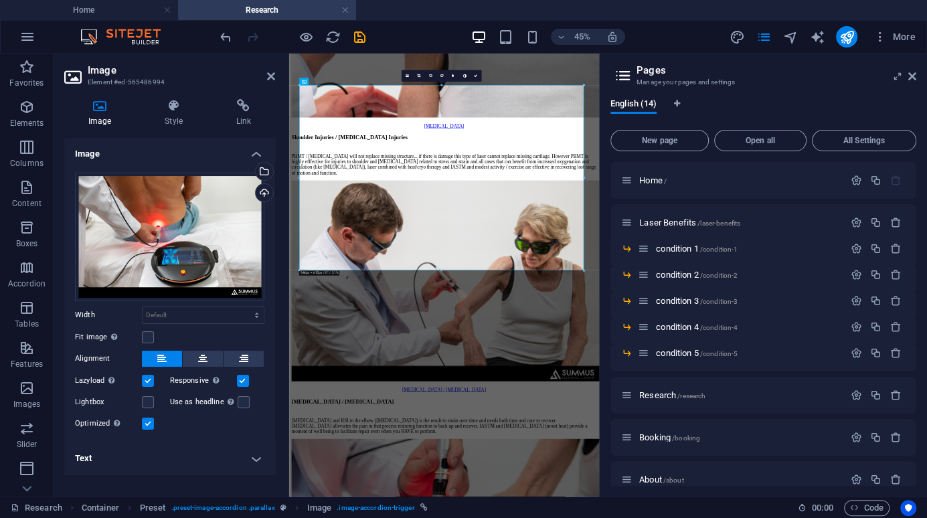
click at [250, 454] on h4 "Text" at bounding box center [169, 458] width 211 height 32
click at [263, 428] on div "Drag files here, click to choose files or select files from Files or our free s…" at bounding box center [169, 302] width 211 height 280
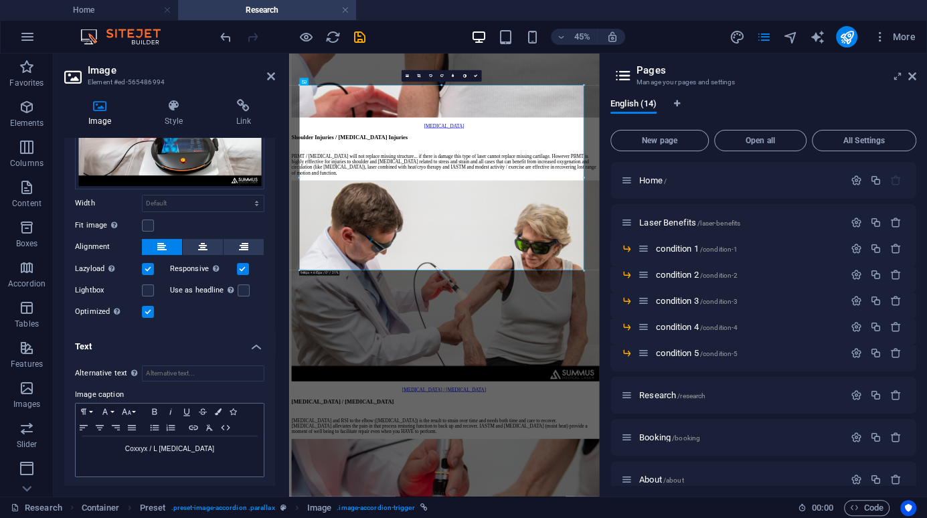
scroll to position [110, 0]
click at [151, 451] on p "Coxxyx / L Lumbar" at bounding box center [169, 450] width 175 height 12
click at [358, 33] on icon "save" at bounding box center [359, 36] width 15 height 15
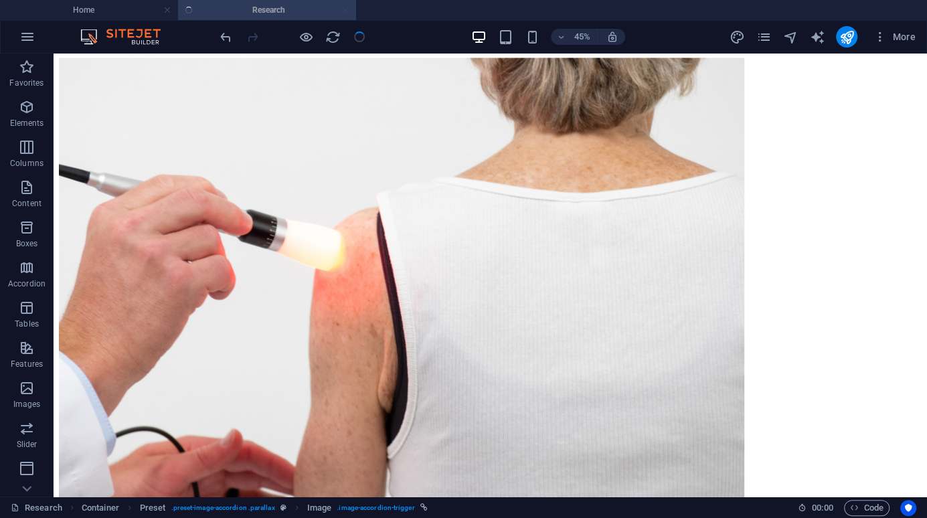
scroll to position [5154, 0]
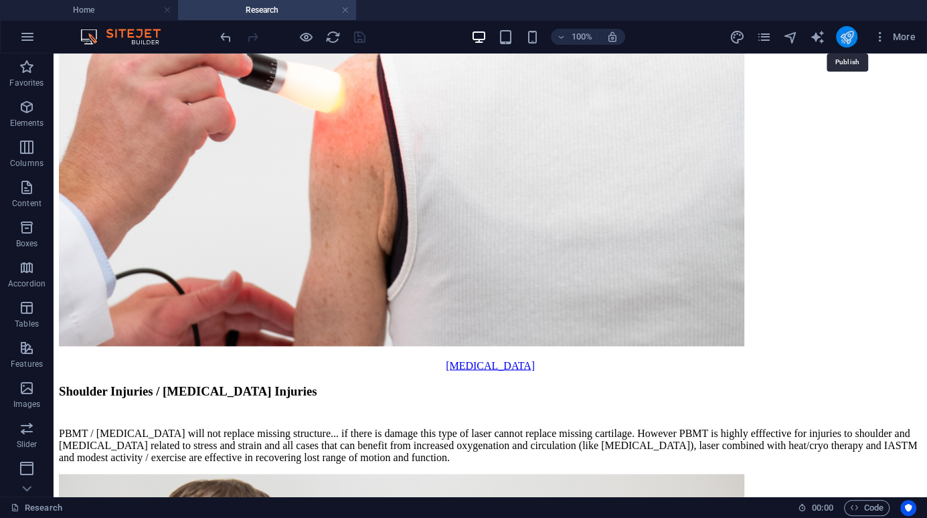
click at [847, 34] on icon "publish" at bounding box center [845, 36] width 15 height 15
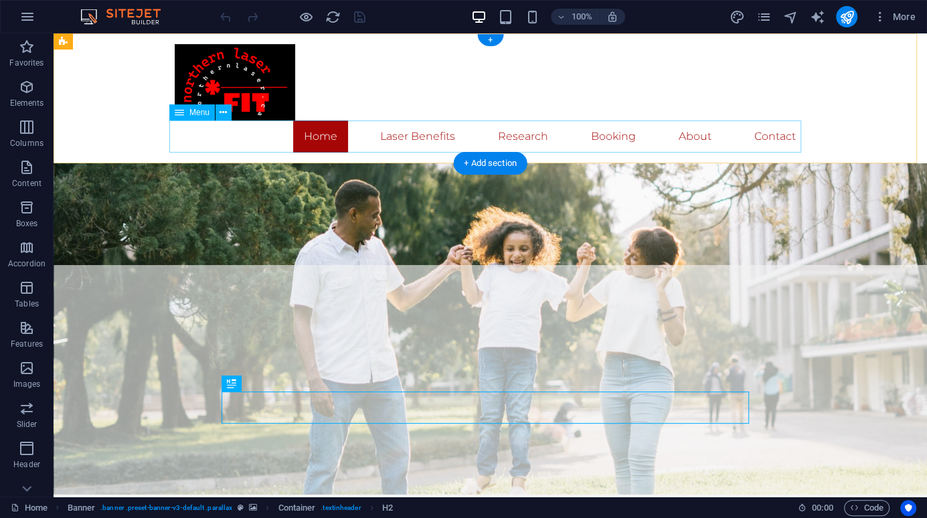
click at [521, 138] on nav "Home Laser Benefits Research Booking About Contact" at bounding box center [491, 136] width 632 height 32
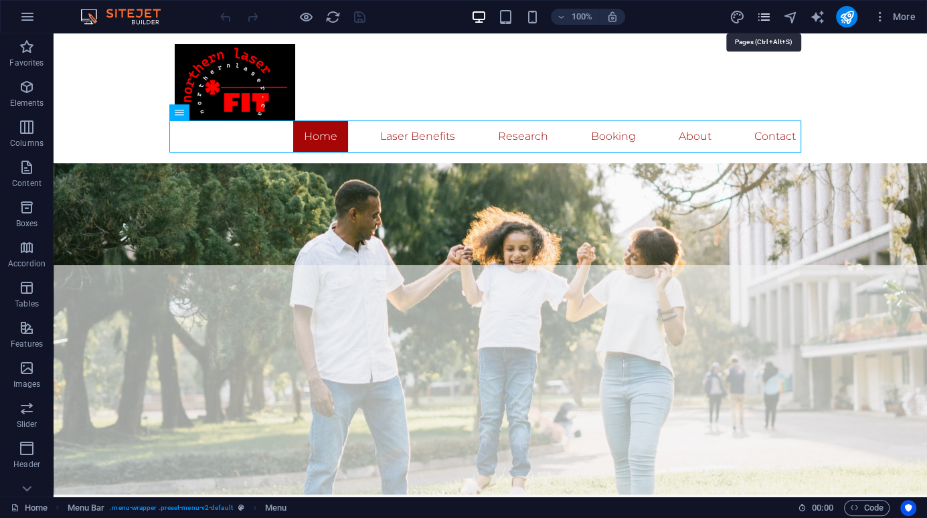
click at [771, 20] on icon "pages" at bounding box center [762, 16] width 15 height 15
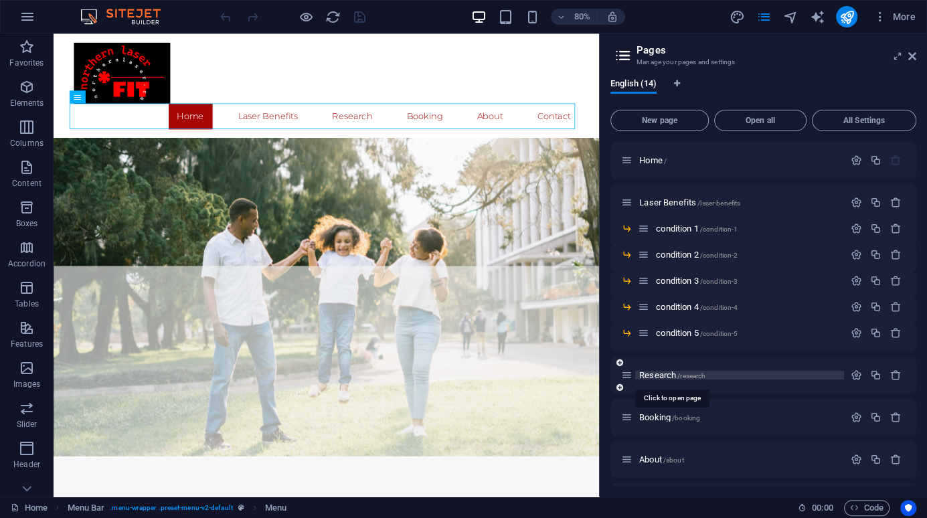
click at [667, 376] on span "Research /research" at bounding box center [672, 375] width 66 height 10
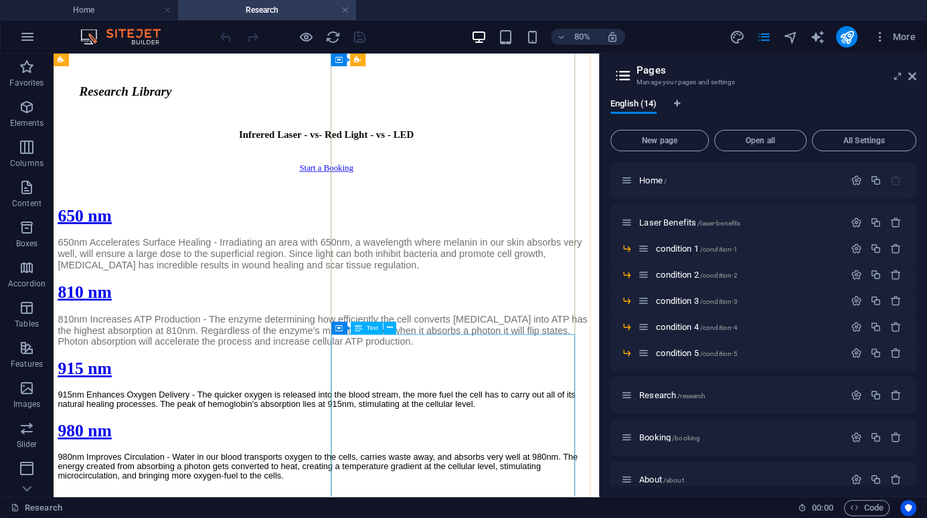
scroll to position [1682, 0]
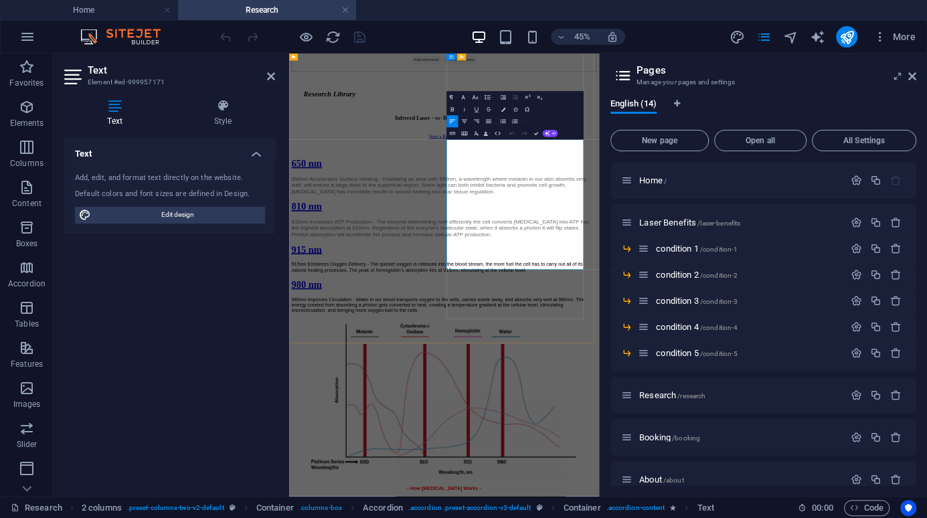
drag, startPoint x: 878, startPoint y: 505, endPoint x: 905, endPoint y: 528, distance: 35.1
click at [849, 37] on icon "publish" at bounding box center [845, 36] width 15 height 15
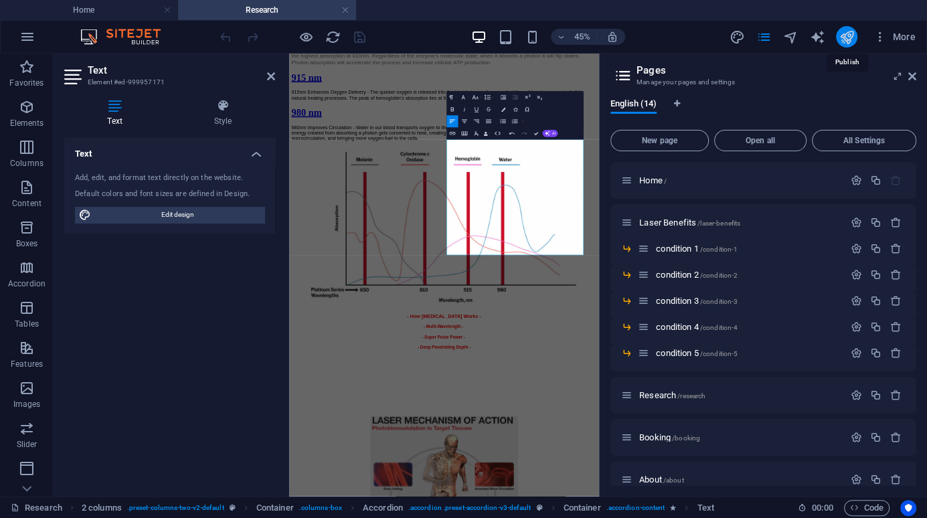
scroll to position [1682, 0]
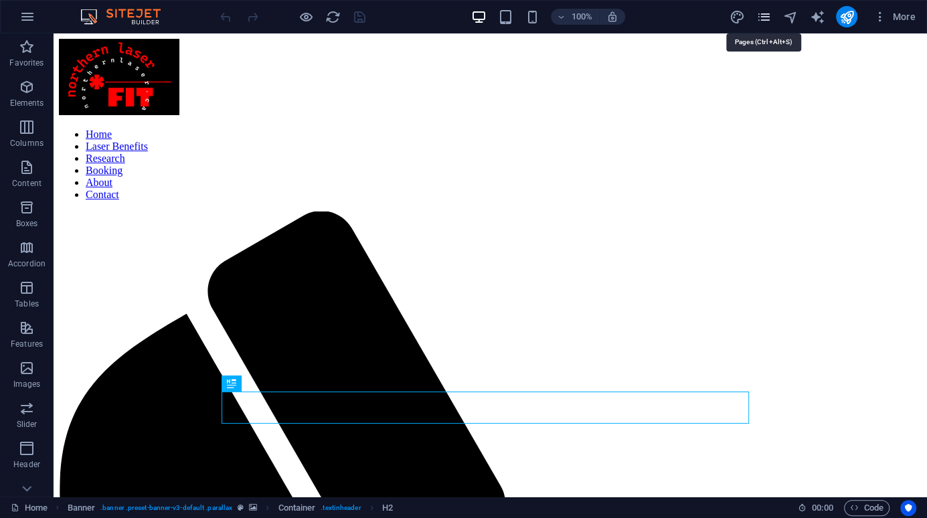
click at [759, 15] on icon "pages" at bounding box center [762, 16] width 15 height 15
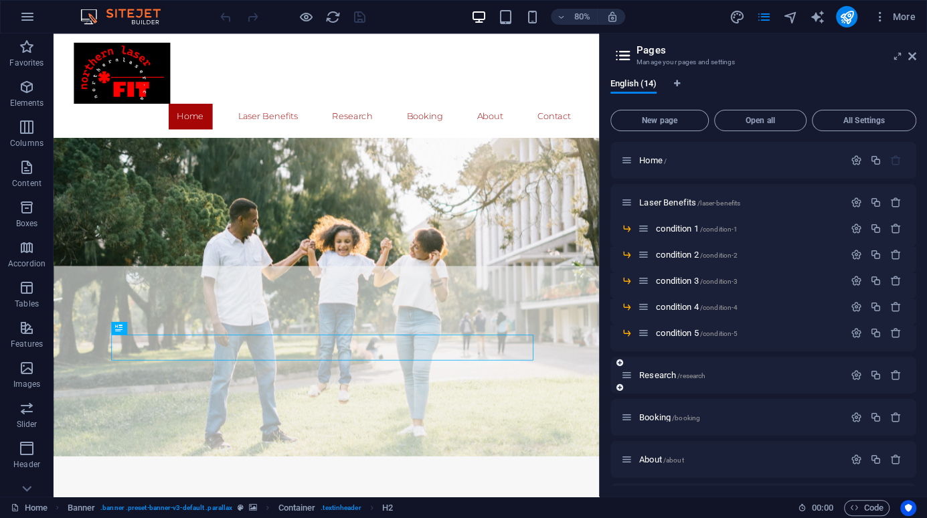
click at [654, 379] on div "Research /research" at bounding box center [732, 374] width 223 height 15
click at [662, 371] on span "Research /research" at bounding box center [672, 375] width 66 height 10
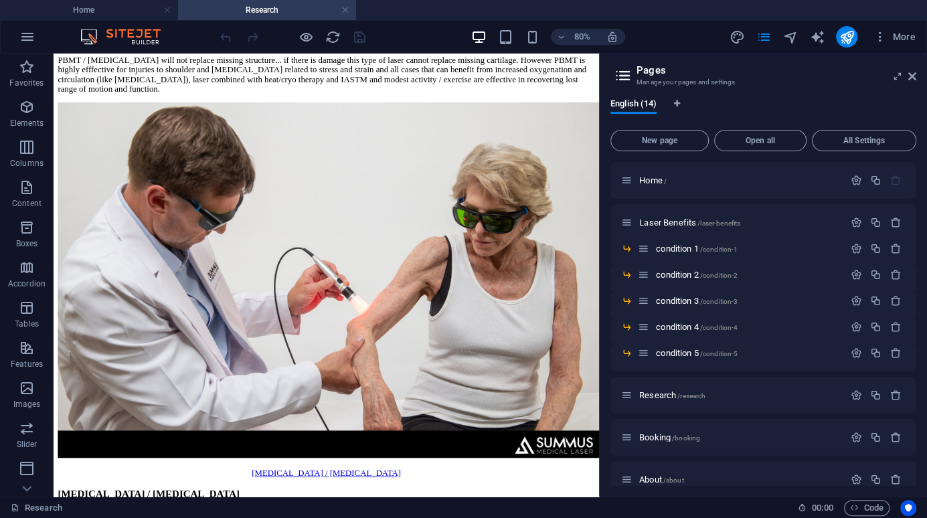
scroll to position [5357, 0]
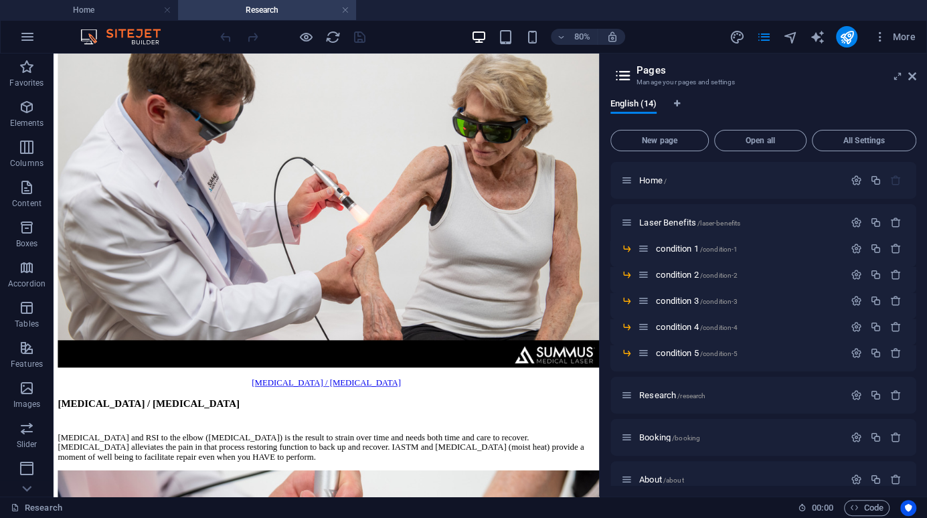
drag, startPoint x: 729, startPoint y: 84, endPoint x: 681, endPoint y: 482, distance: 400.9
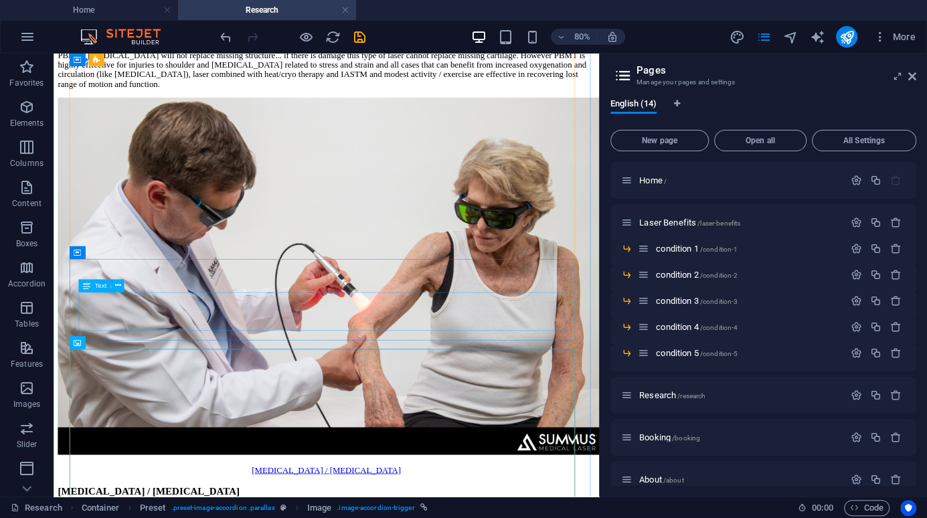
scroll to position [5357, 0]
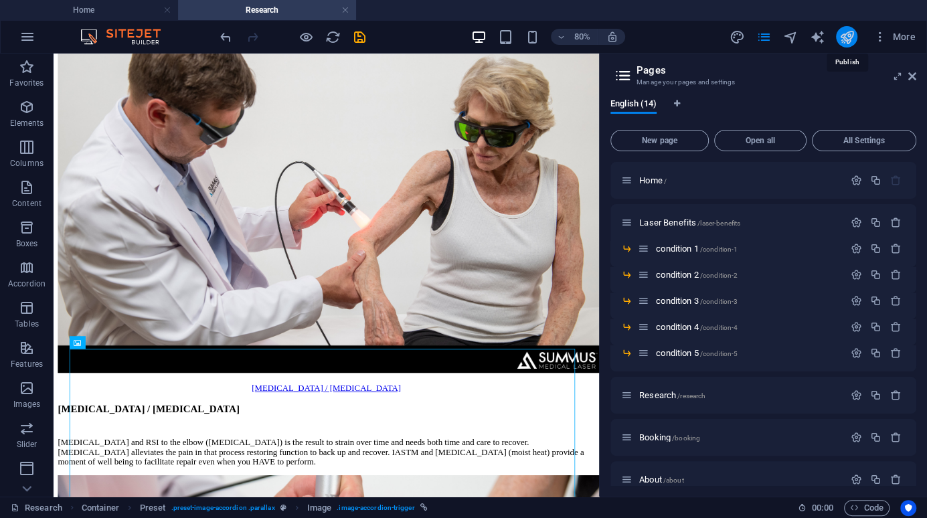
click at [846, 34] on icon "publish" at bounding box center [845, 36] width 15 height 15
